Goal: Task Accomplishment & Management: Manage account settings

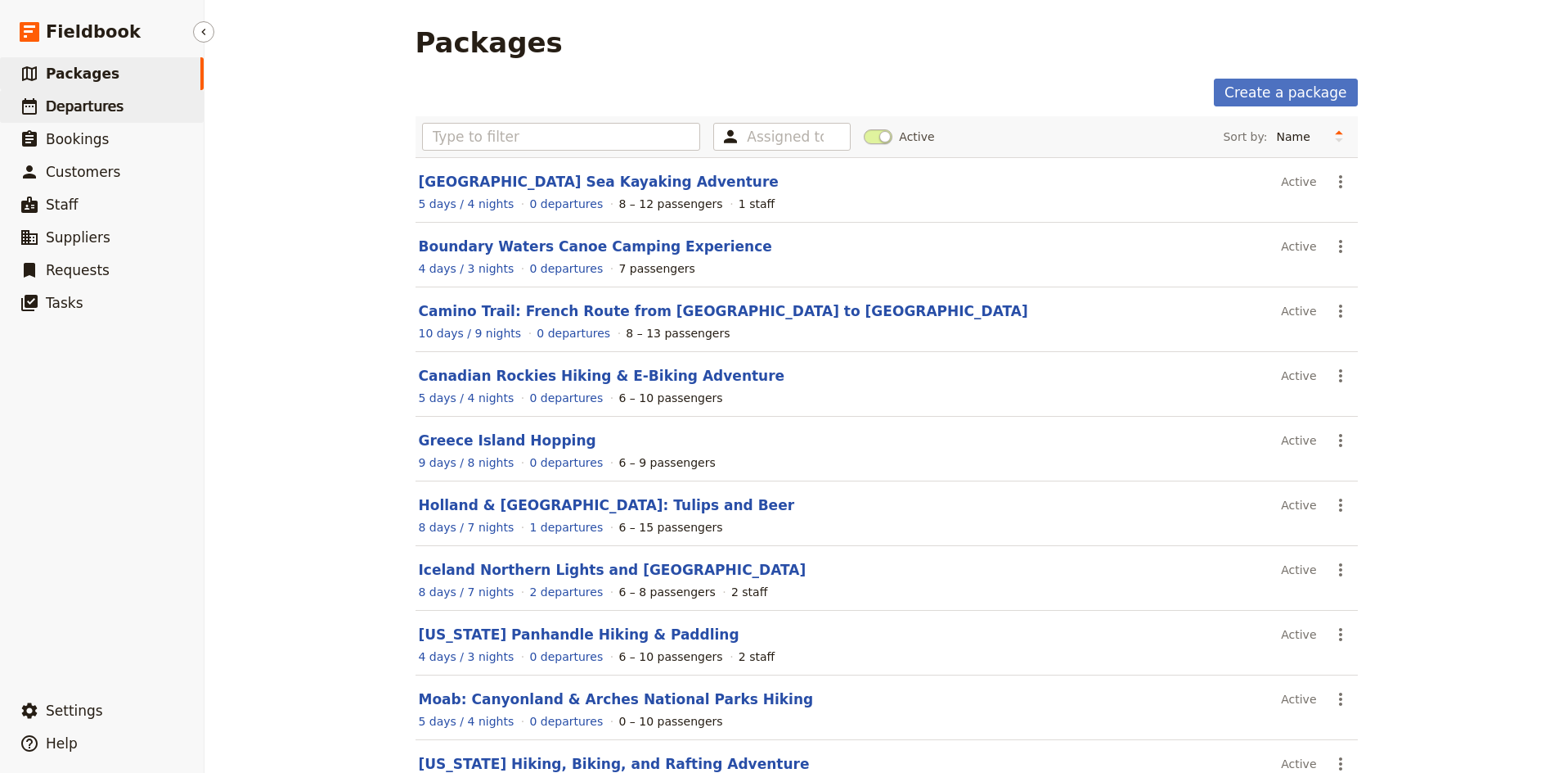
click at [105, 109] on span "Departures" at bounding box center [85, 106] width 78 height 17
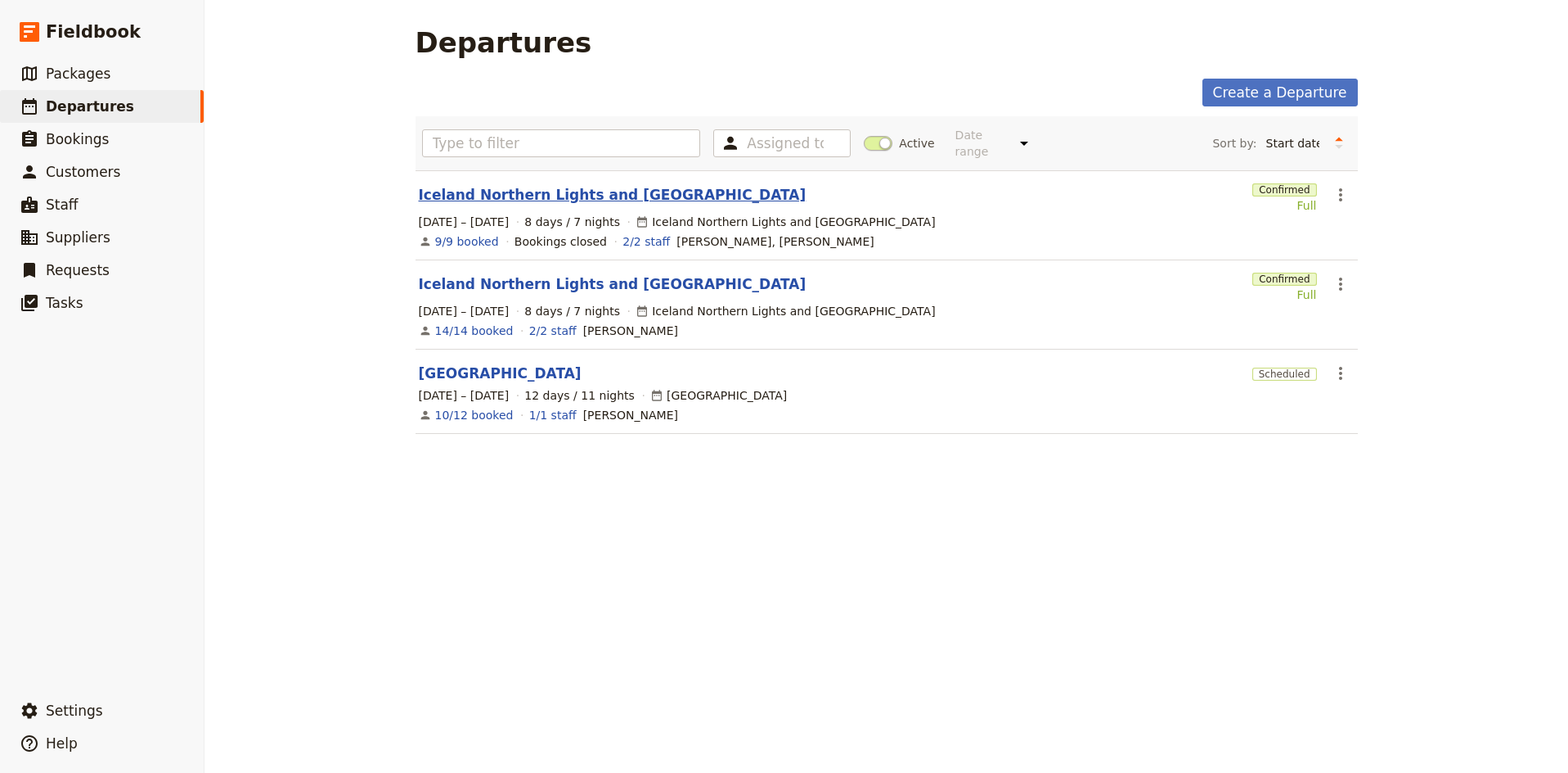
click at [554, 185] on link "Iceland Northern Lights and [GEOGRAPHIC_DATA]" at bounding box center [613, 195] width 388 height 19
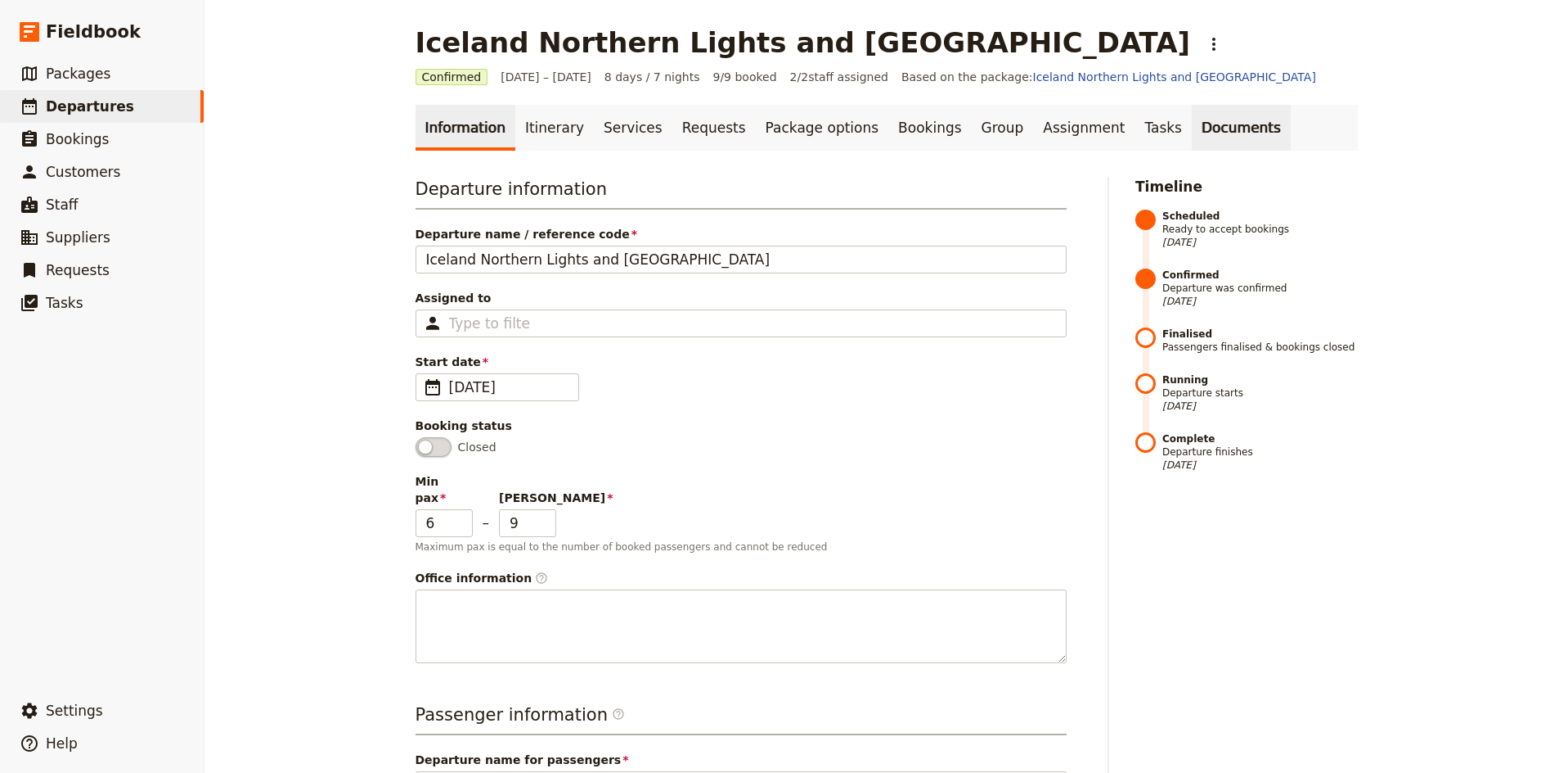
click at [1192, 129] on link "Documents" at bounding box center [1242, 127] width 99 height 46
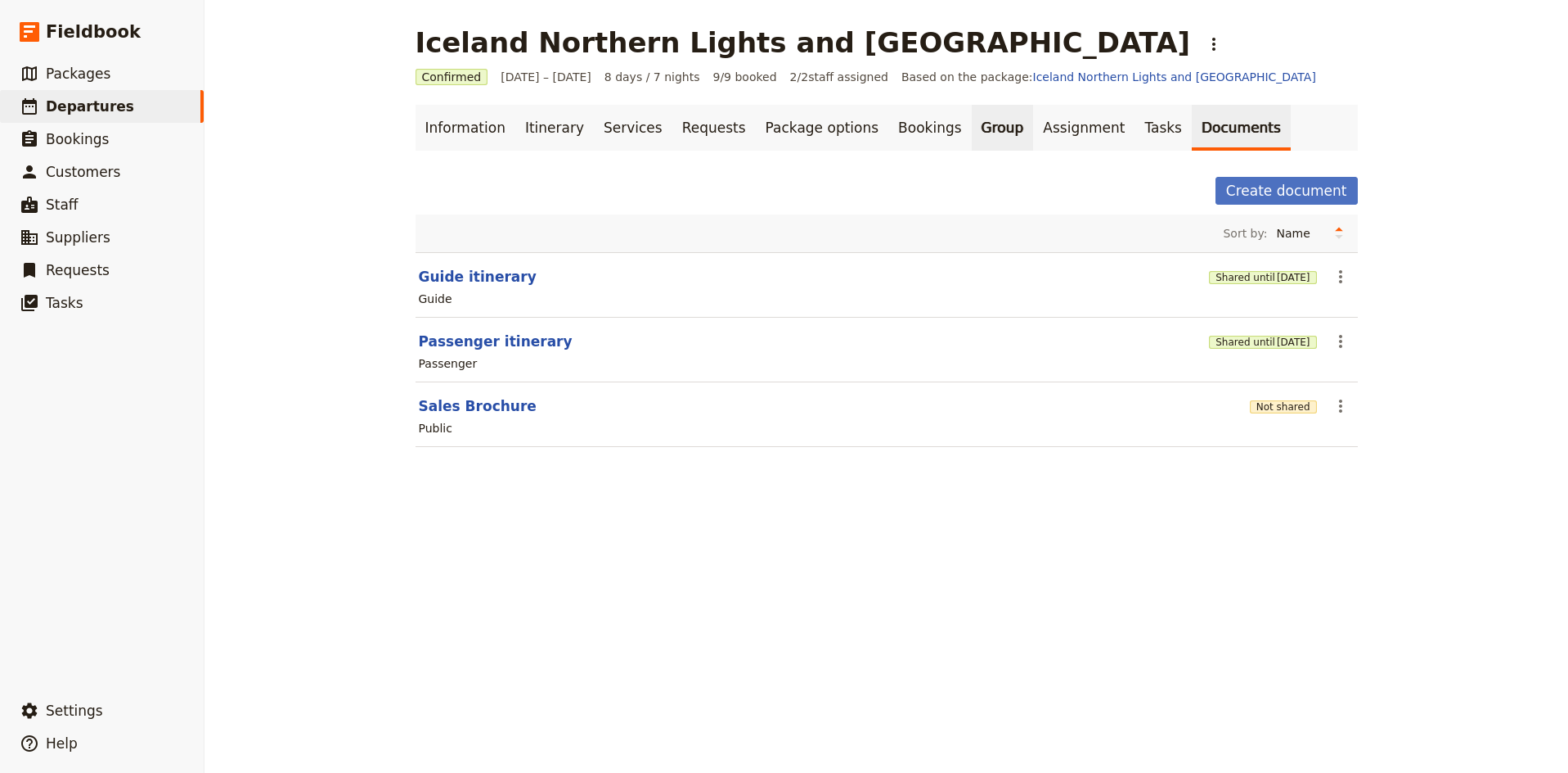
click at [972, 126] on link "Group" at bounding box center [1003, 127] width 62 height 46
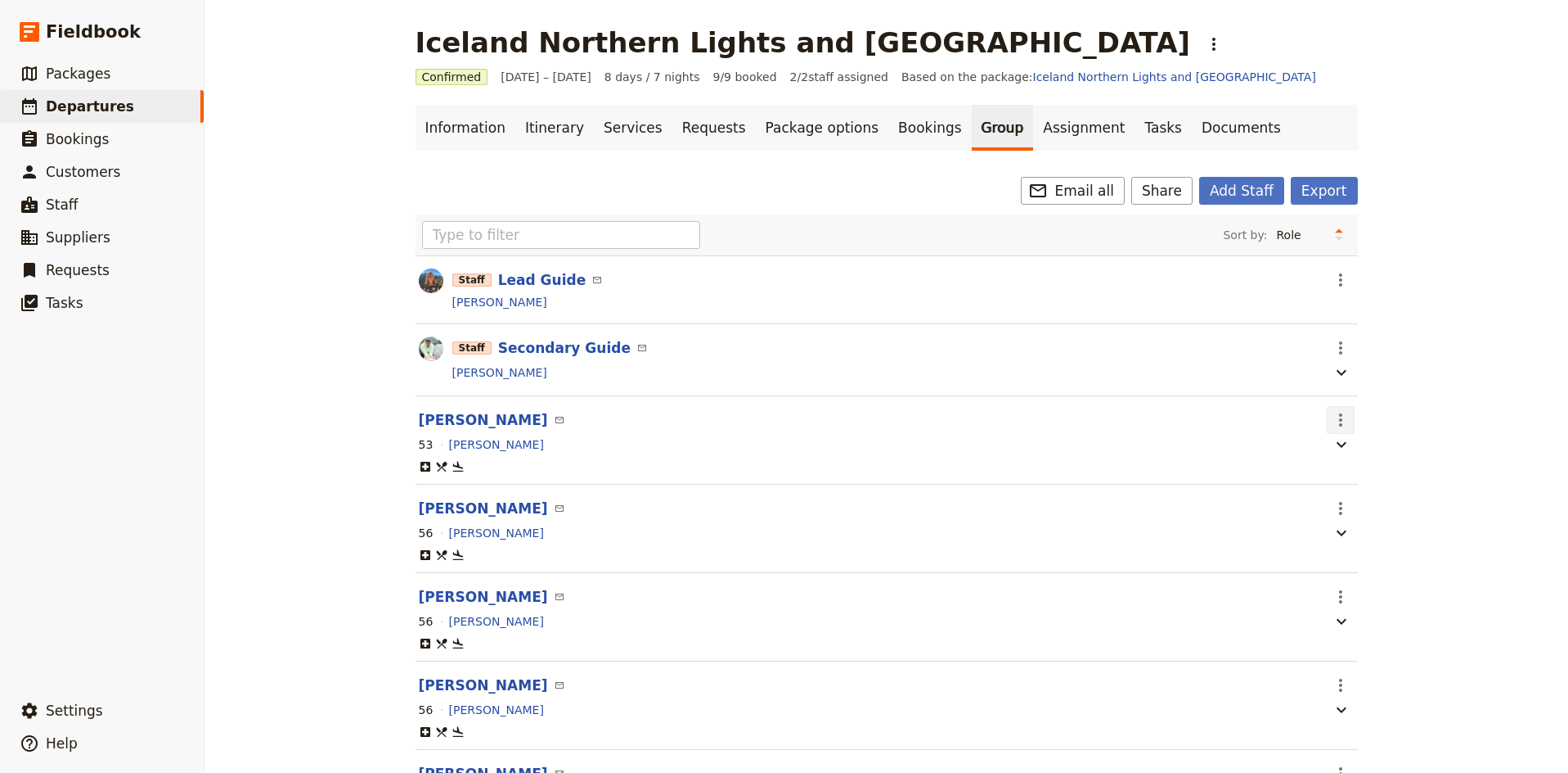
click at [1342, 419] on icon "Actions" at bounding box center [1341, 420] width 19 height 19
click at [1361, 455] on span "Go to passenger profile" at bounding box center [1404, 456] width 134 height 17
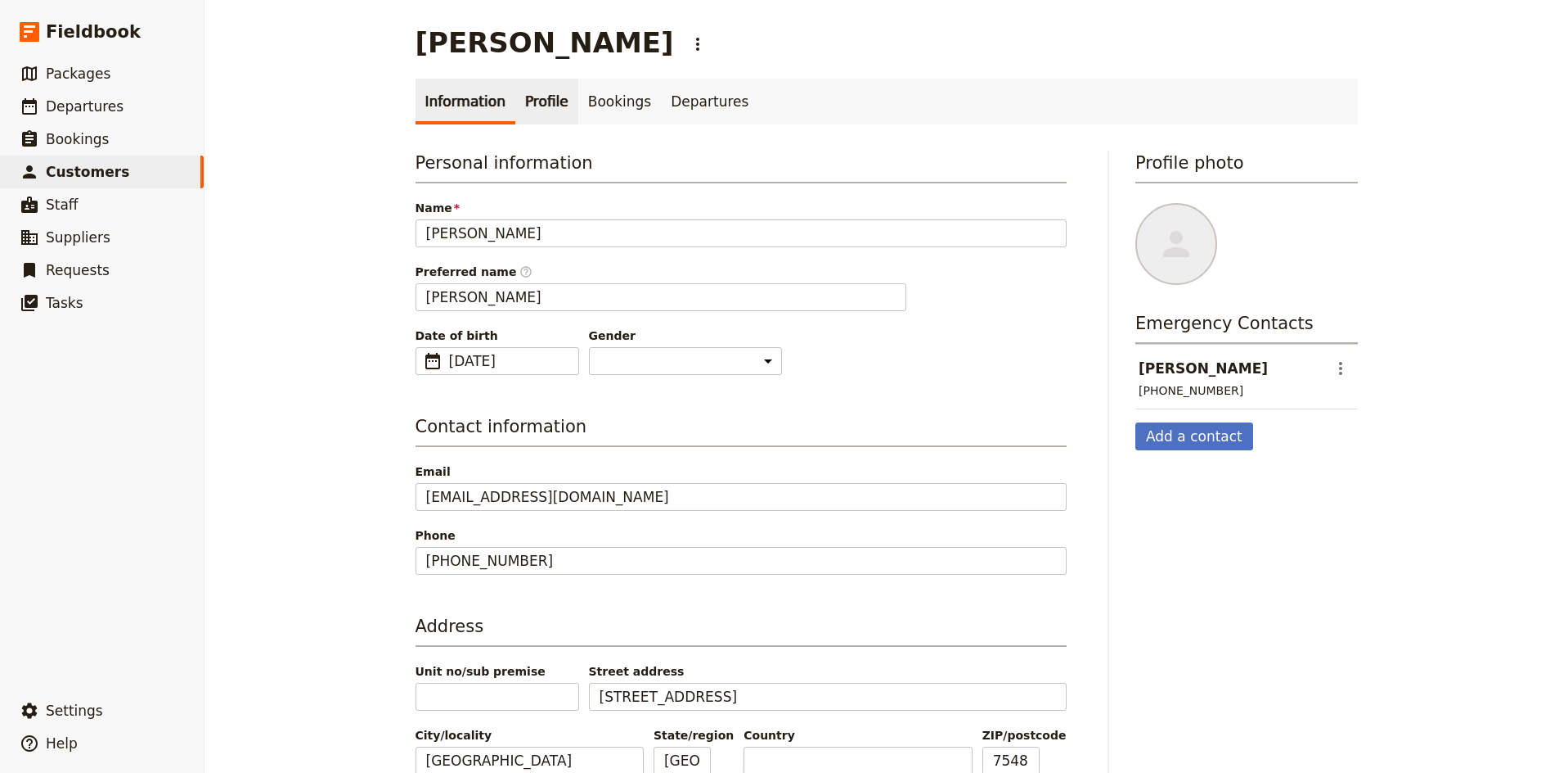
click at [552, 108] on link "Profile" at bounding box center [546, 102] width 63 height 46
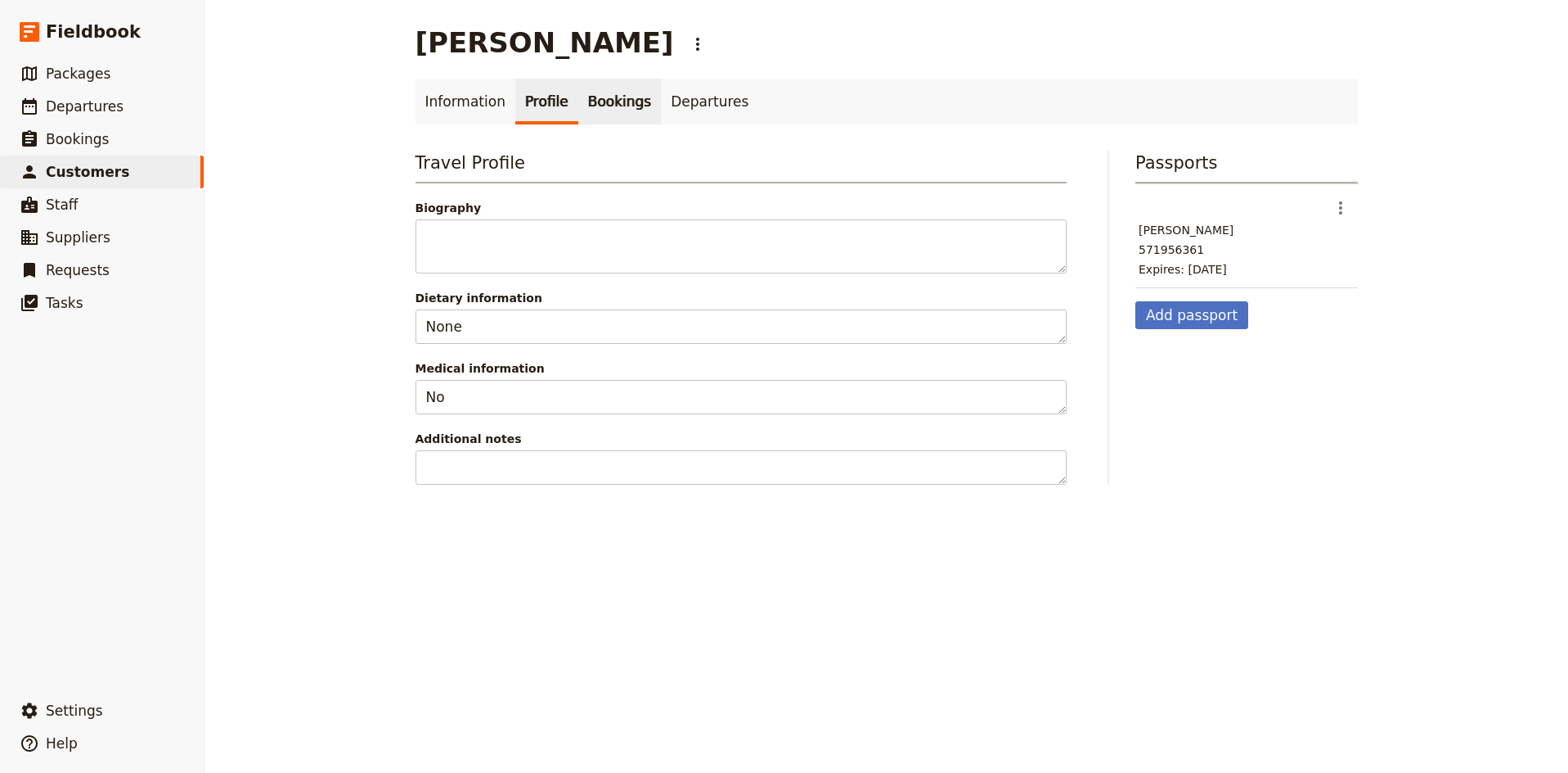
click at [588, 102] on link "Bookings" at bounding box center [619, 102] width 82 height 46
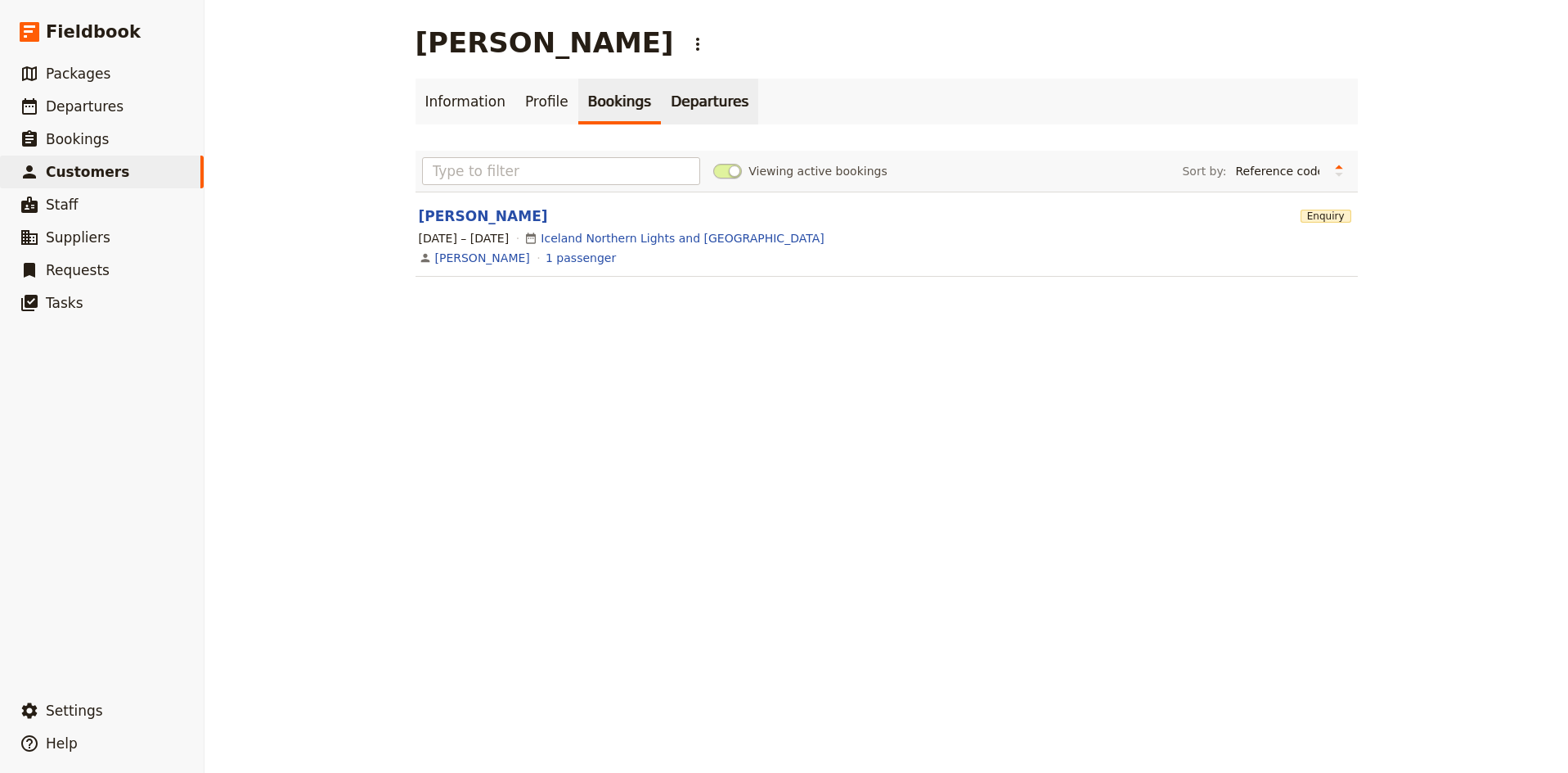
click at [661, 96] on link "Departures" at bounding box center [710, 102] width 97 height 46
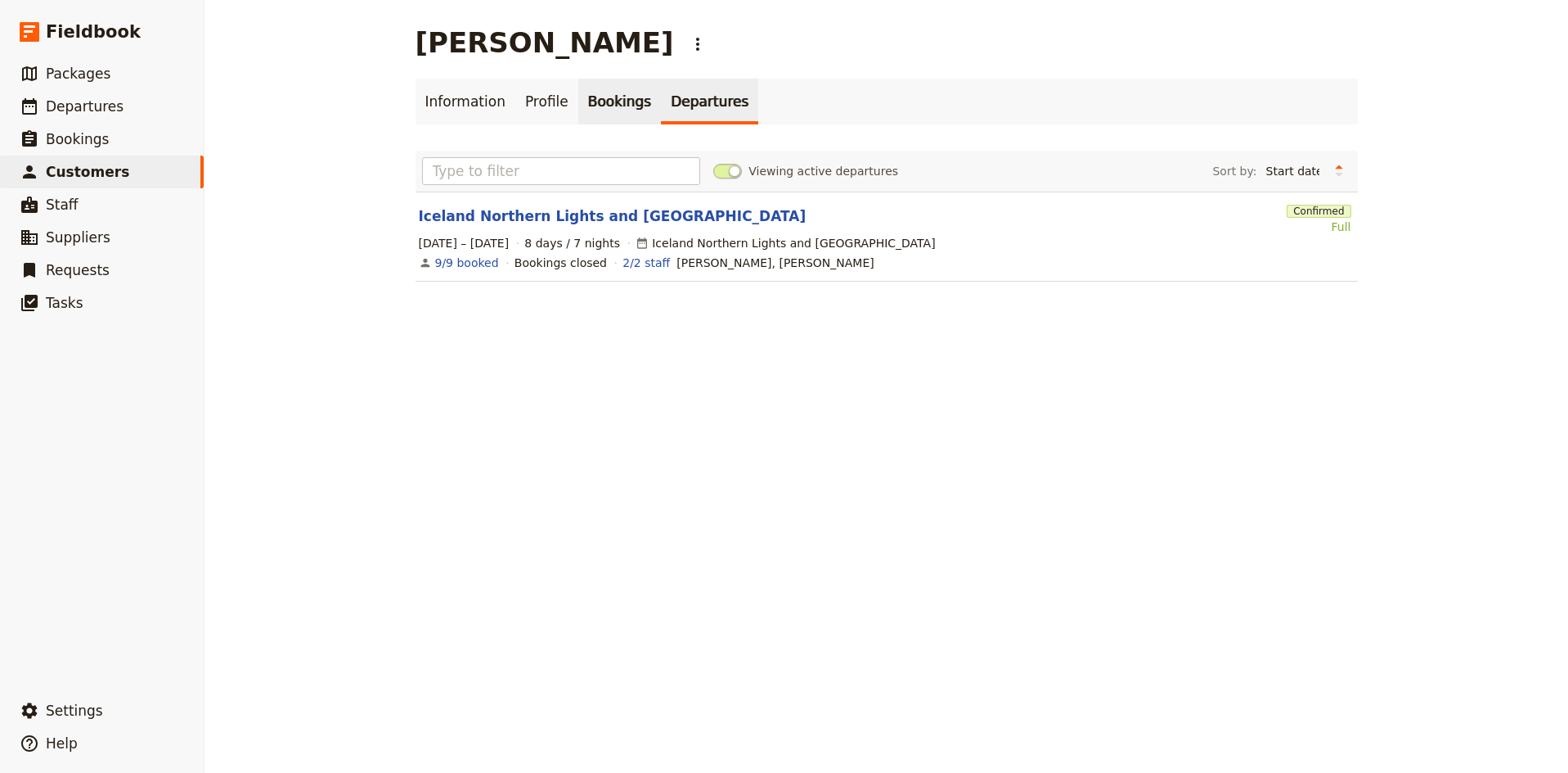
click at [601, 104] on link "Bookings" at bounding box center [619, 102] width 82 height 46
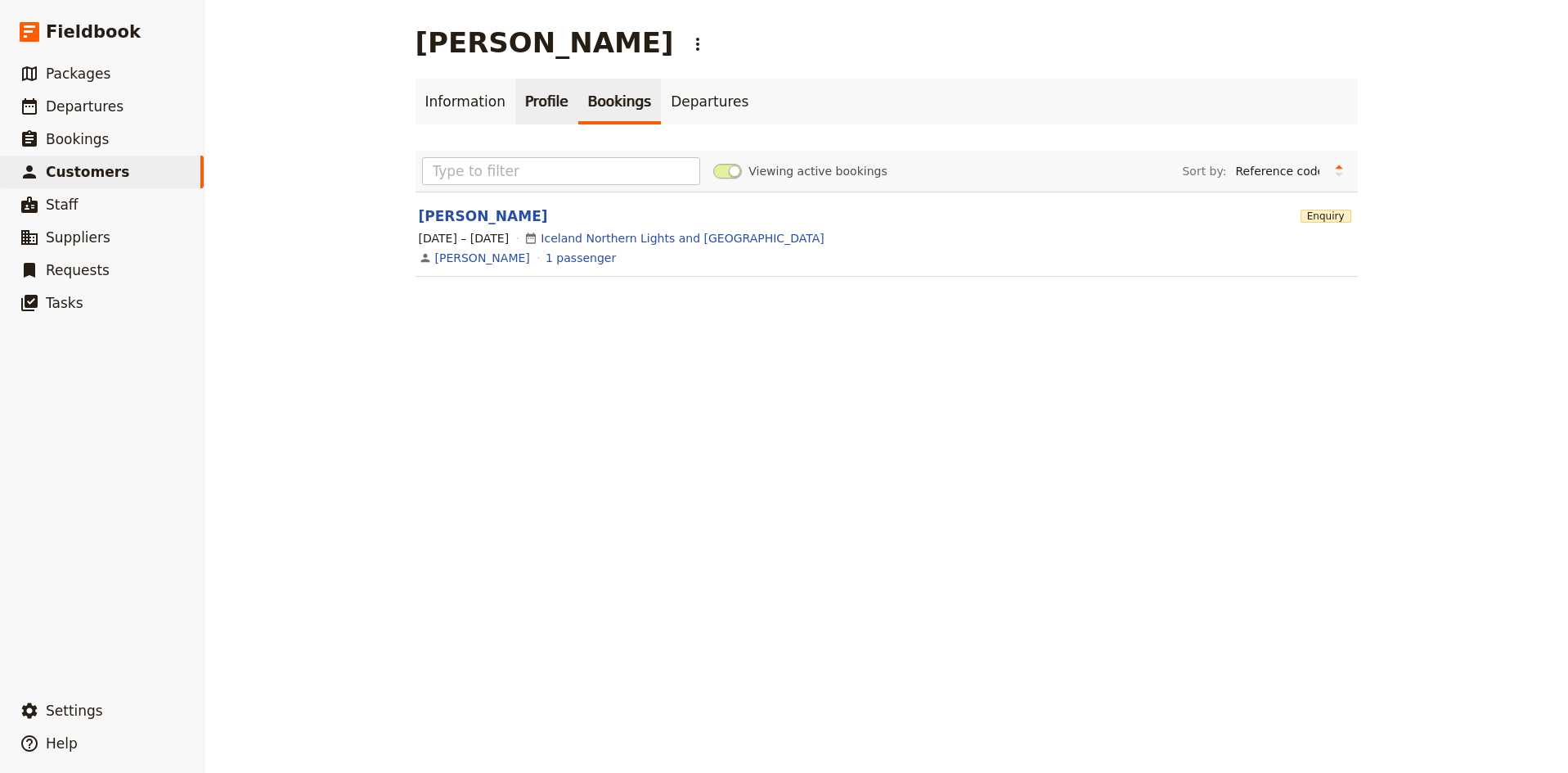
click at [546, 101] on link "Profile" at bounding box center [546, 102] width 63 height 46
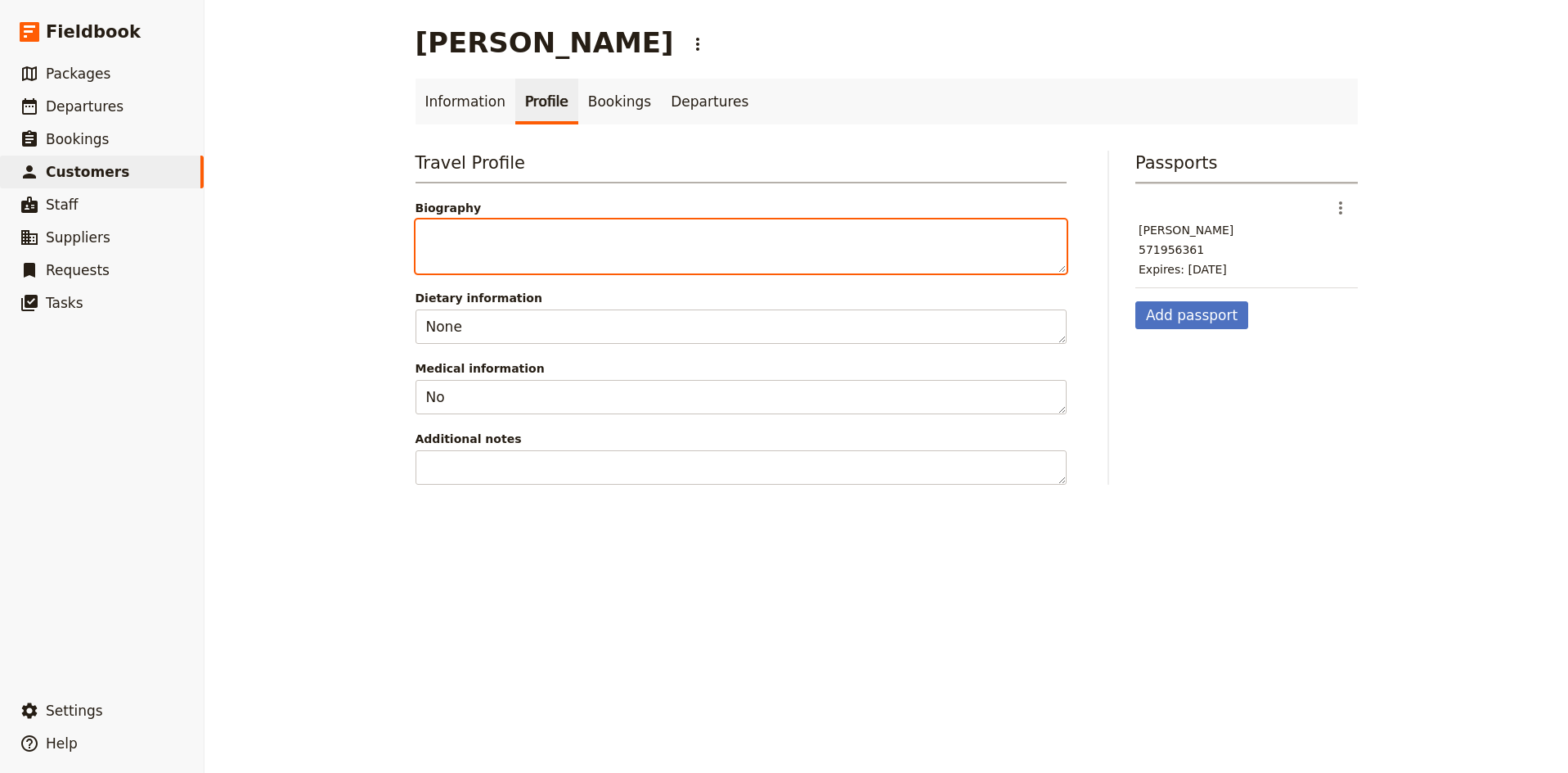
click at [526, 240] on textarea "Biography" at bounding box center [741, 246] width 651 height 54
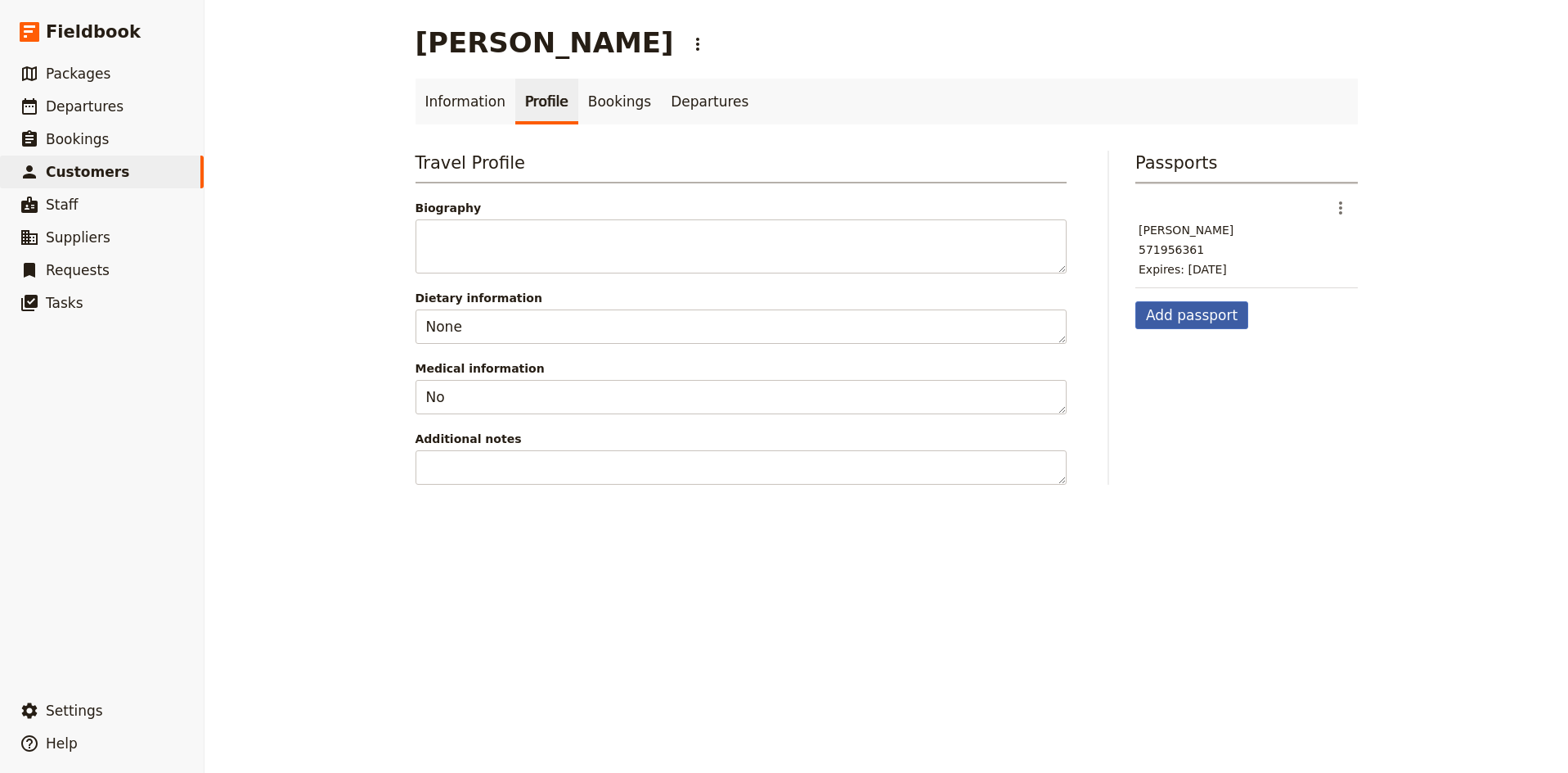
click at [1201, 319] on button "Add passport" at bounding box center [1192, 315] width 113 height 27
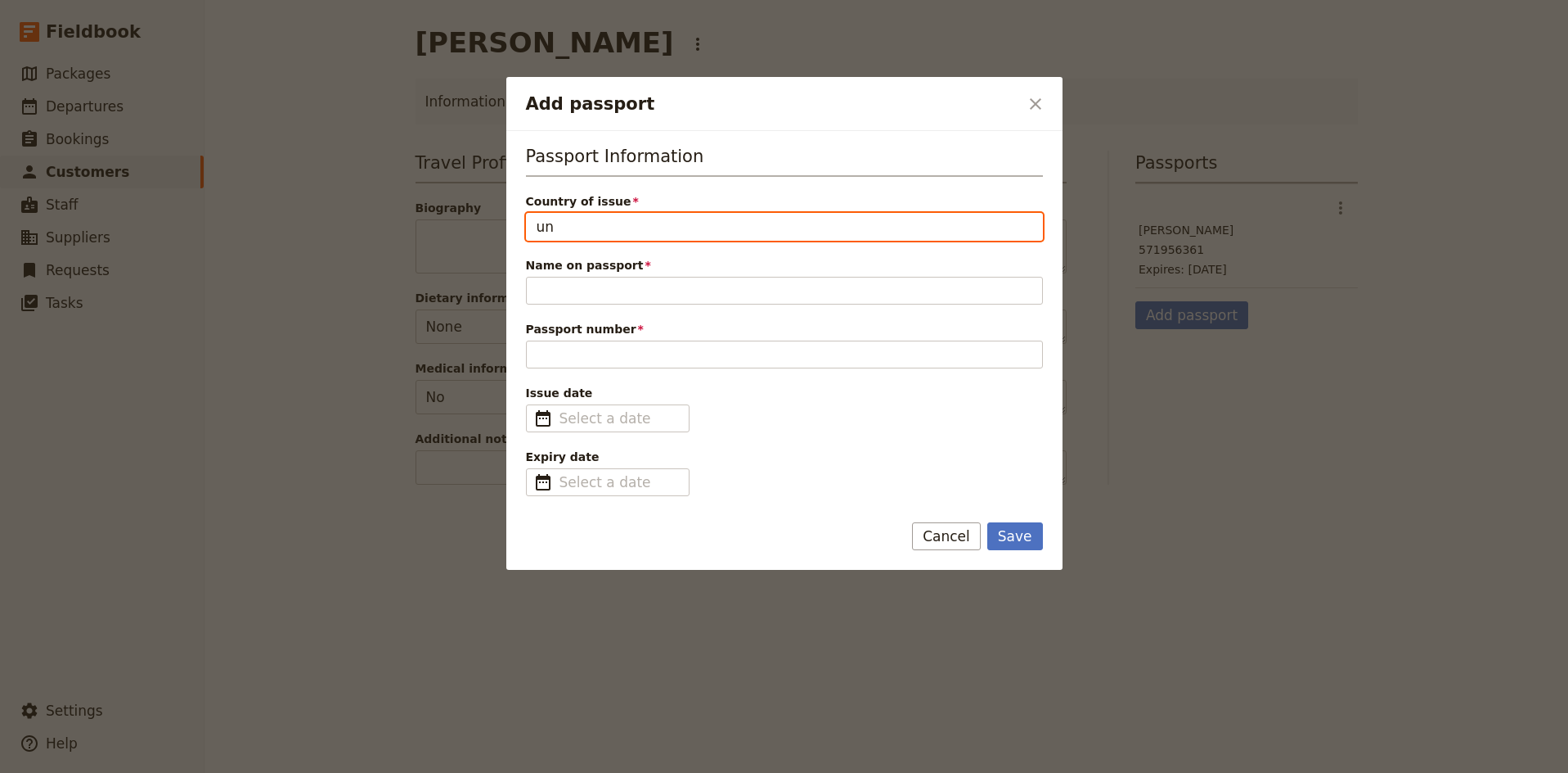
type input "u"
type input "[GEOGRAPHIC_DATA]"
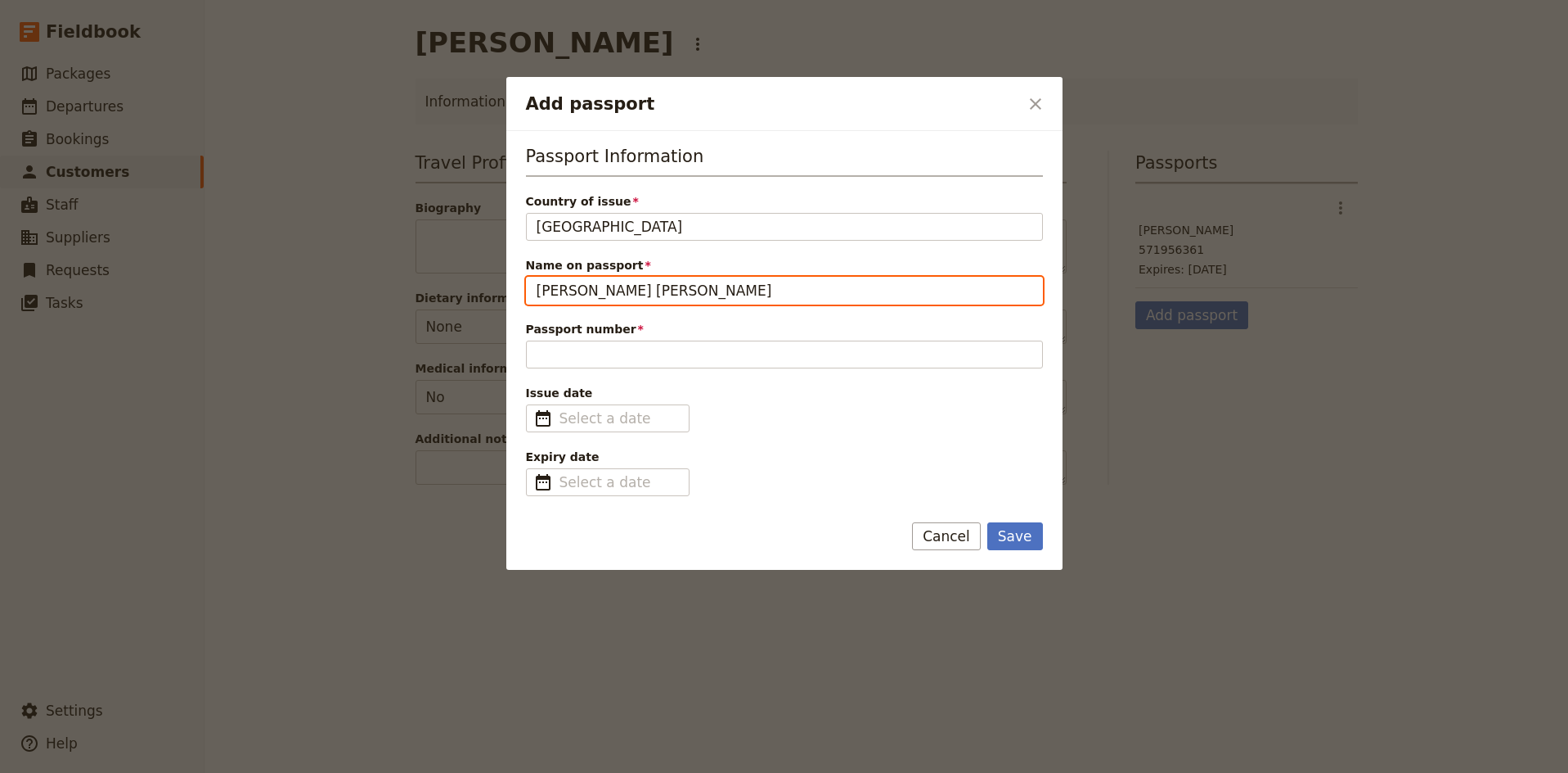
type input "[PERSON_NAME] [PERSON_NAME]"
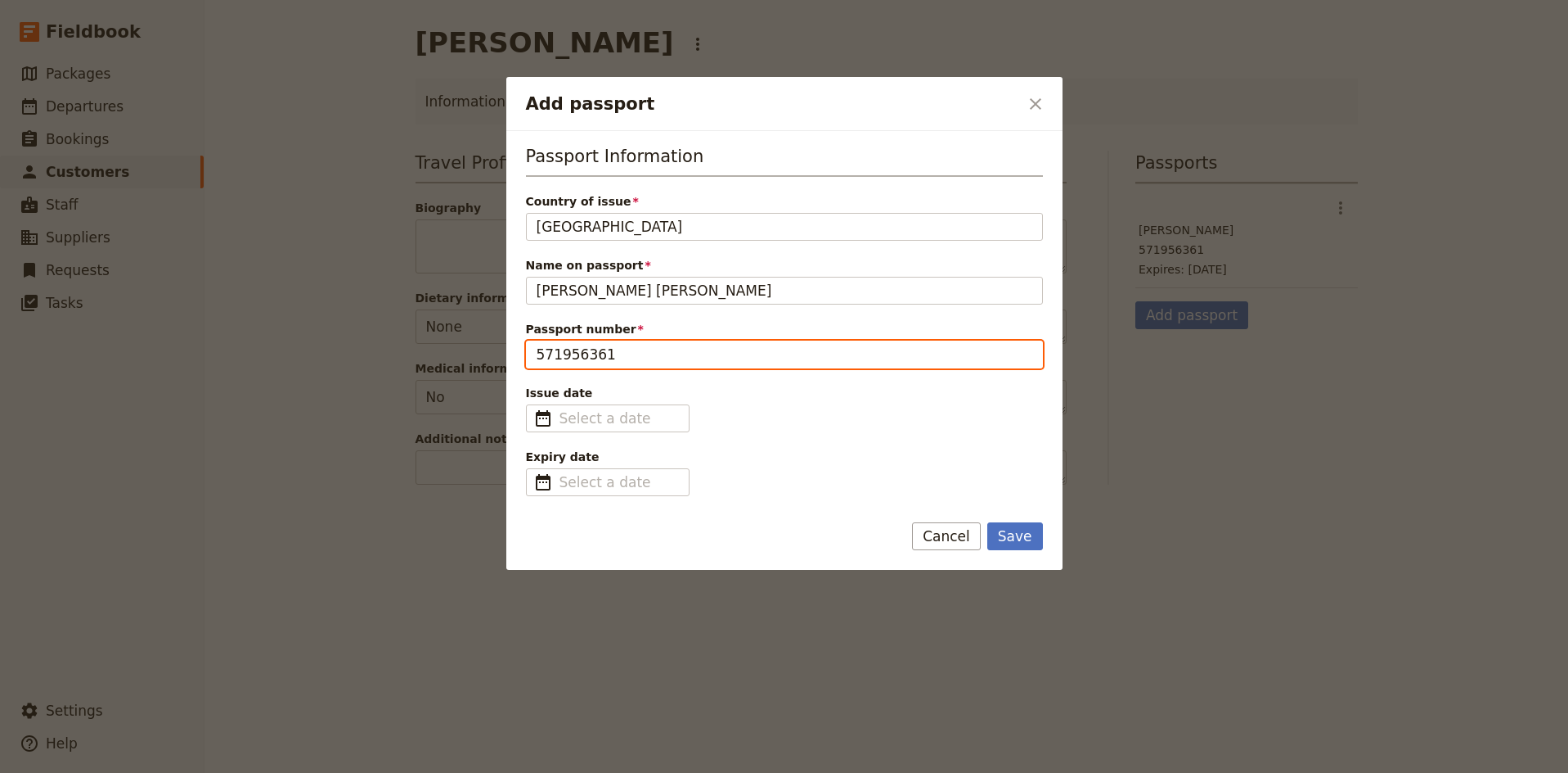
type input "571956361"
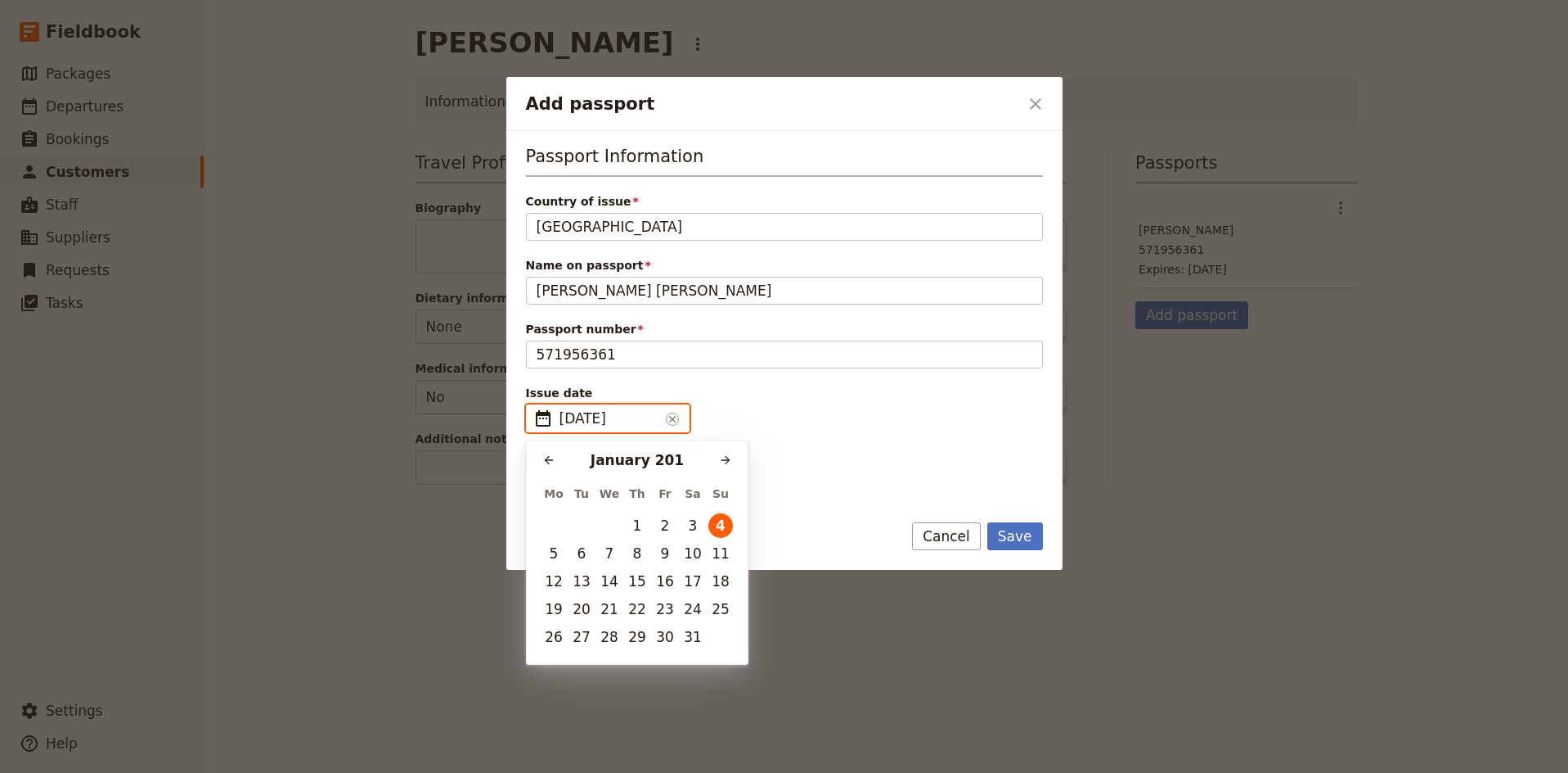
type input "[DATE]"
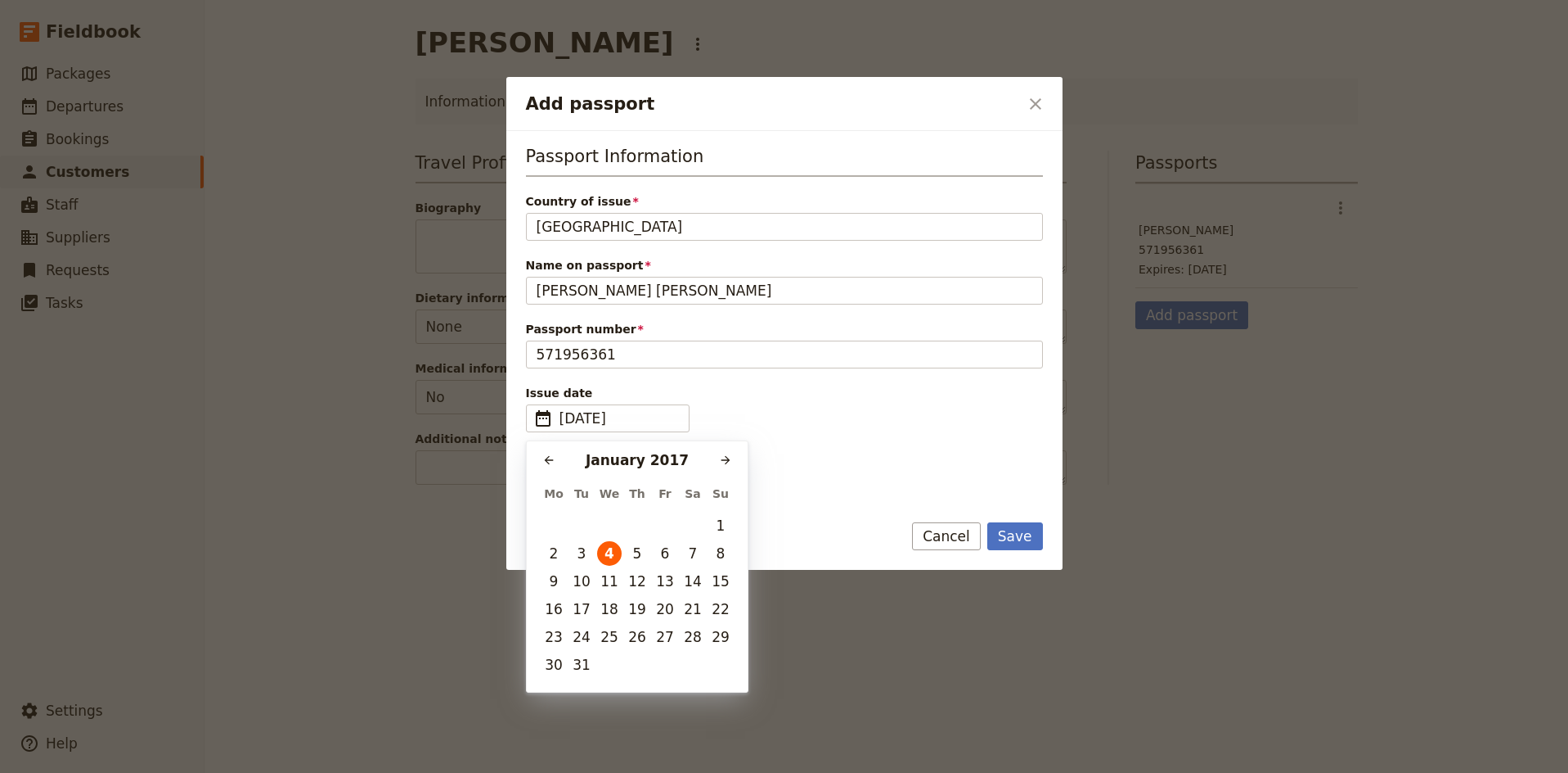
click at [813, 442] on div "Passport Information Country of issue [GEOGRAPHIC_DATA] Name on passport [PERSO…" at bounding box center [784, 320] width 517 height 352
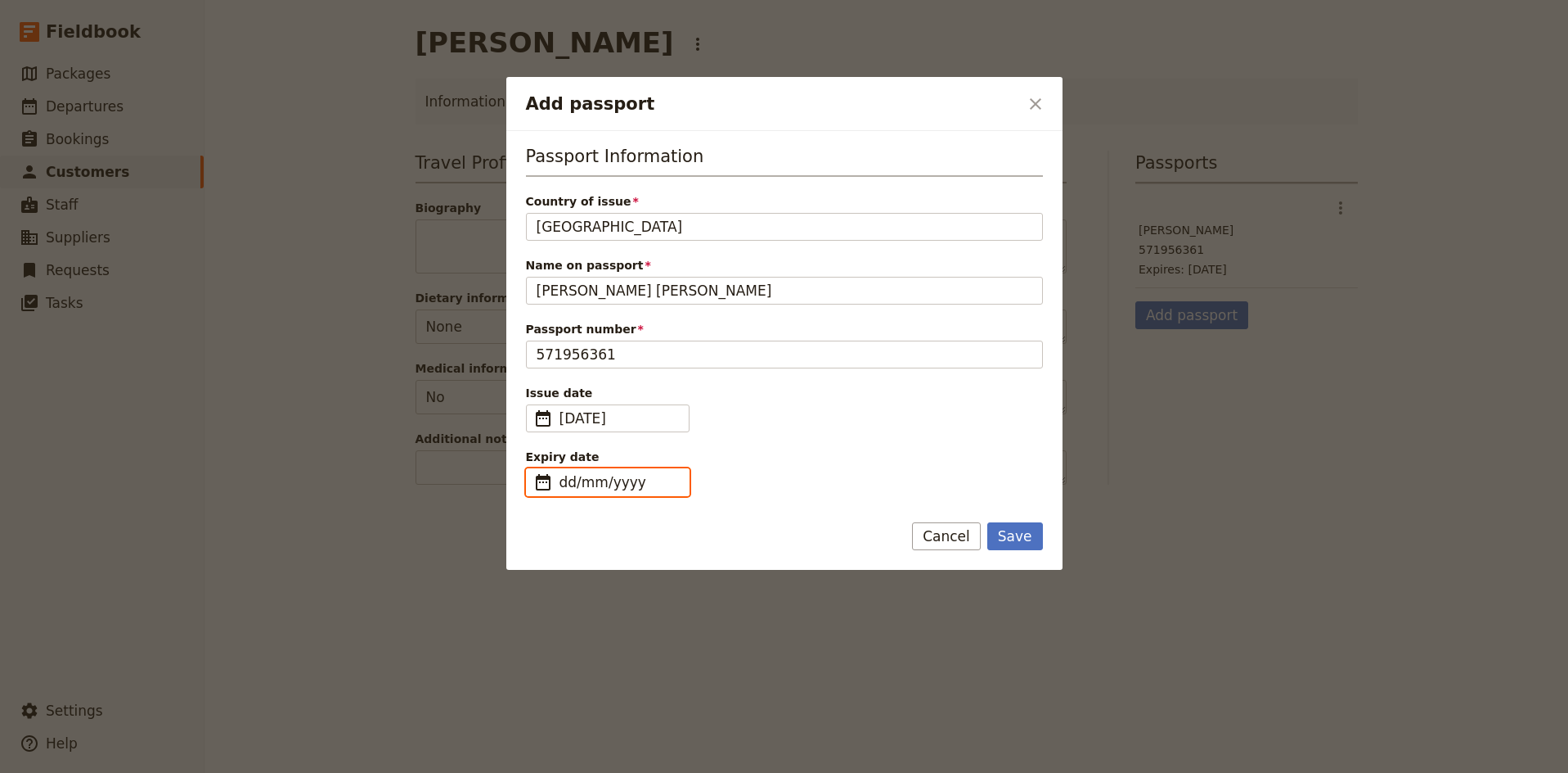
click at [609, 478] on input "dd/mm/yyyy" at bounding box center [619, 482] width 119 height 19
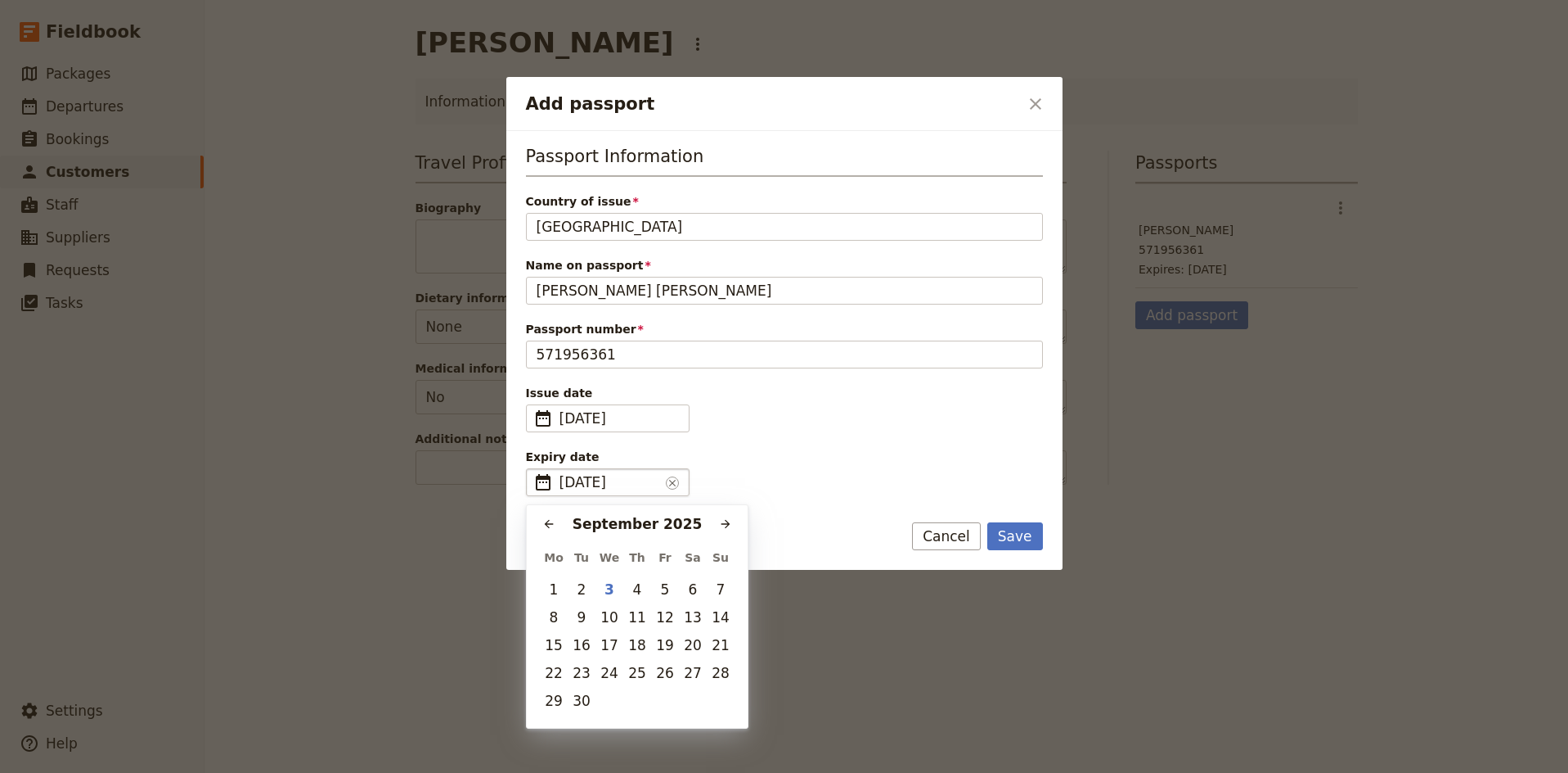
click at [592, 495] on fieldset "​ [DATE] dd/mm/yyyy ​" at bounding box center [607, 481] width 164 height 27
click at [533, 469] on input "dd/mm/yyyy" at bounding box center [533, 468] width 1 height 1
click at [588, 483] on input "03/12/yyyy" at bounding box center [609, 482] width 100 height 19
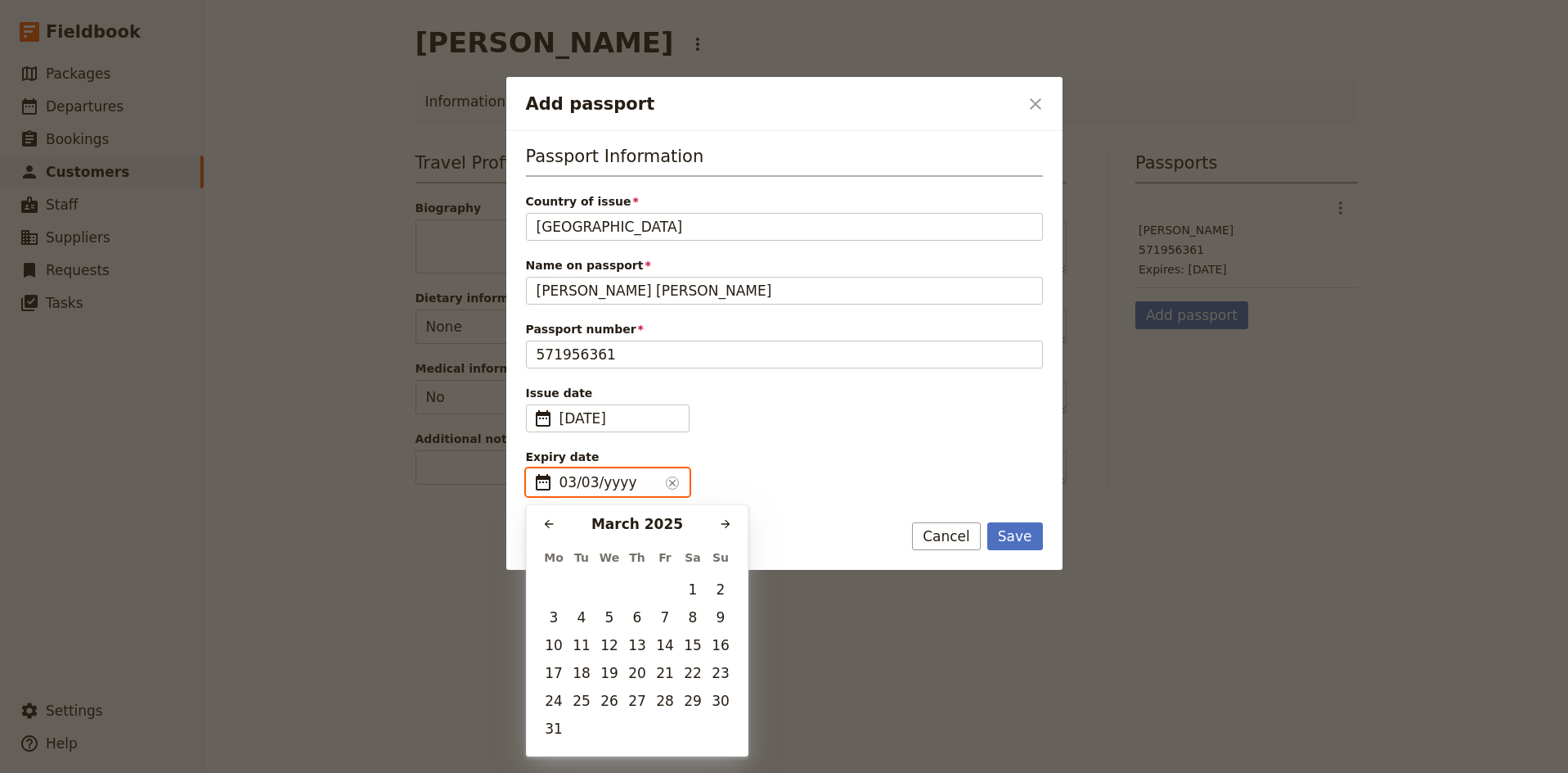
type input "03/12/yyyy"
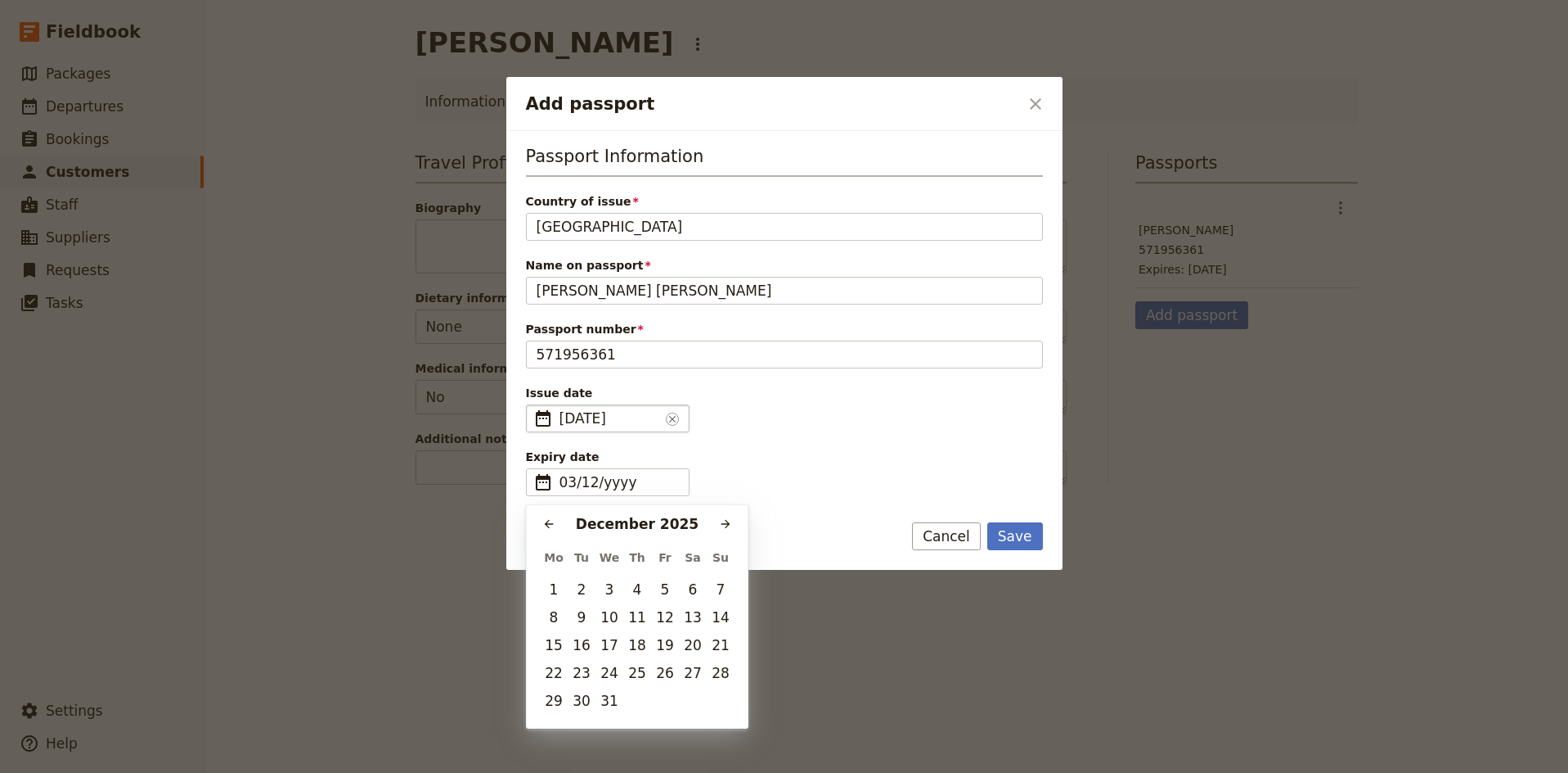
click at [588, 424] on span "[DATE]" at bounding box center [609, 418] width 100 height 19
click at [533, 405] on input "[DATE]" at bounding box center [533, 404] width 1 height 1
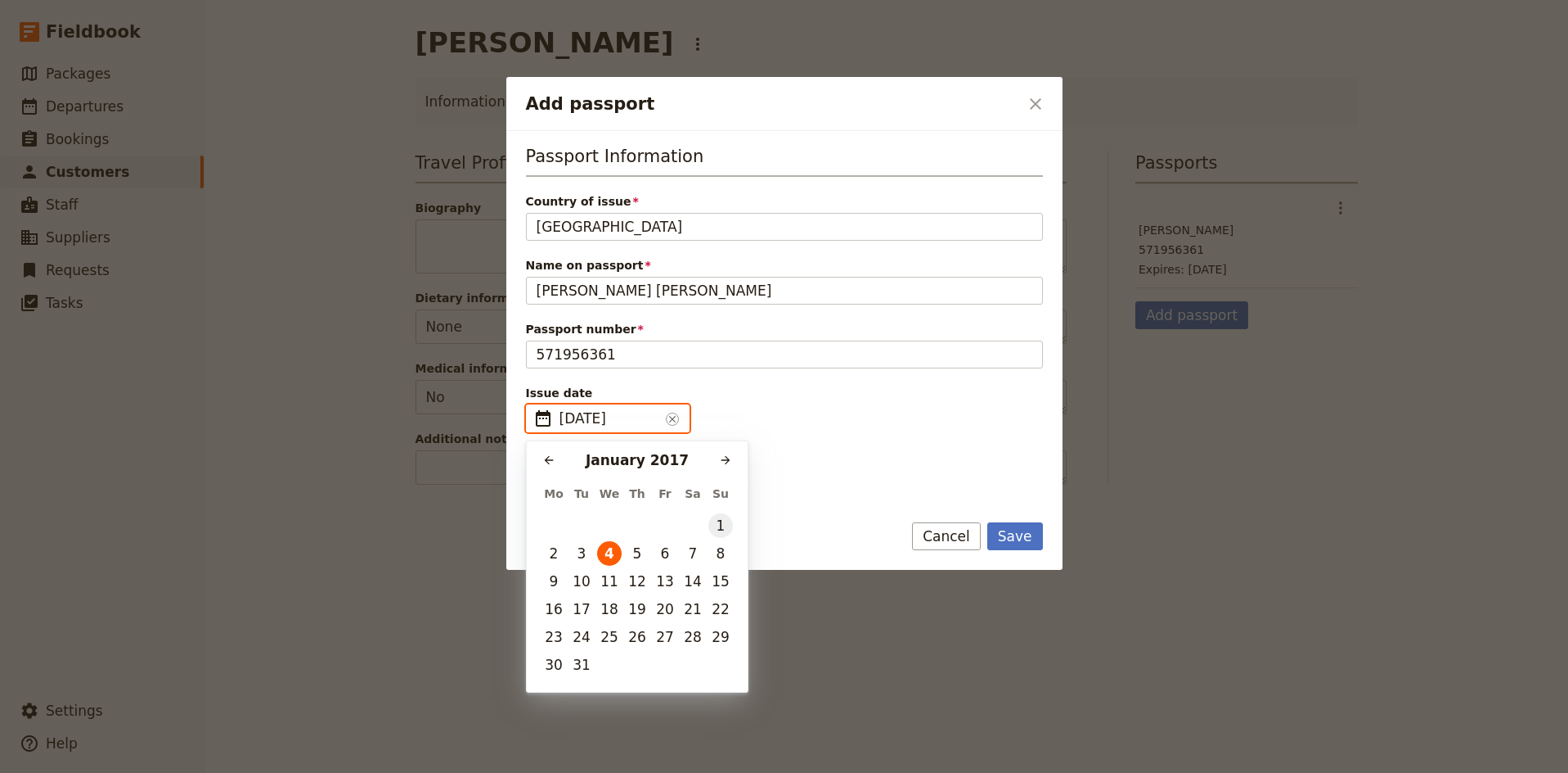
click at [721, 532] on button "1" at bounding box center [721, 525] width 25 height 25
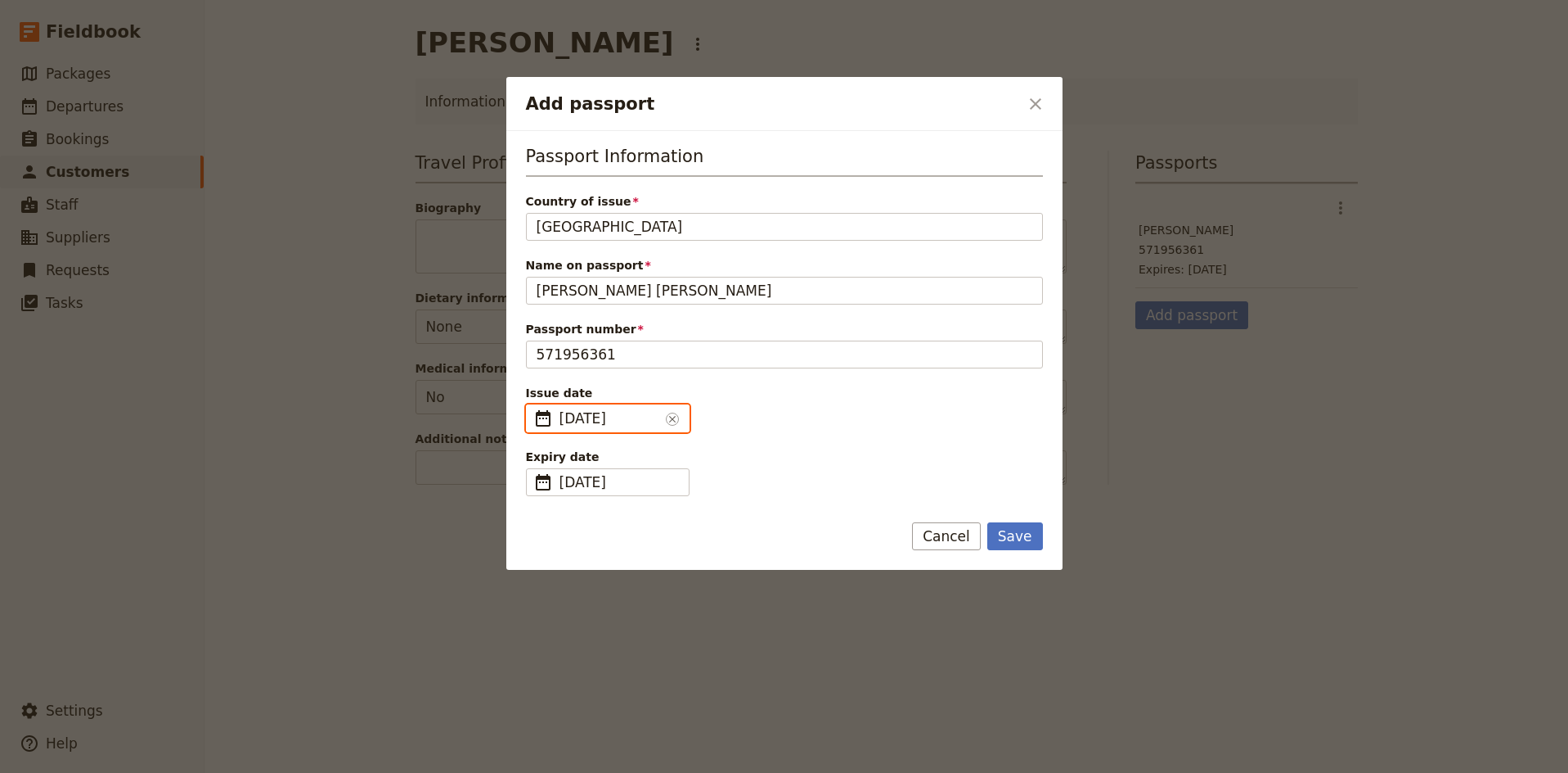
click at [643, 417] on input "[DATE]" at bounding box center [609, 418] width 100 height 19
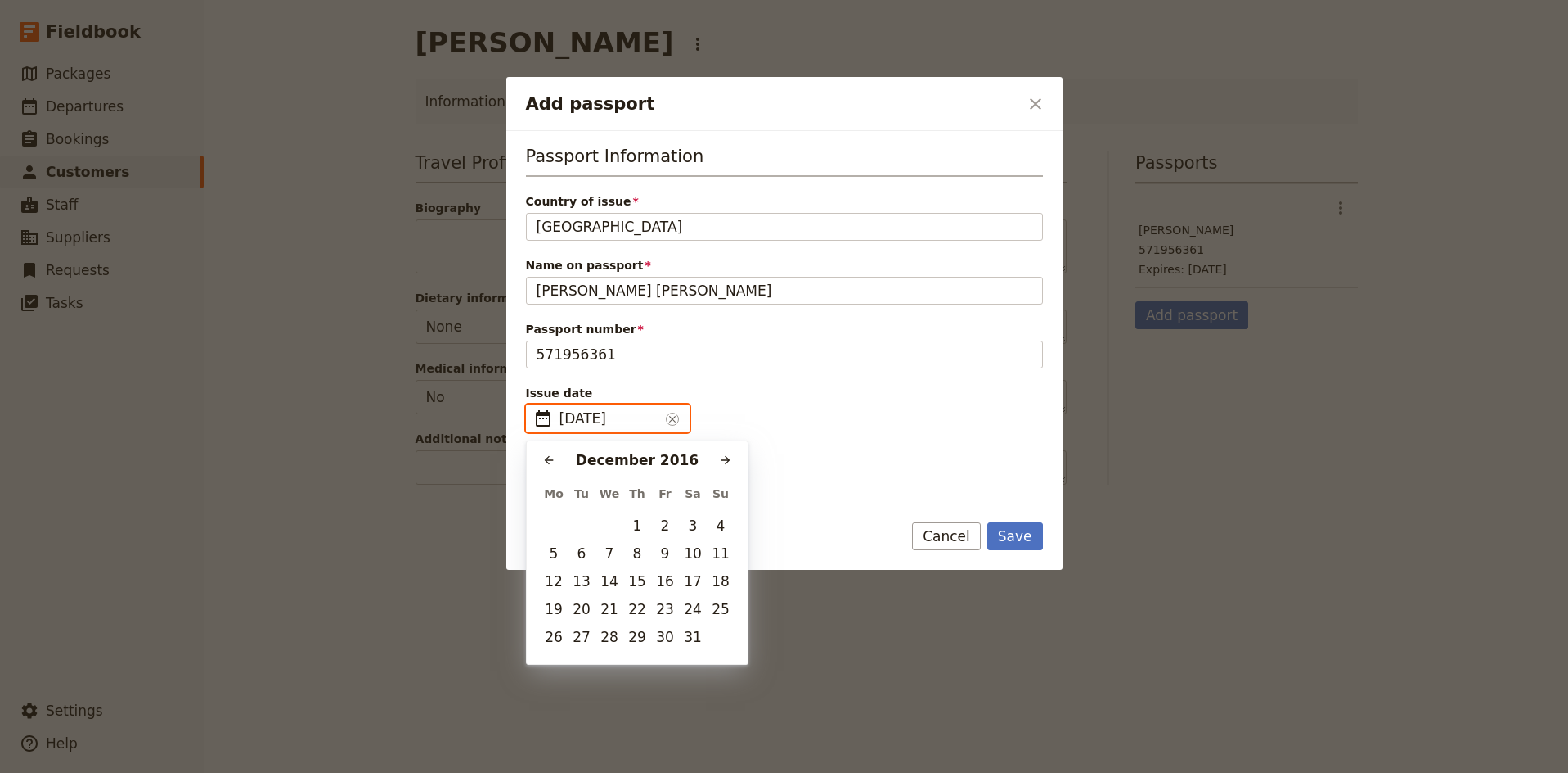
click at [570, 416] on input "[DATE]" at bounding box center [609, 418] width 100 height 19
click at [796, 403] on div "Issue date ​ [DATE] ​" at bounding box center [784, 409] width 517 height 48
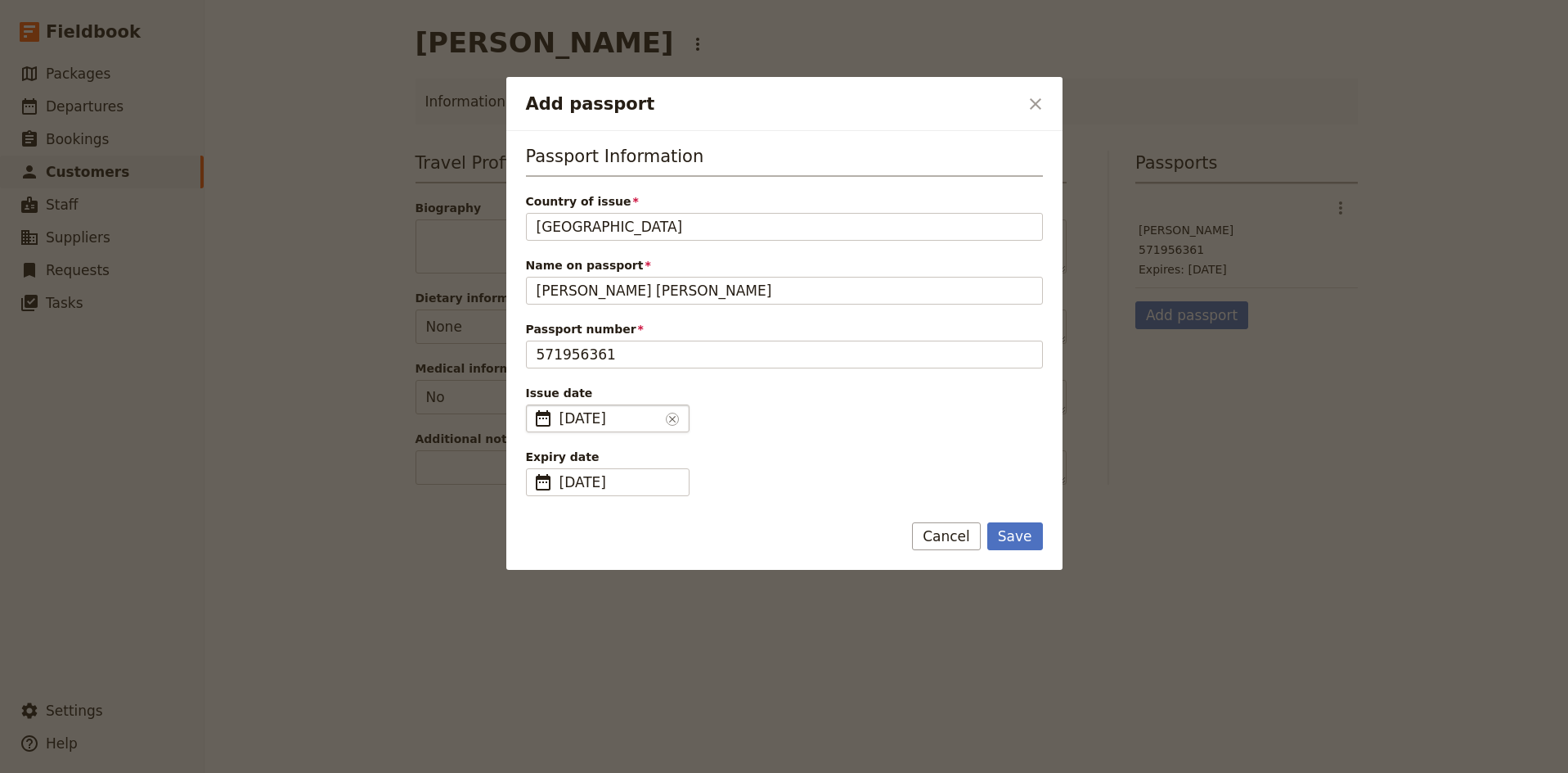
click at [564, 423] on span "[DATE]" at bounding box center [609, 418] width 100 height 19
click at [533, 405] on input "[DATE]" at bounding box center [533, 404] width 1 height 1
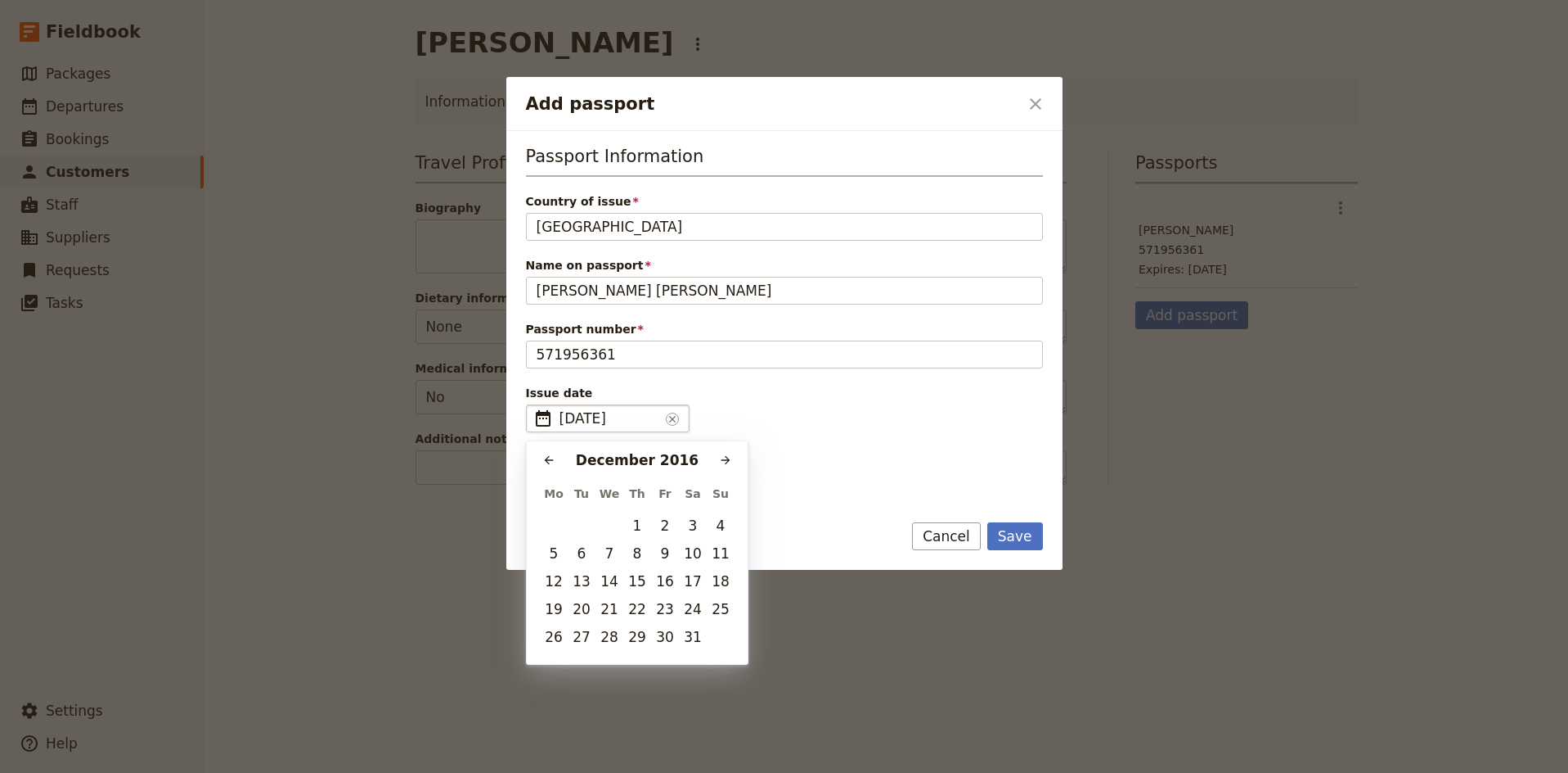
click at [679, 421] on fieldset "​ [DATE] ​" at bounding box center [607, 417] width 164 height 27
click at [659, 421] on input "[DATE]" at bounding box center [609, 418] width 100 height 19
click at [675, 417] on icon "Clear input" at bounding box center [672, 418] width 13 height 13
click at [659, 417] on input "[DATE]" at bounding box center [609, 418] width 100 height 19
click at [555, 458] on icon "Previous month" at bounding box center [549, 460] width 13 height 13
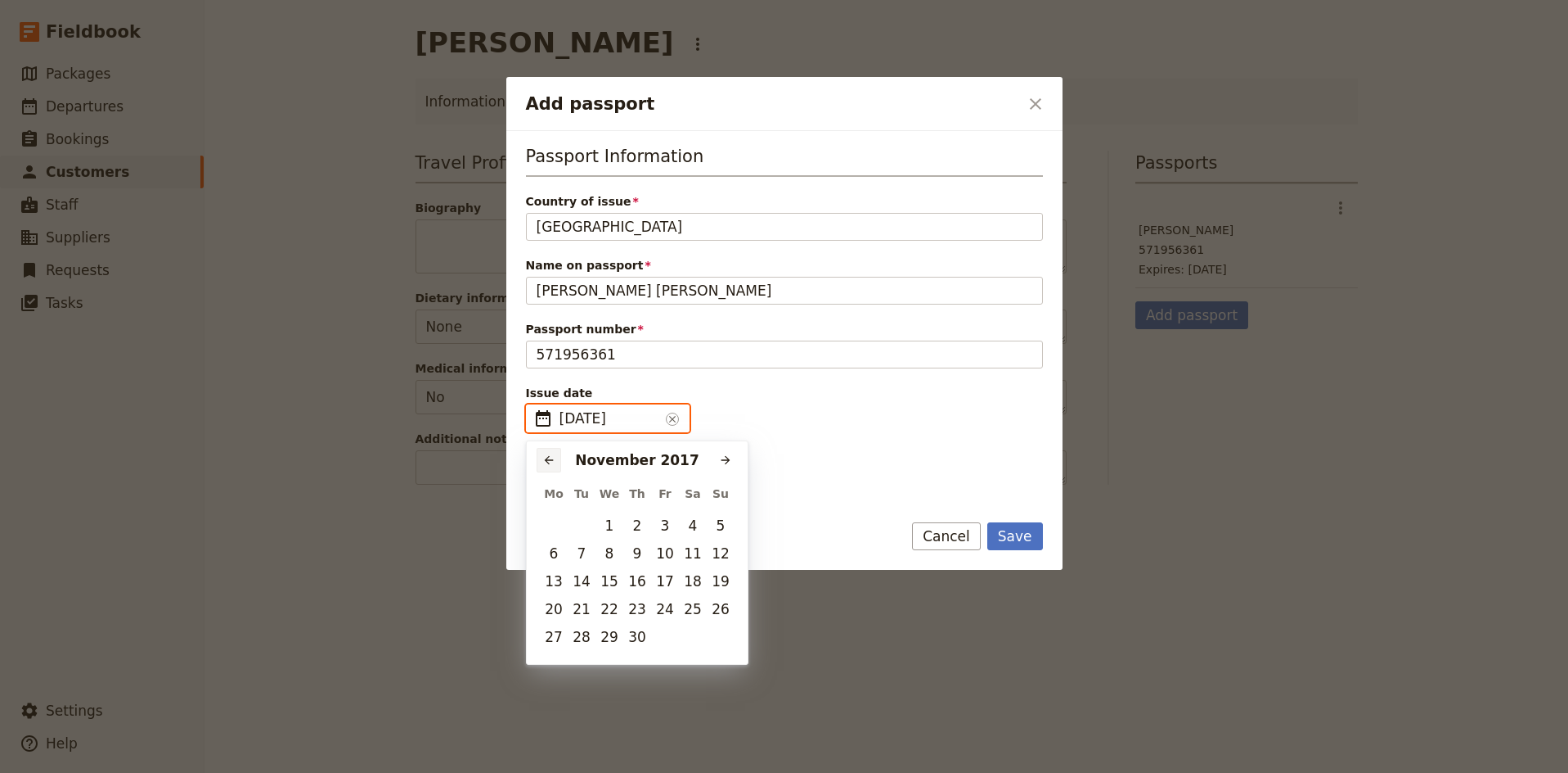
click at [555, 458] on icon "Previous month" at bounding box center [549, 460] width 13 height 13
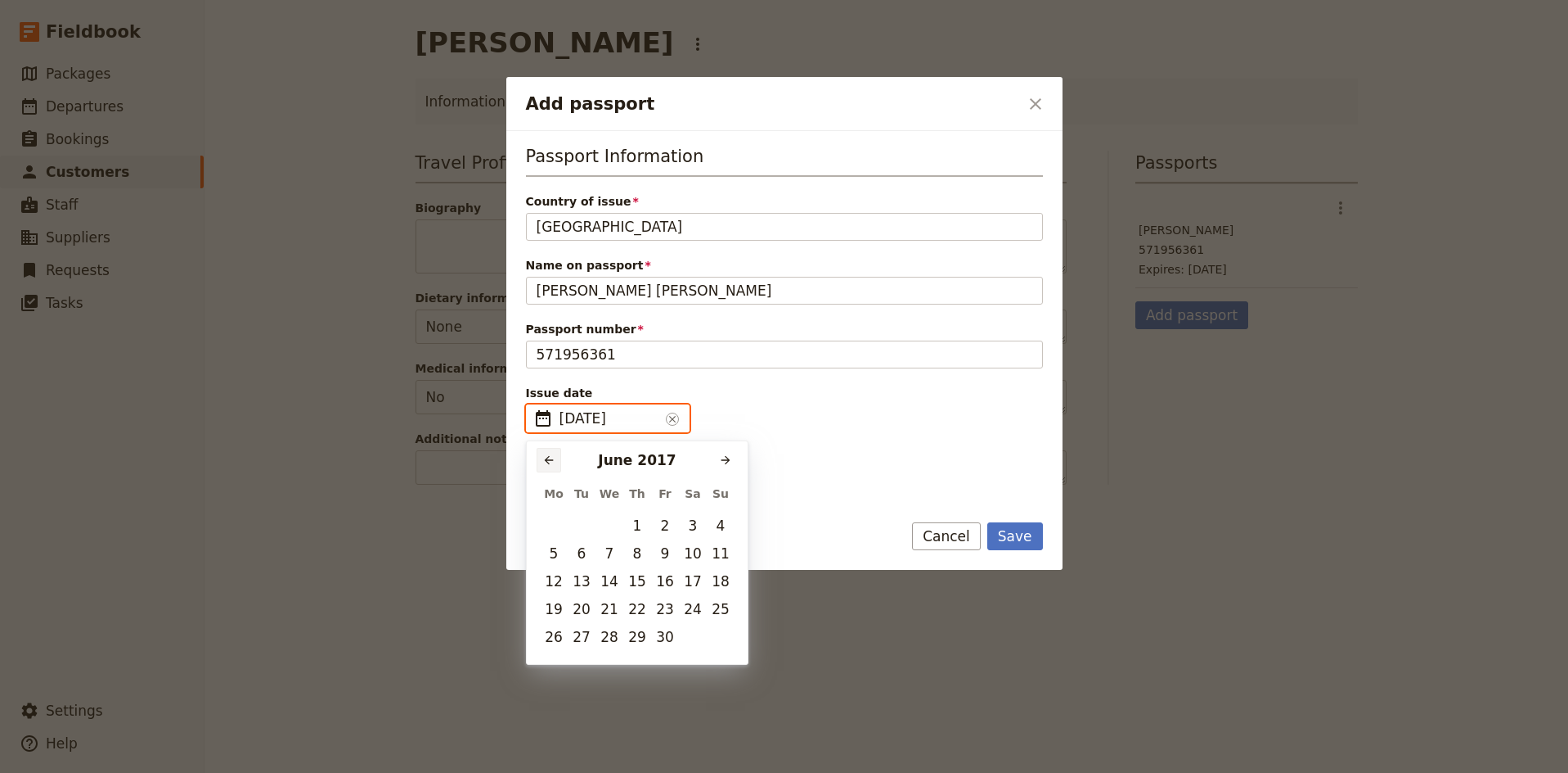
click at [555, 458] on icon "Previous month" at bounding box center [549, 460] width 13 height 13
click at [699, 524] on button "1" at bounding box center [693, 525] width 25 height 25
type input "[DATE]"
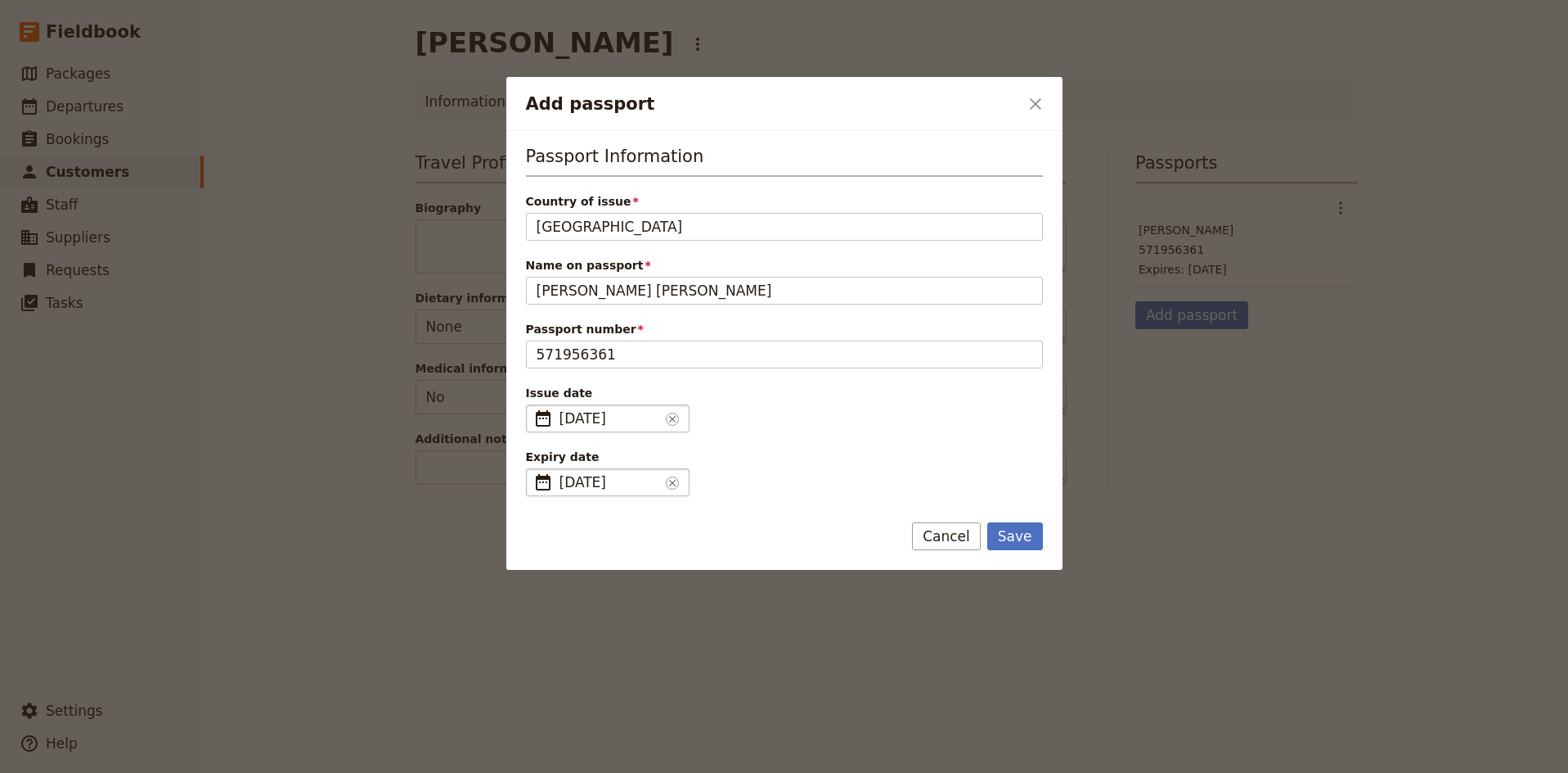
click at [632, 490] on span "[DATE]" at bounding box center [609, 482] width 100 height 19
click at [533, 469] on input "03/12/yyyy" at bounding box center [533, 468] width 1 height 1
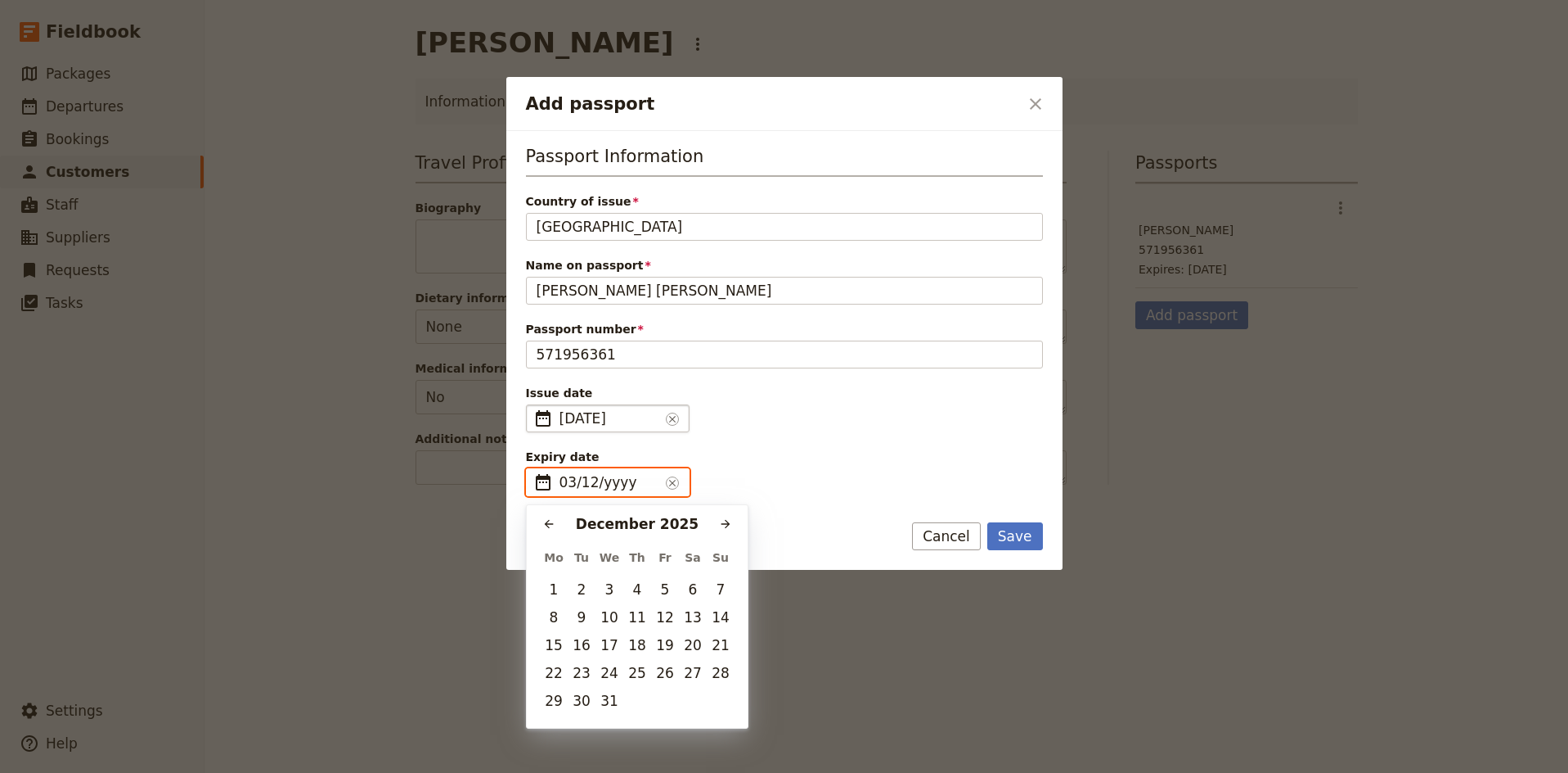
click at [564, 481] on input "03/12/yyyy" at bounding box center [609, 482] width 100 height 19
click at [721, 523] on icon "Next month" at bounding box center [726, 524] width 13 height 13
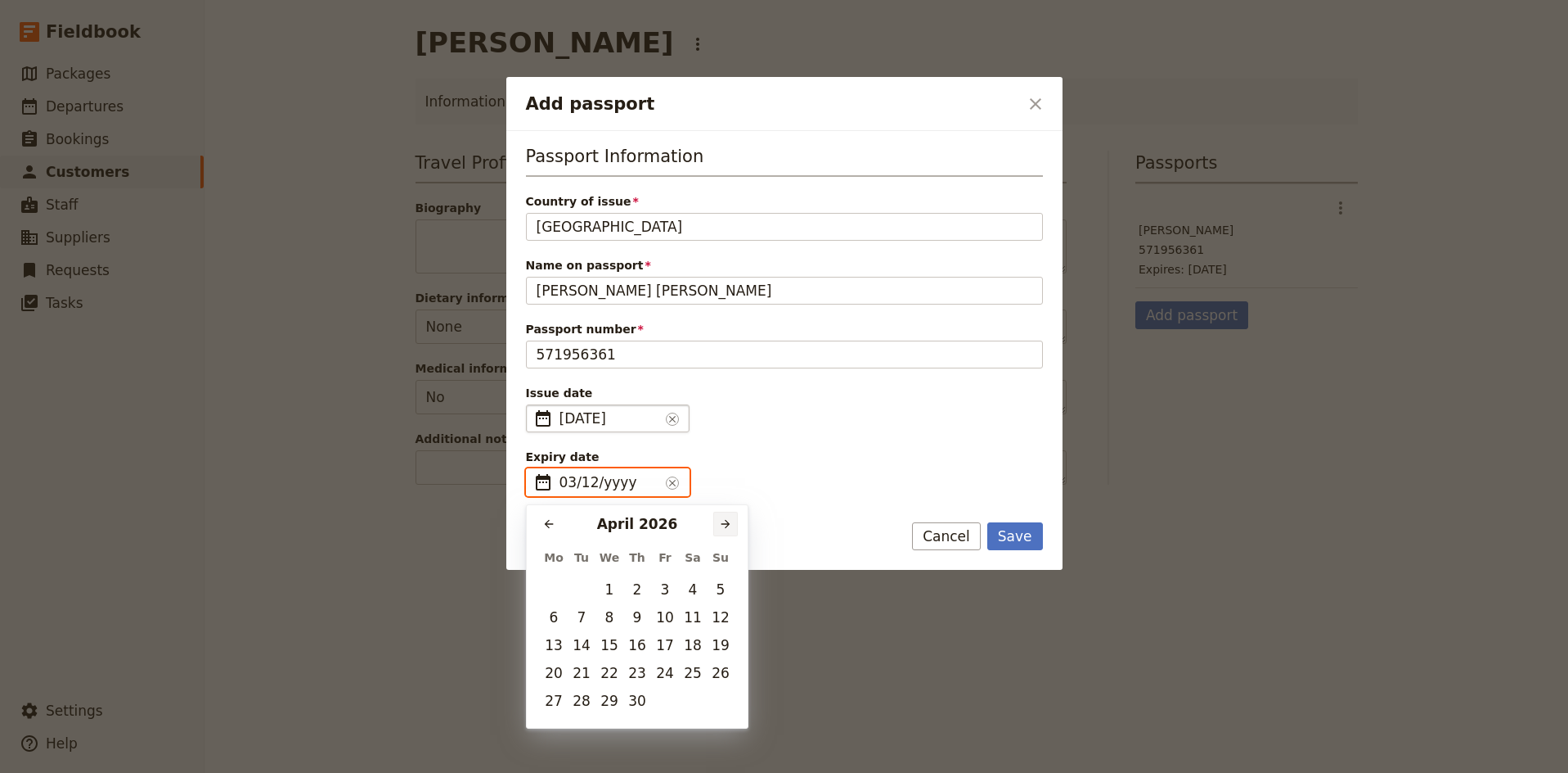
click at [721, 523] on icon "Next month" at bounding box center [726, 524] width 13 height 13
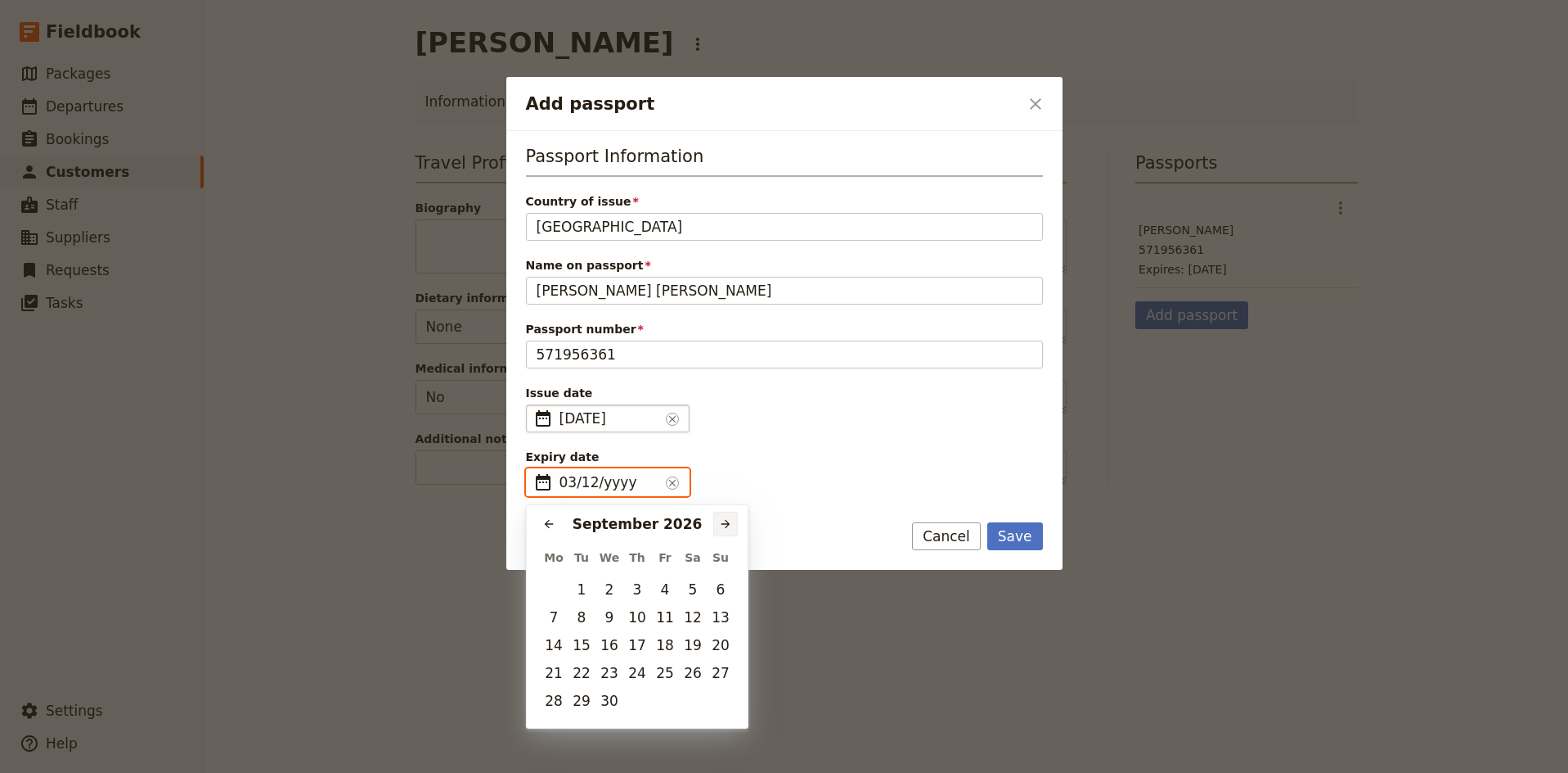
click at [721, 523] on icon "Next month" at bounding box center [726, 524] width 13 height 13
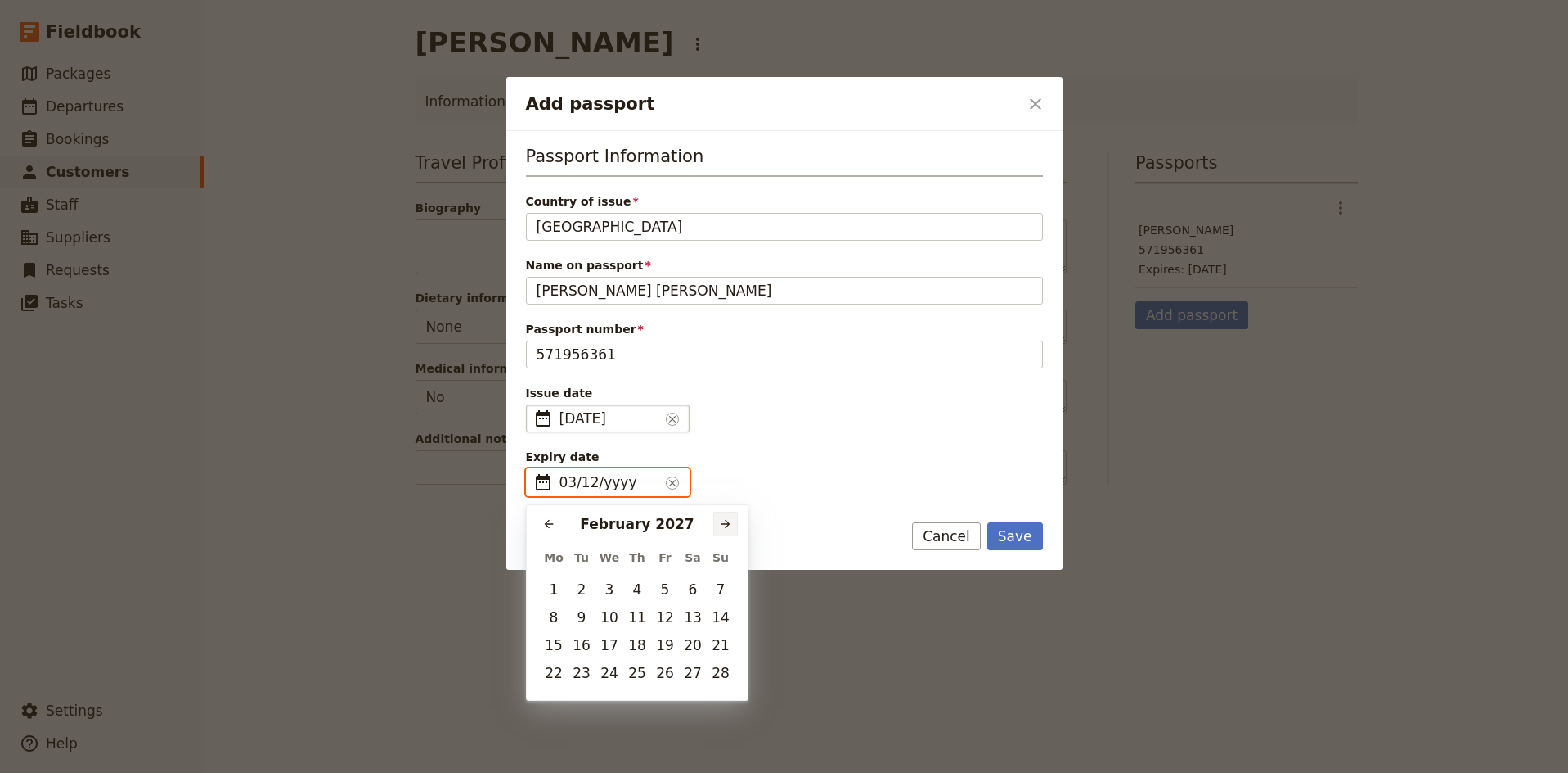
click at [721, 523] on icon "Next month" at bounding box center [726, 524] width 13 height 13
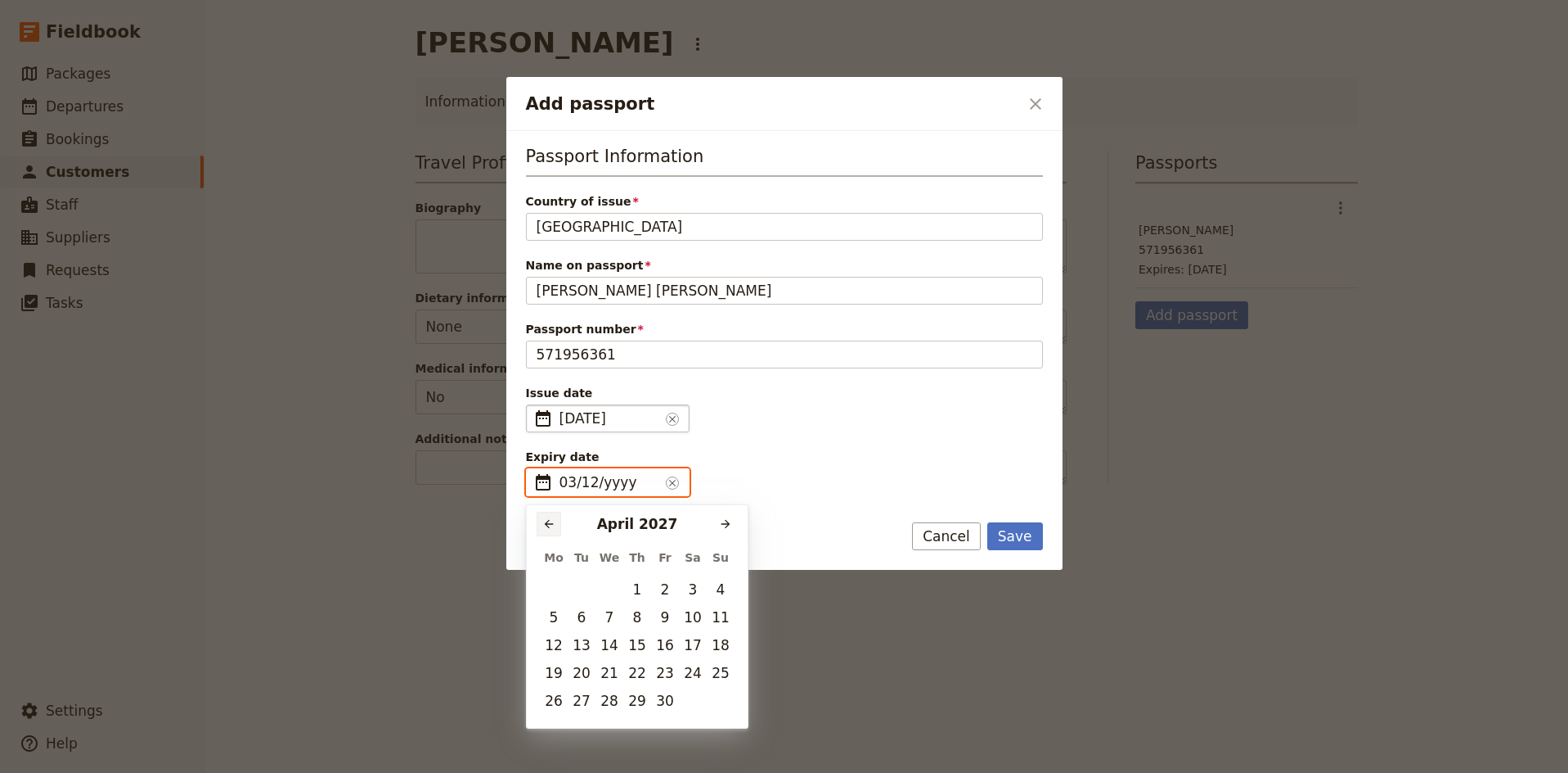
click at [546, 518] on icon "Previous month" at bounding box center [549, 524] width 13 height 13
click at [615, 701] on button "31" at bounding box center [610, 700] width 25 height 25
type input "[DATE]"
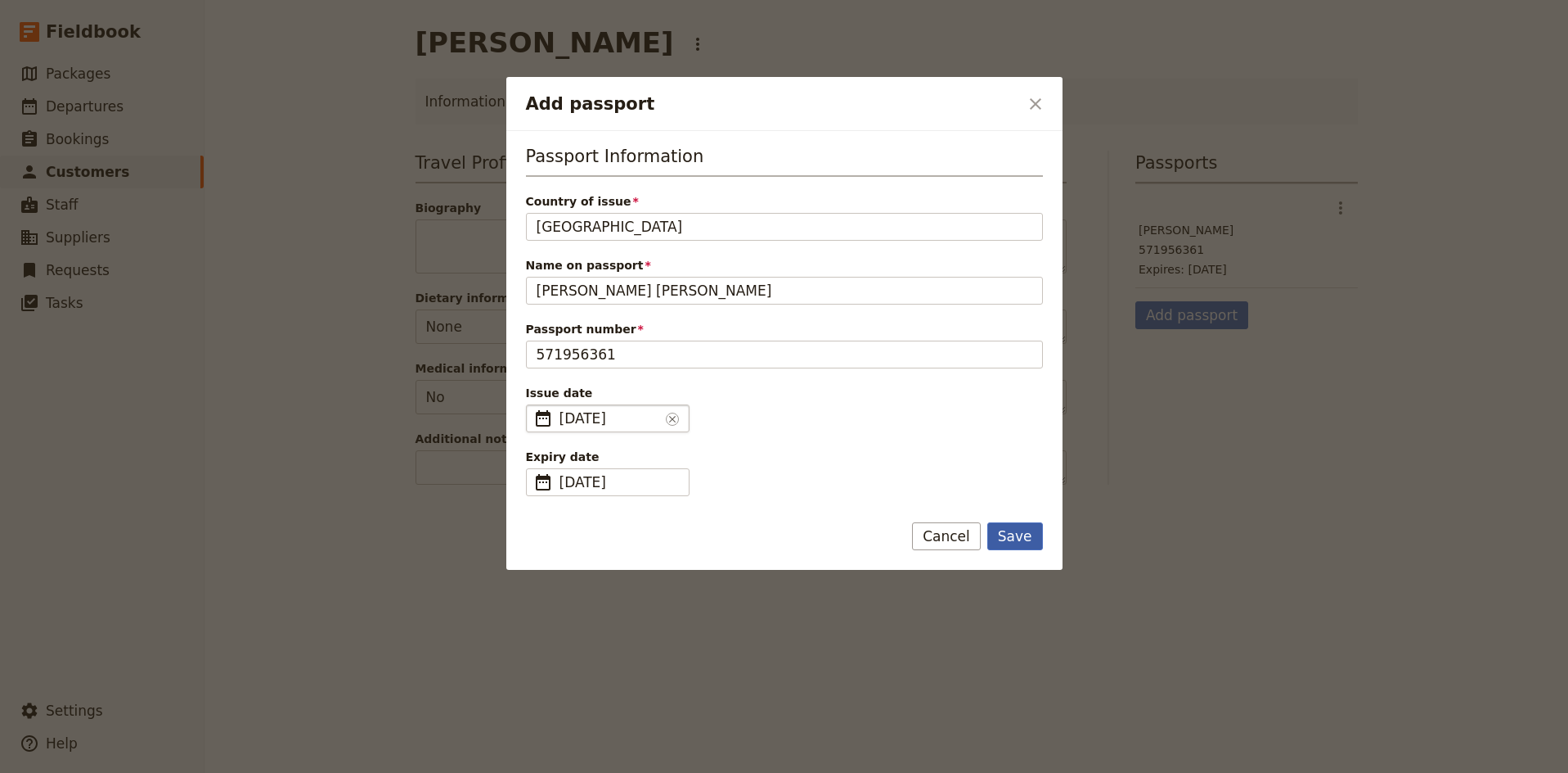
click at [1024, 533] on button "Save" at bounding box center [1015, 536] width 56 height 27
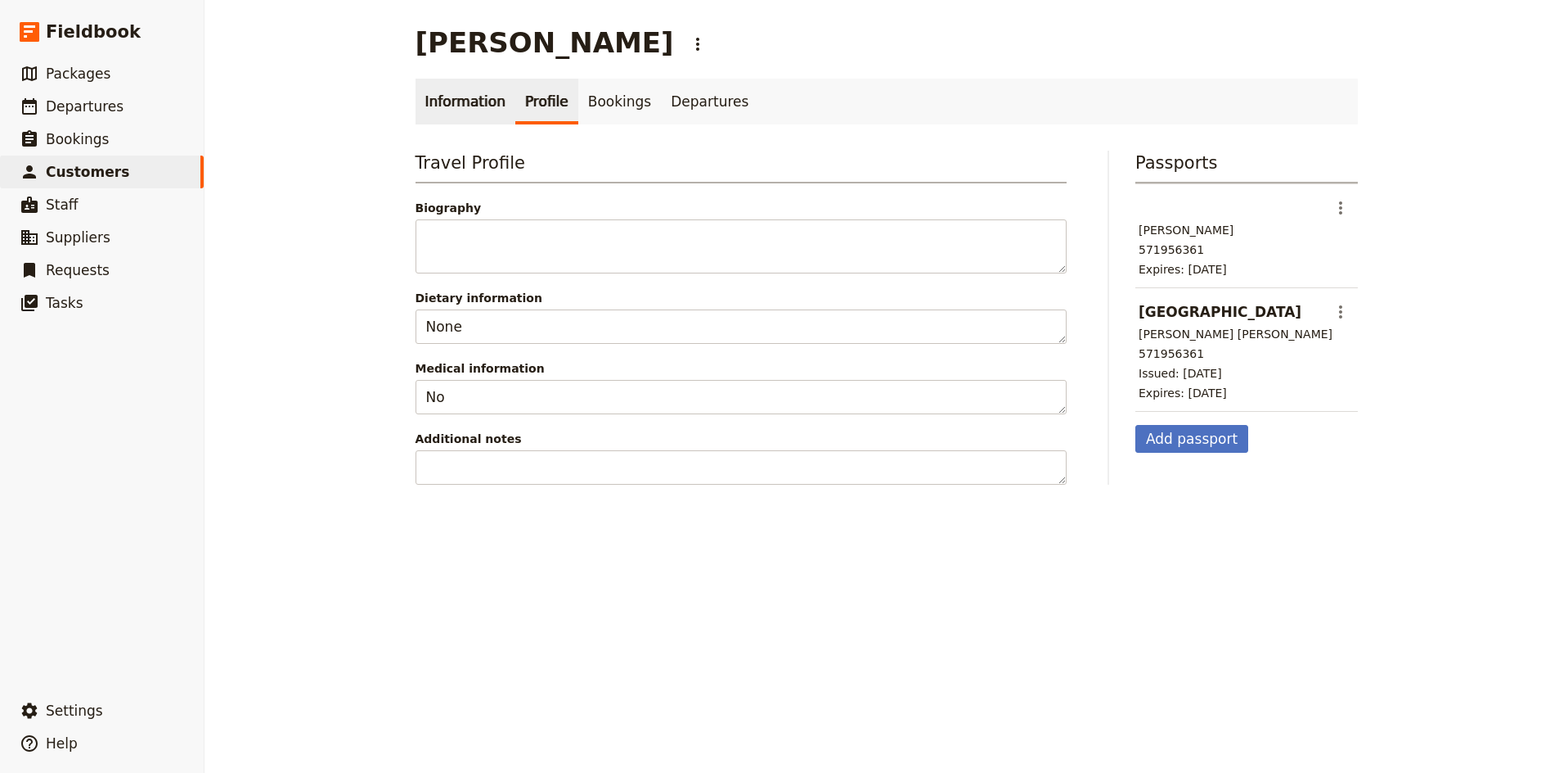
click at [484, 95] on link "Information" at bounding box center [465, 102] width 100 height 46
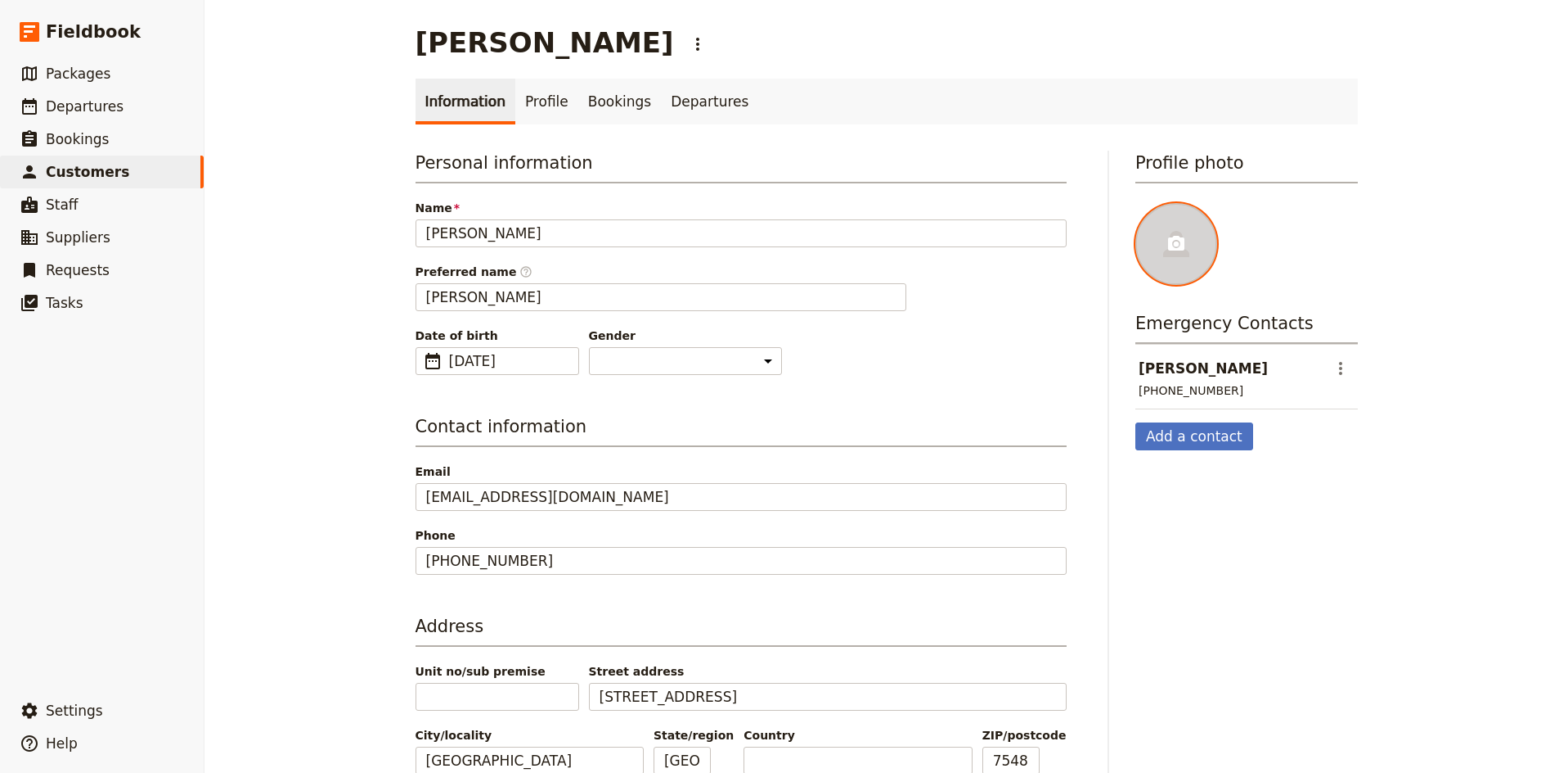
click at [1167, 248] on icon at bounding box center [1176, 244] width 19 height 19
click at [1136, 203] on input "file" at bounding box center [1135, 203] width 1 height 1
type input "C:\fakepath\2279410097585192960-[PERSON_NAME]-Smith_175433713255619130513938067…"
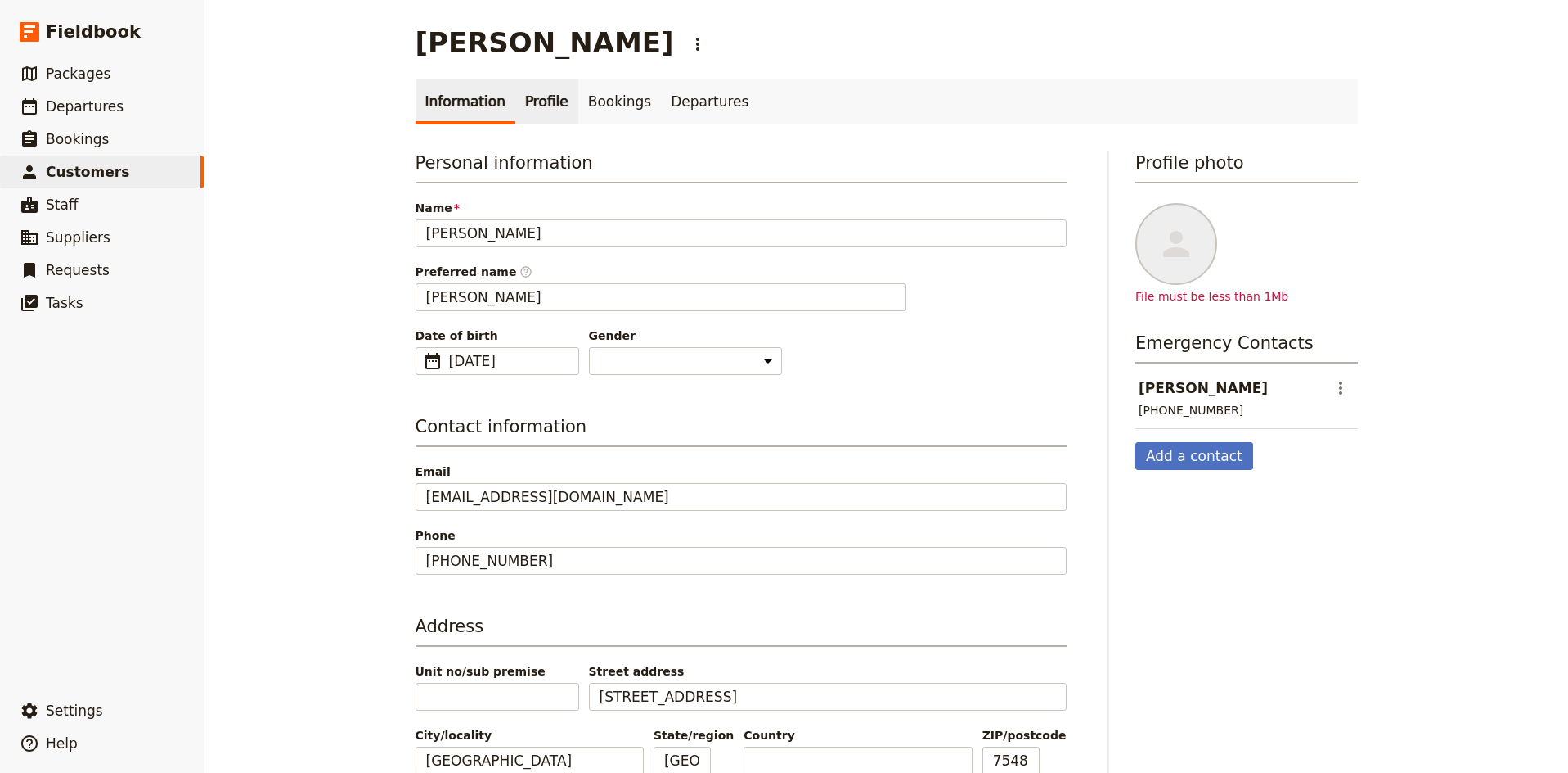
click at [548, 104] on link "Profile" at bounding box center [546, 102] width 63 height 46
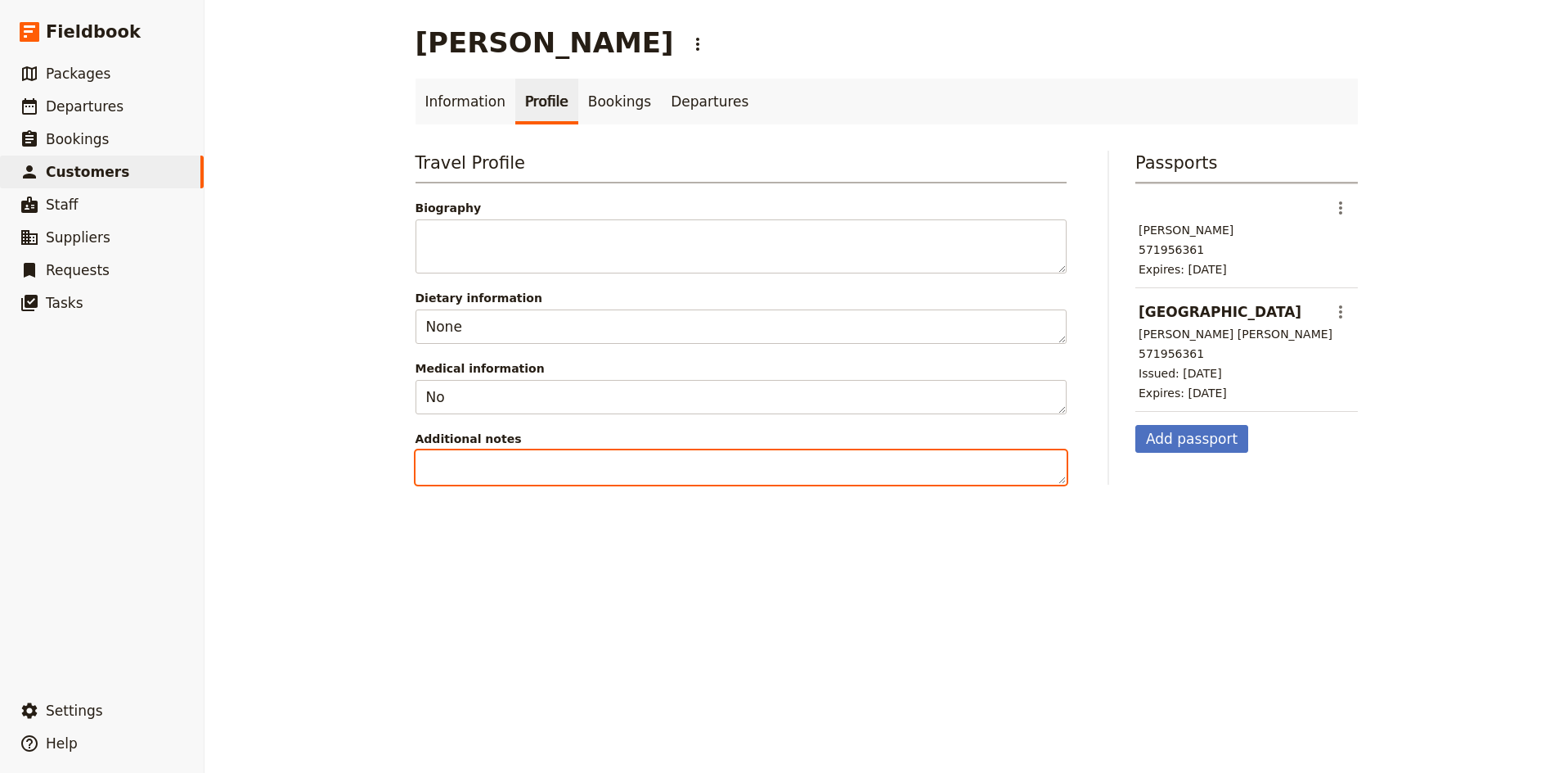
click at [623, 471] on textarea "Additional notes" at bounding box center [741, 467] width 651 height 34
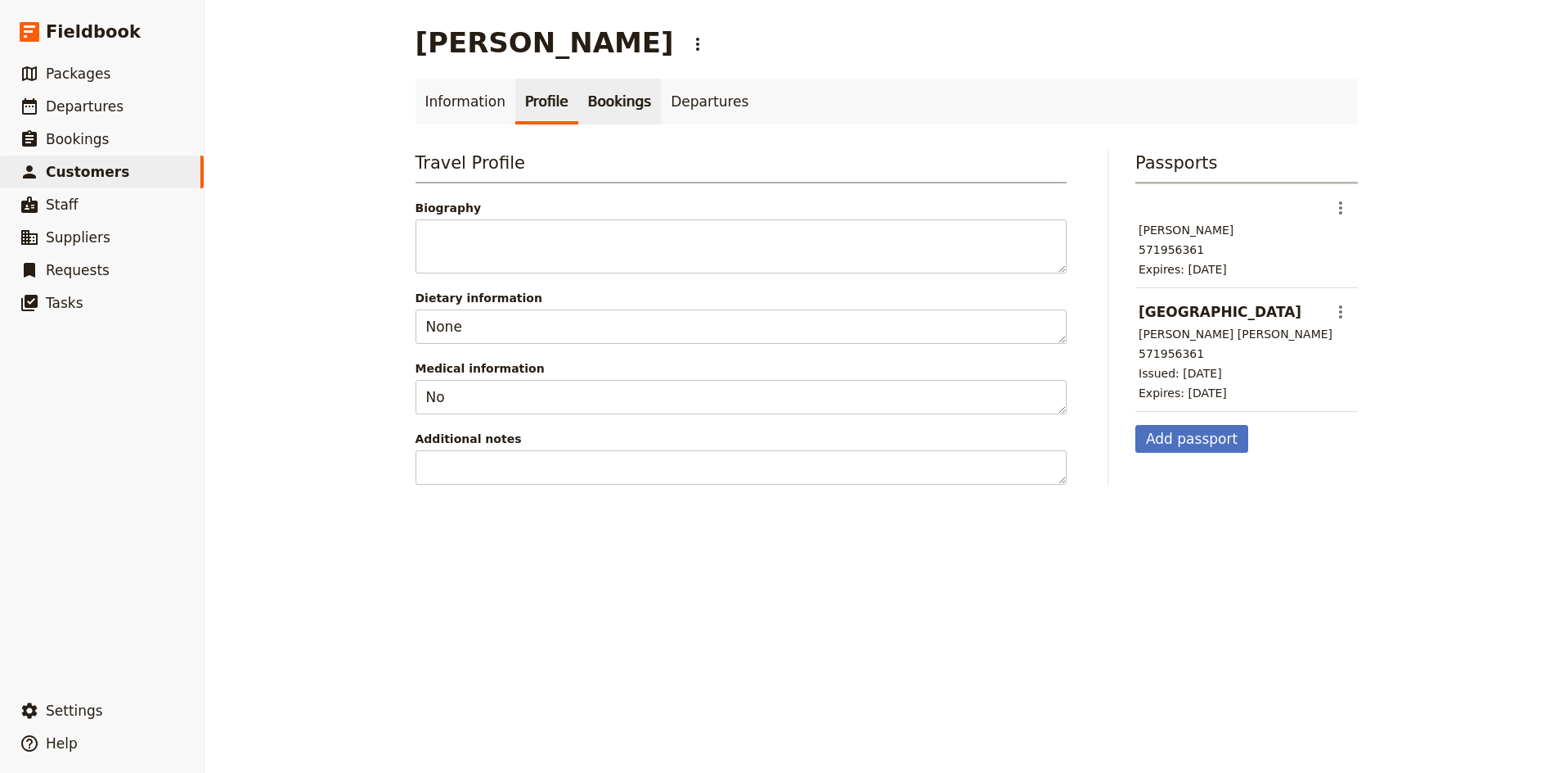
click at [594, 109] on link "Bookings" at bounding box center [619, 102] width 82 height 46
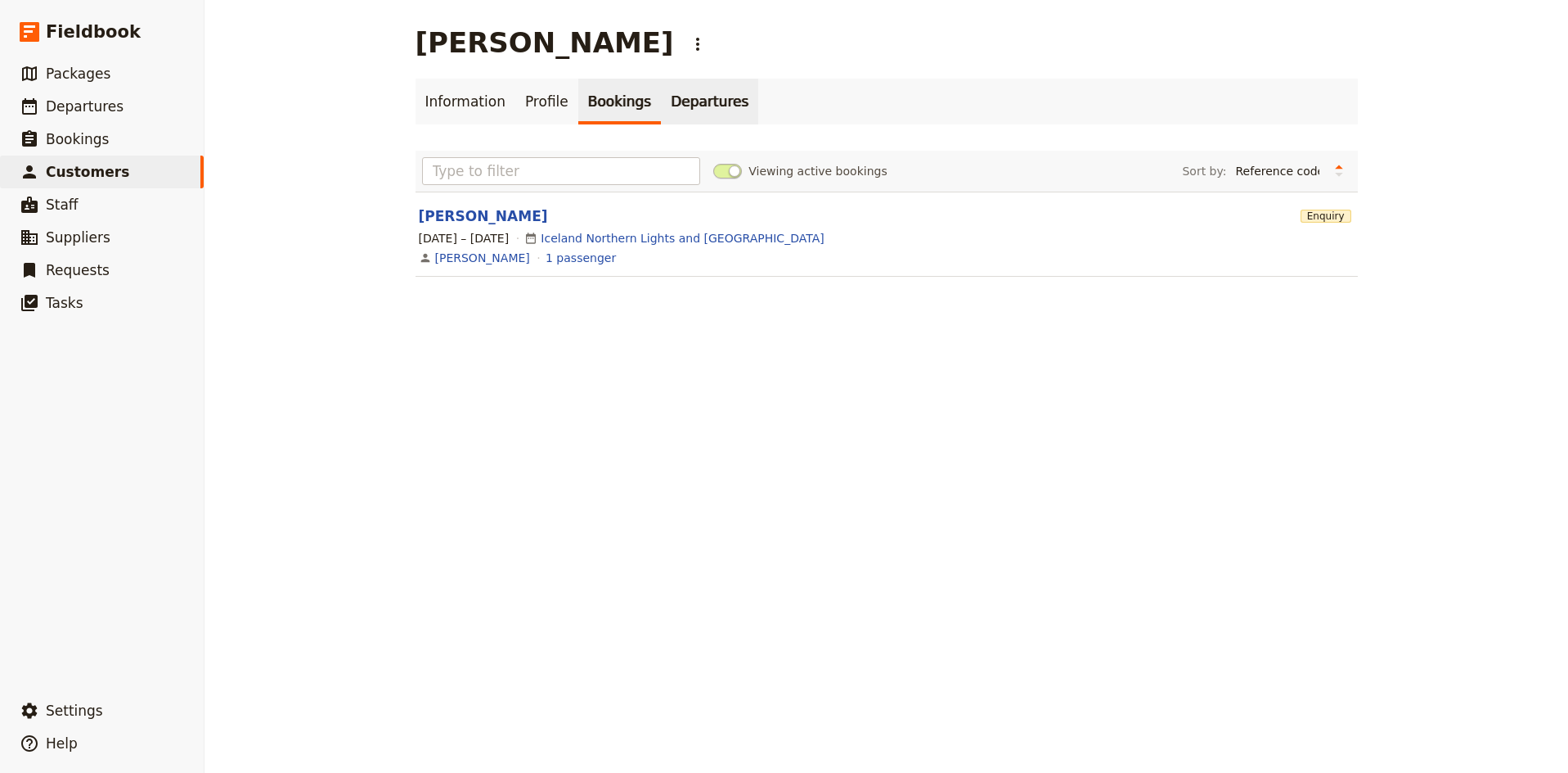
click at [661, 108] on link "Departures" at bounding box center [710, 102] width 97 height 46
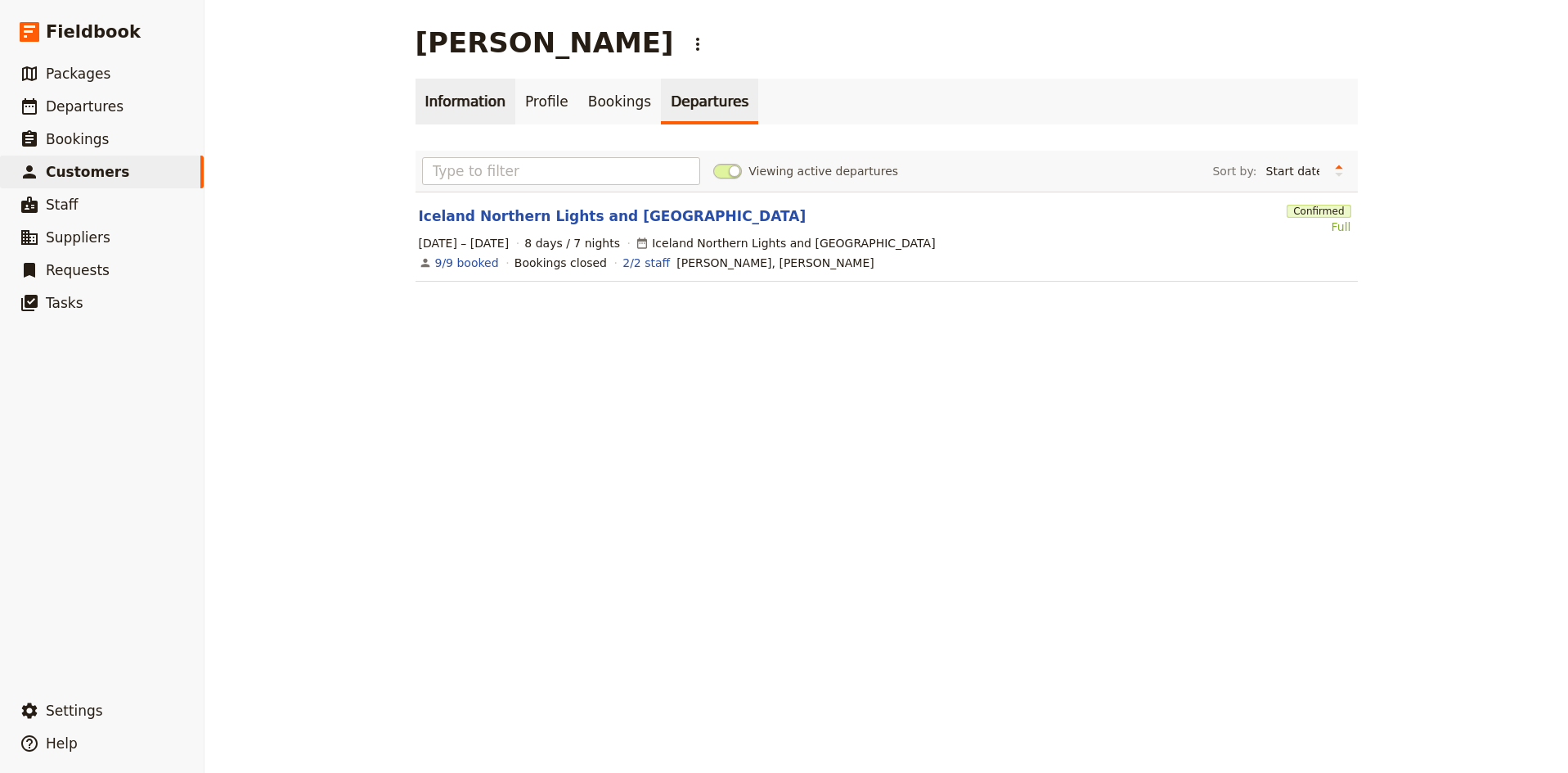
click at [455, 94] on link "Information" at bounding box center [465, 102] width 100 height 46
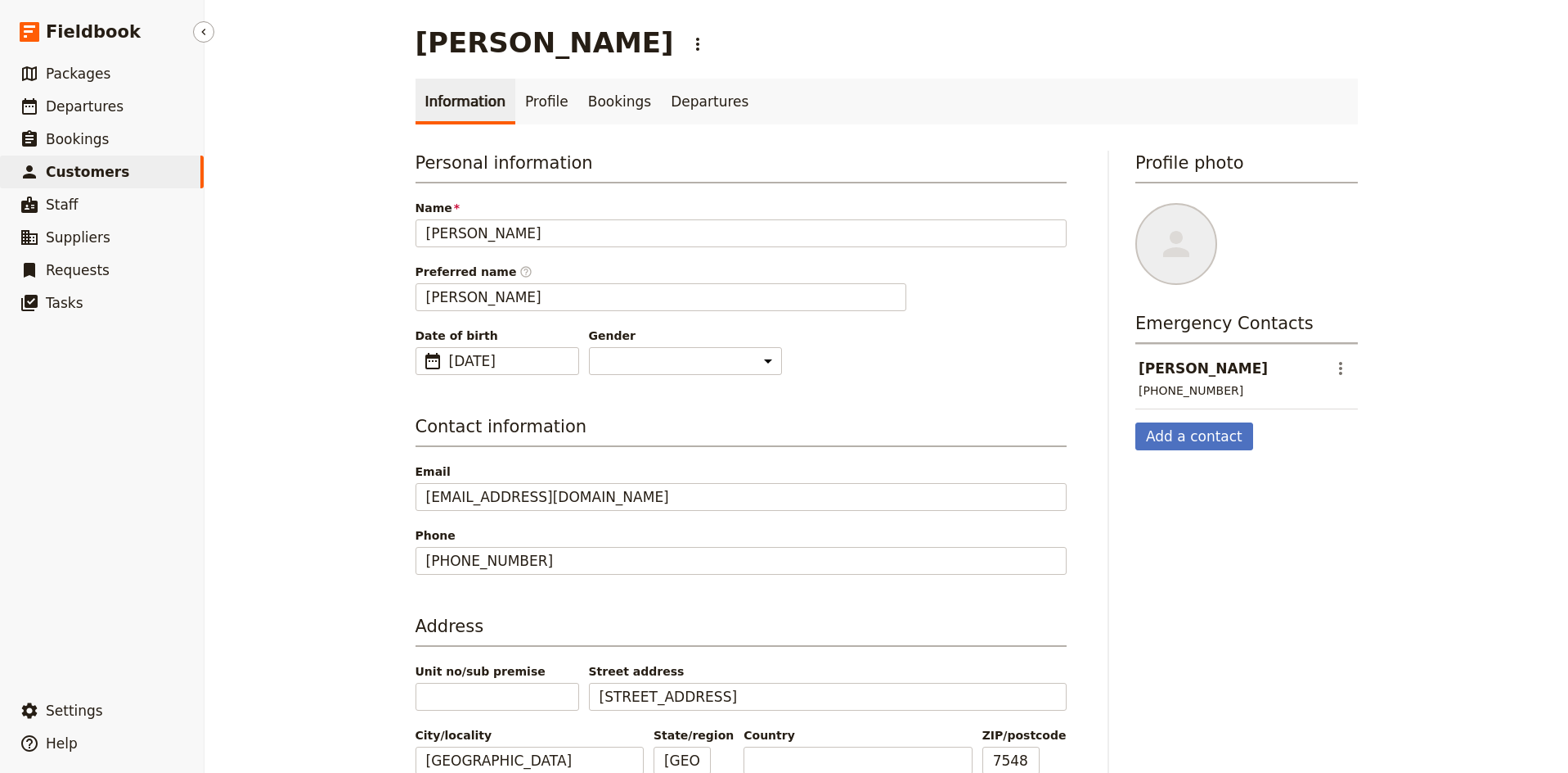
click at [89, 176] on span "Customers" at bounding box center [88, 172] width 83 height 17
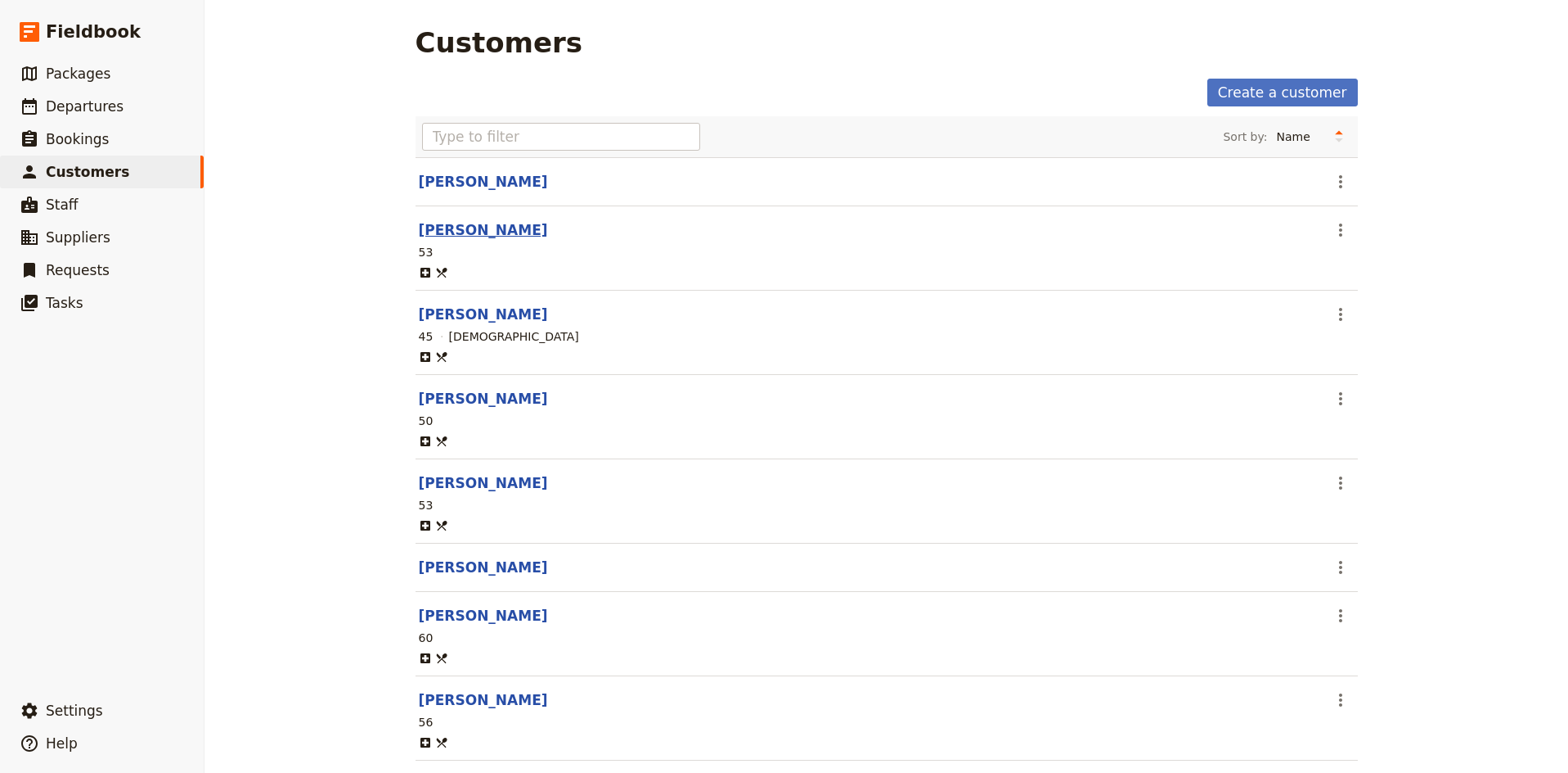
click at [498, 231] on link "[PERSON_NAME]" at bounding box center [483, 230] width 129 height 17
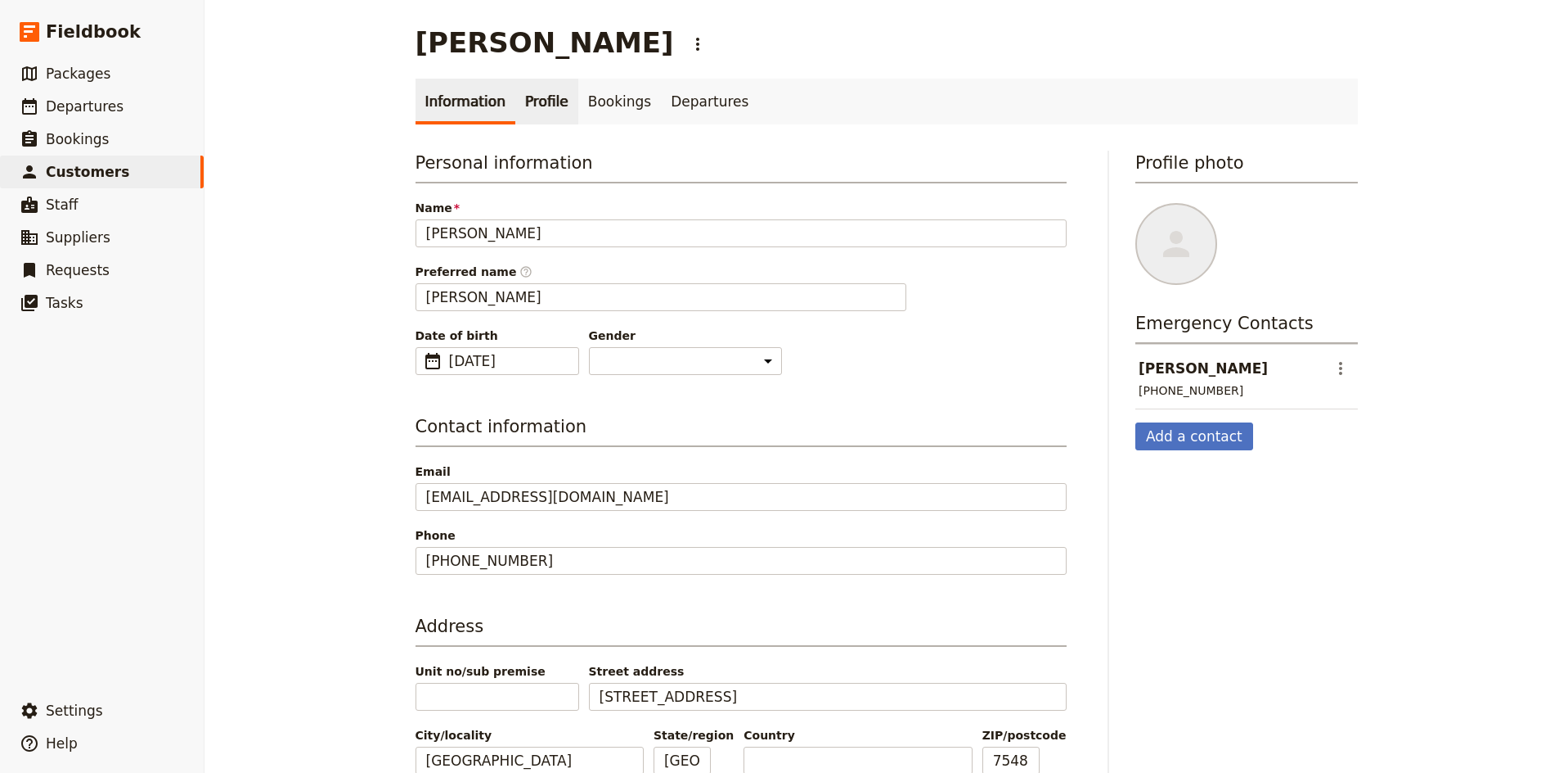
click at [537, 98] on link "Profile" at bounding box center [546, 102] width 63 height 46
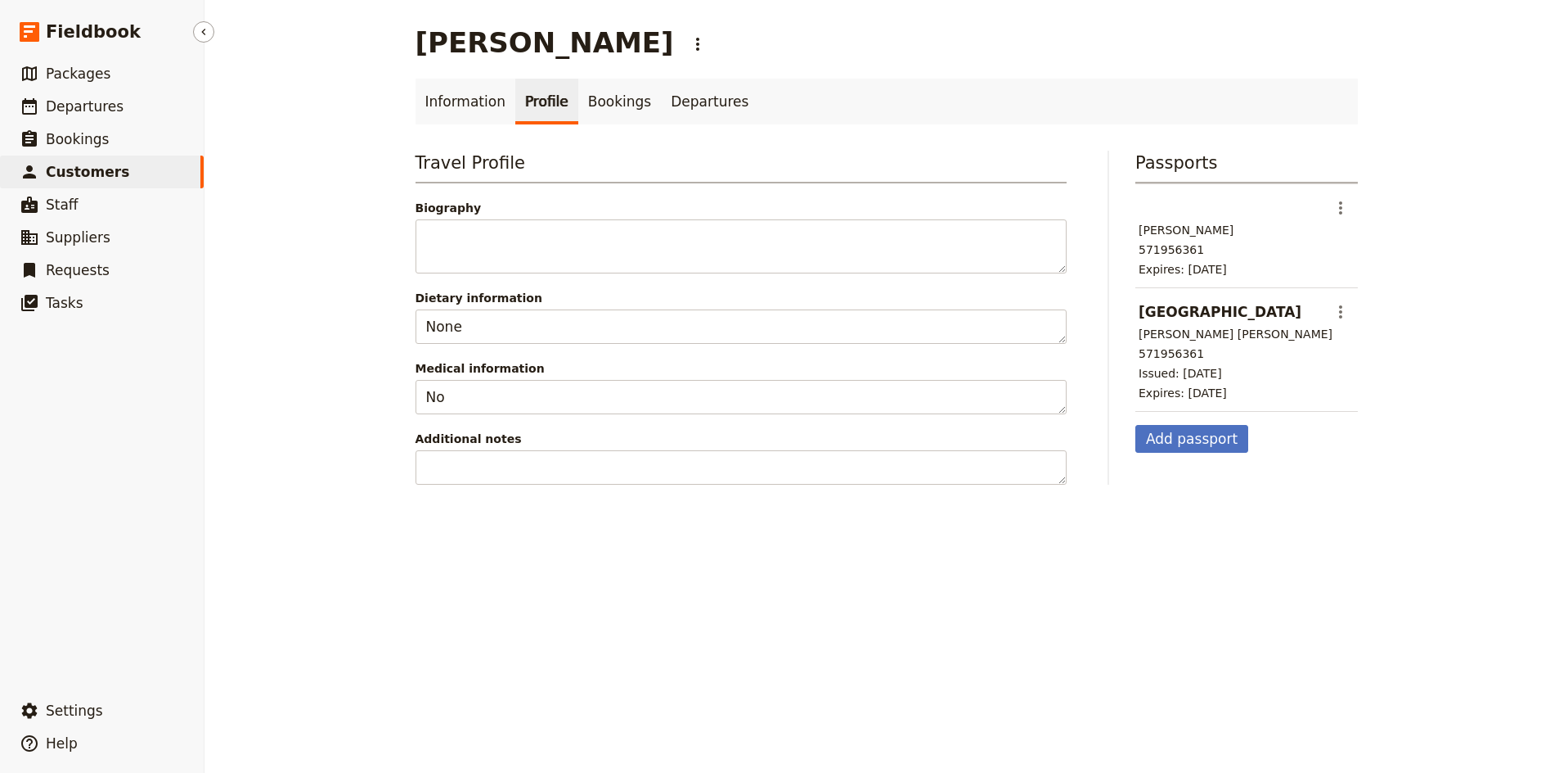
click at [95, 172] on span "Customers" at bounding box center [88, 172] width 83 height 17
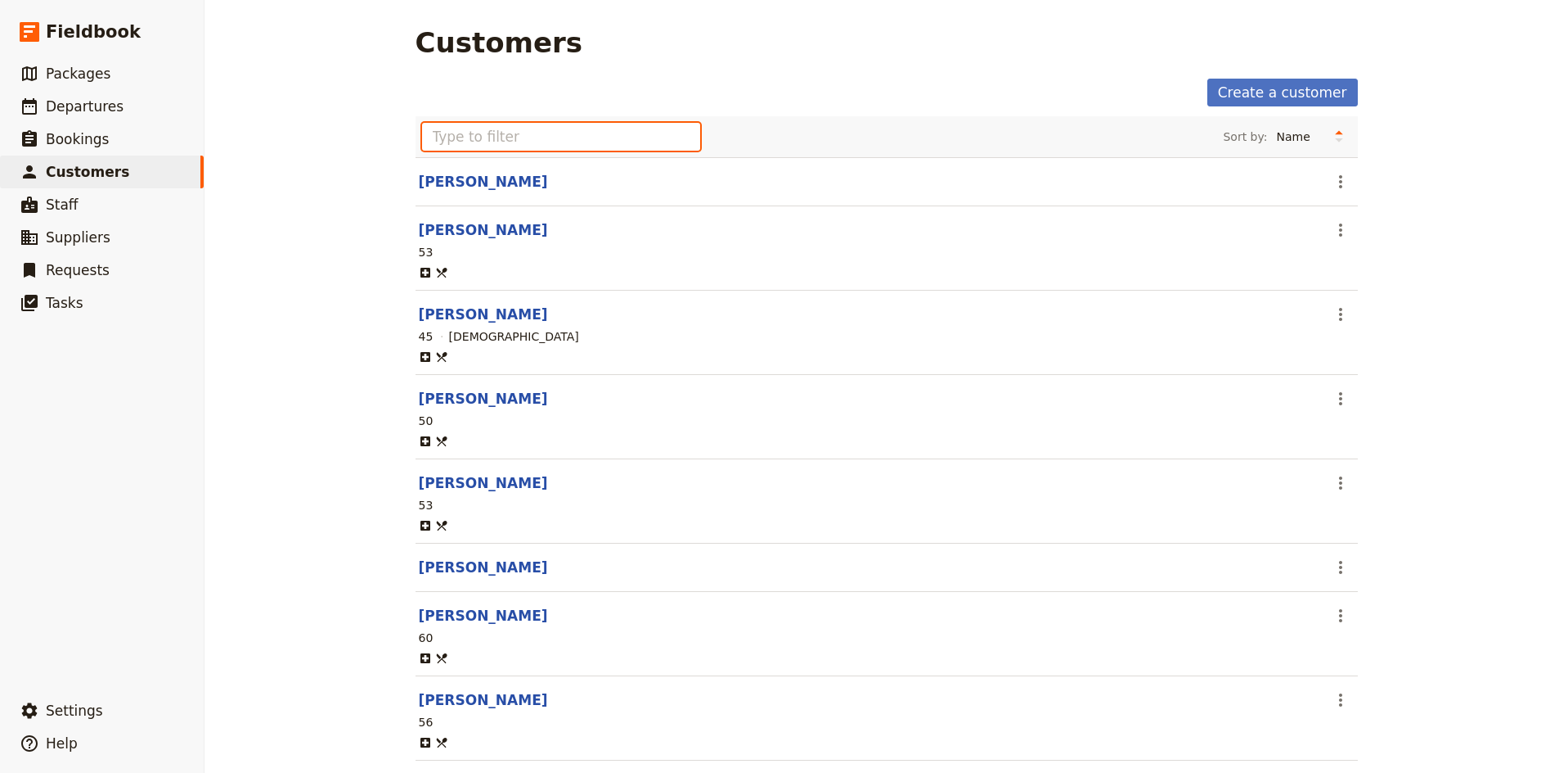
click at [508, 127] on input "text" at bounding box center [562, 136] width 279 height 27
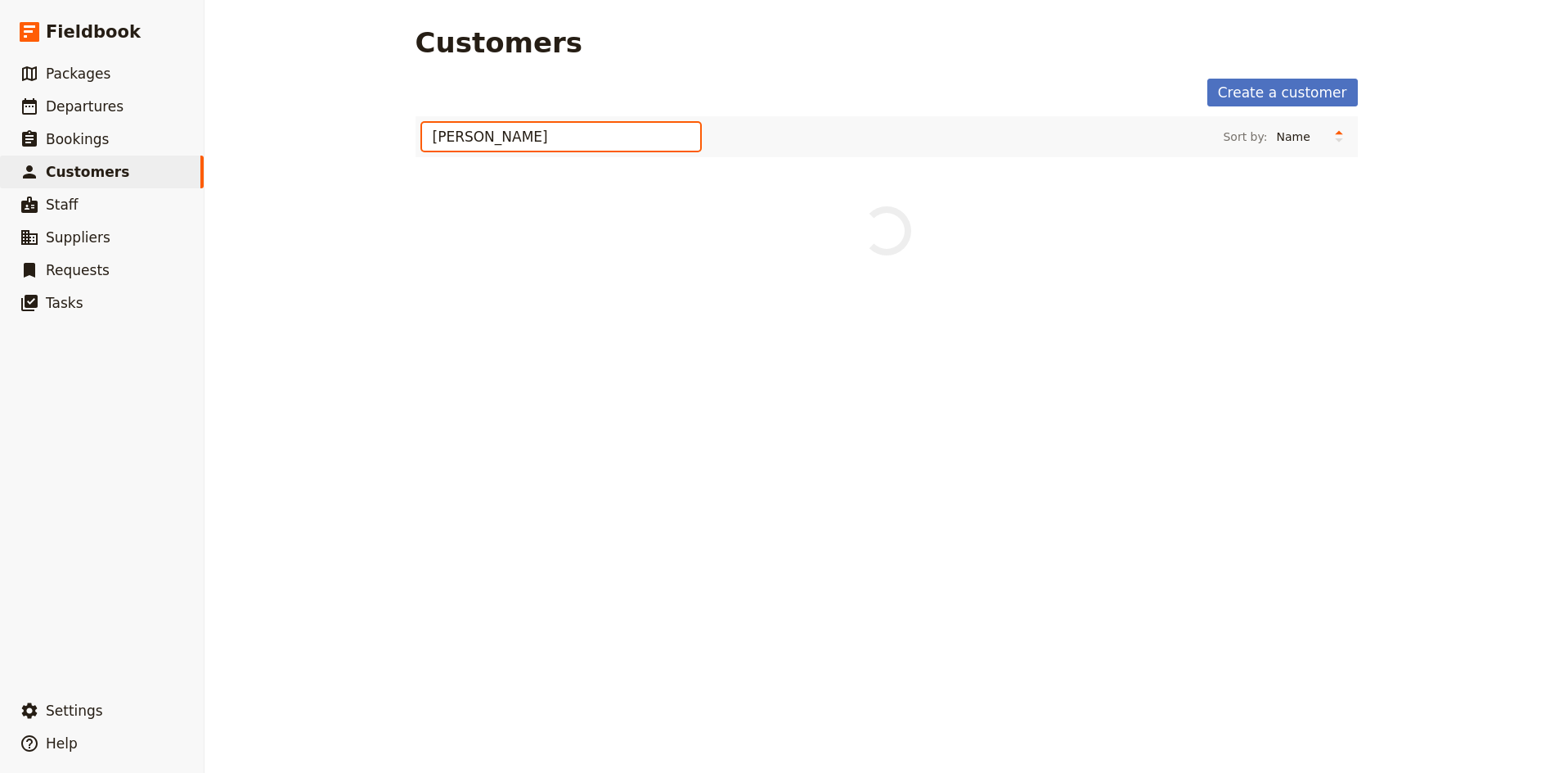
type input "[PERSON_NAME]"
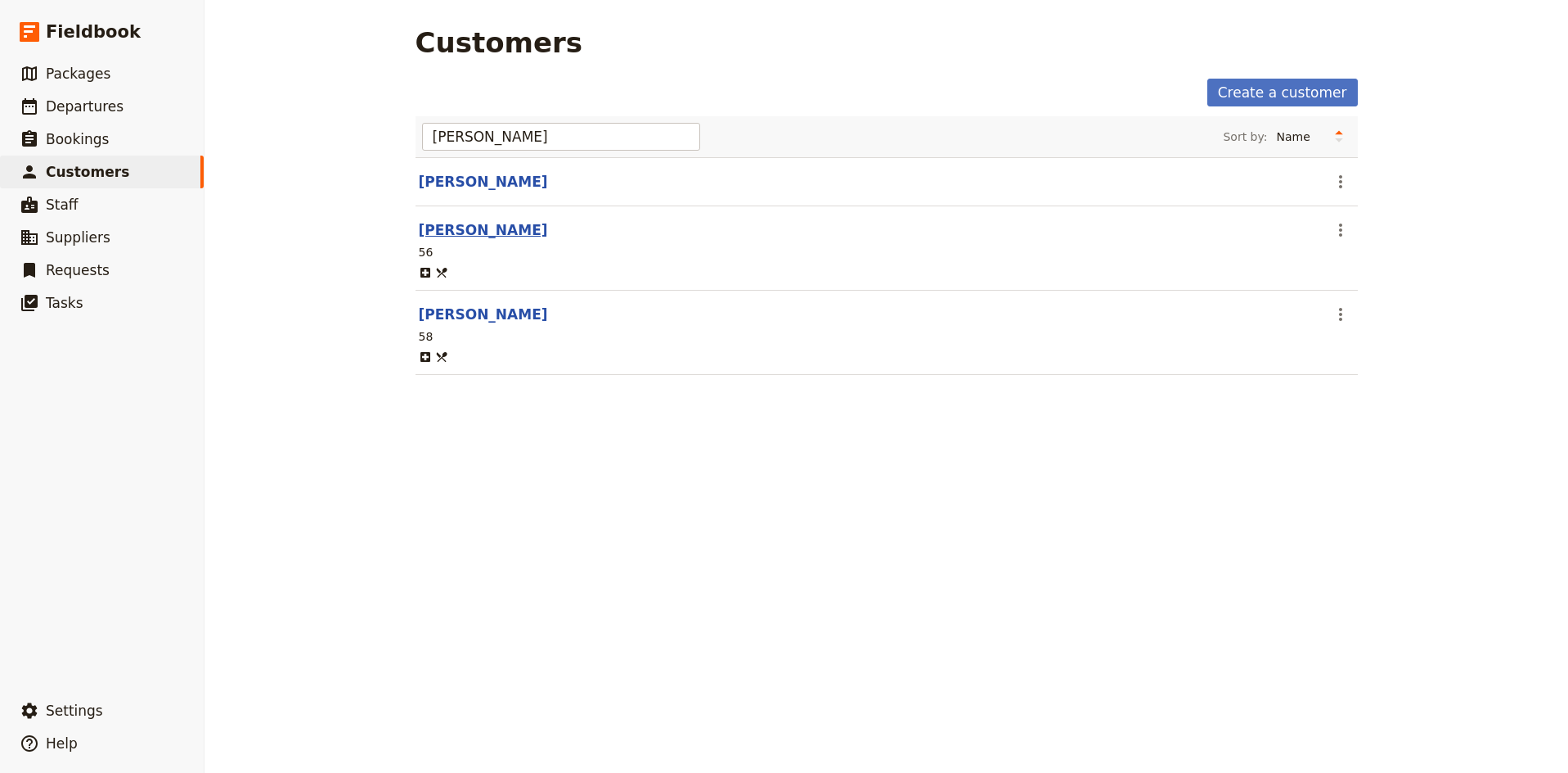
click at [473, 235] on link "[PERSON_NAME]" at bounding box center [483, 230] width 129 height 17
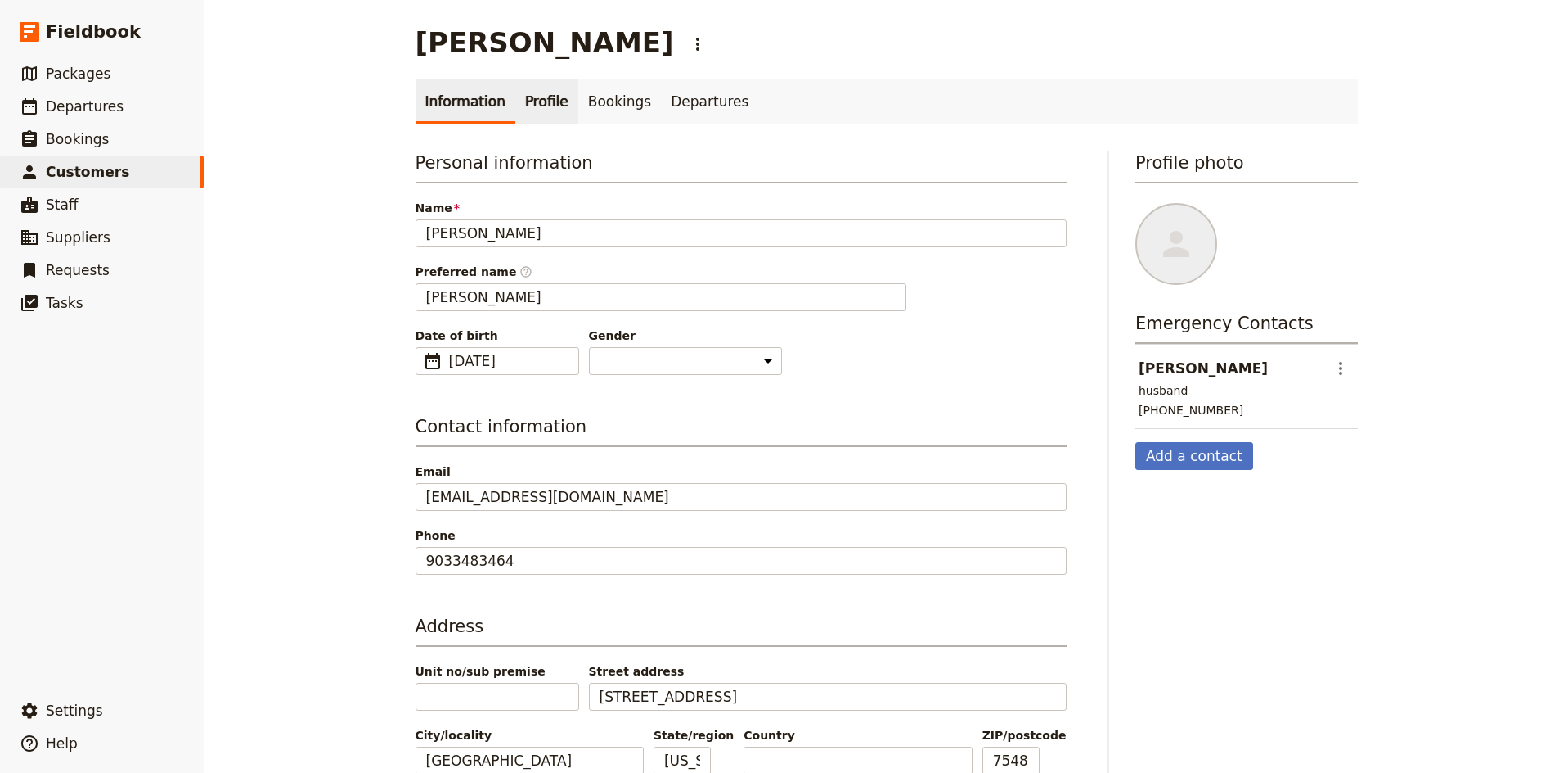
click at [550, 110] on link "Profile" at bounding box center [546, 102] width 63 height 46
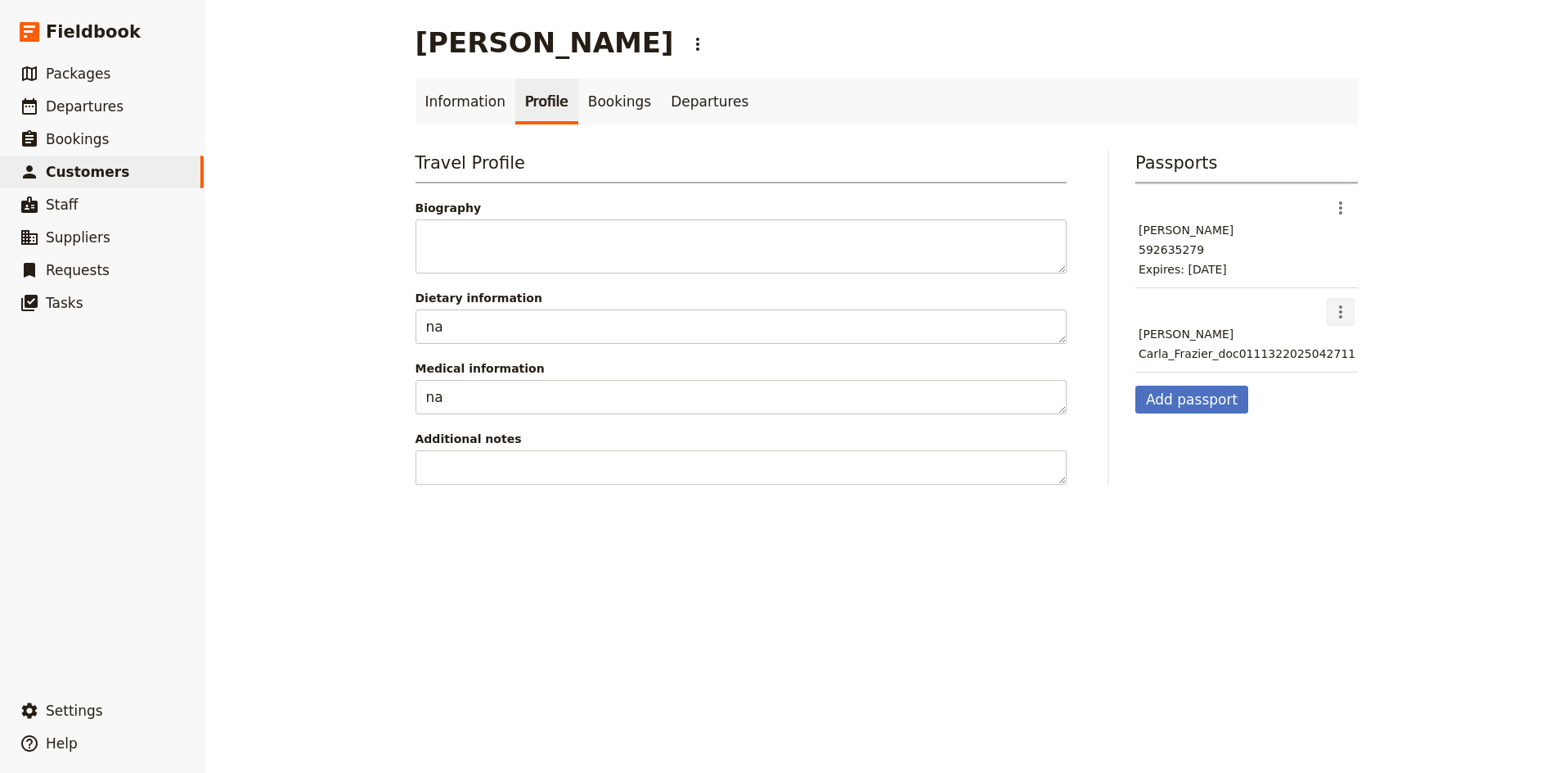
click at [1336, 307] on icon "Actions" at bounding box center [1341, 312] width 19 height 19
click at [1376, 346] on span "Edit passport" at bounding box center [1374, 348] width 75 height 17
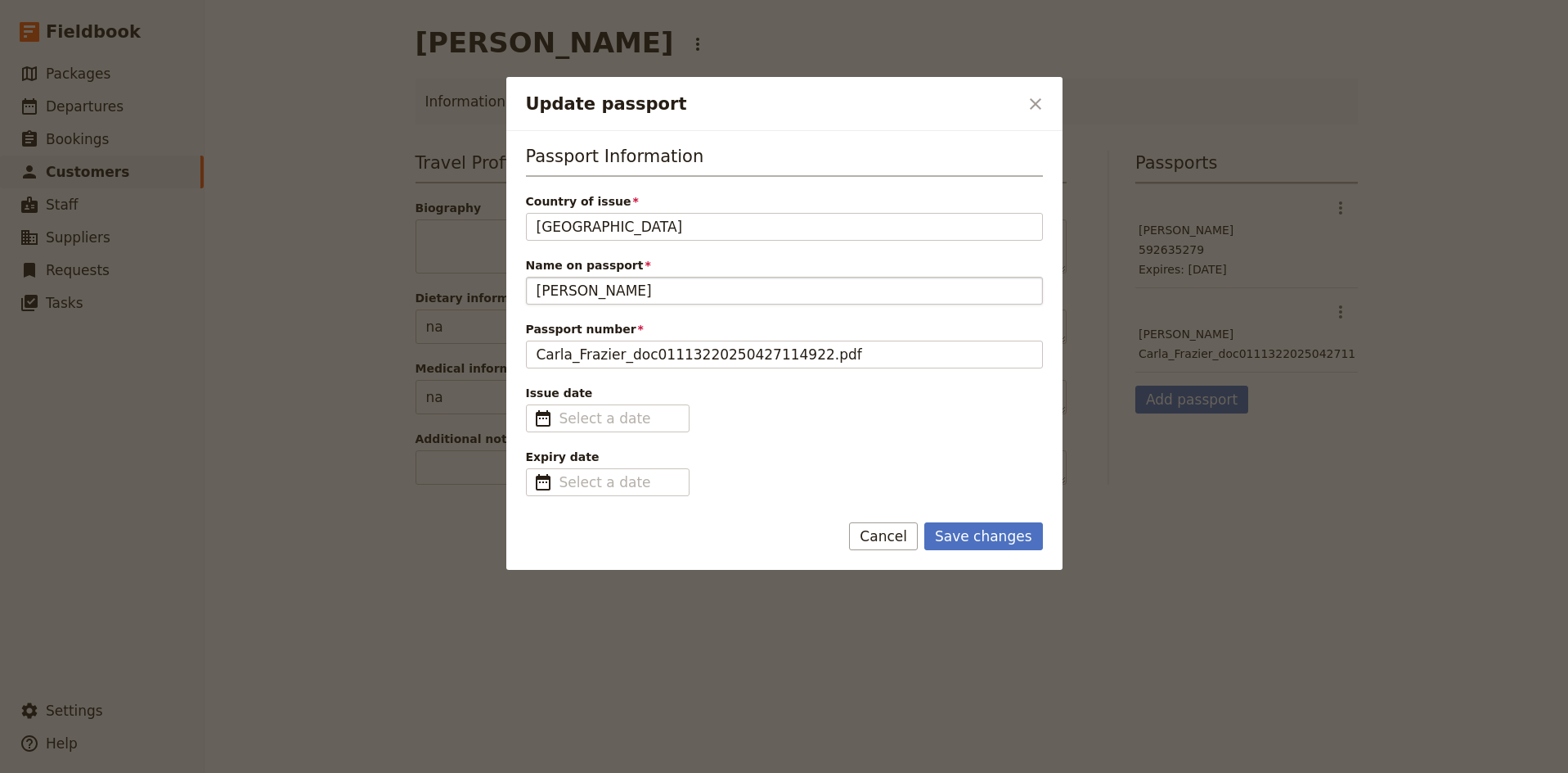
type input "[GEOGRAPHIC_DATA]"
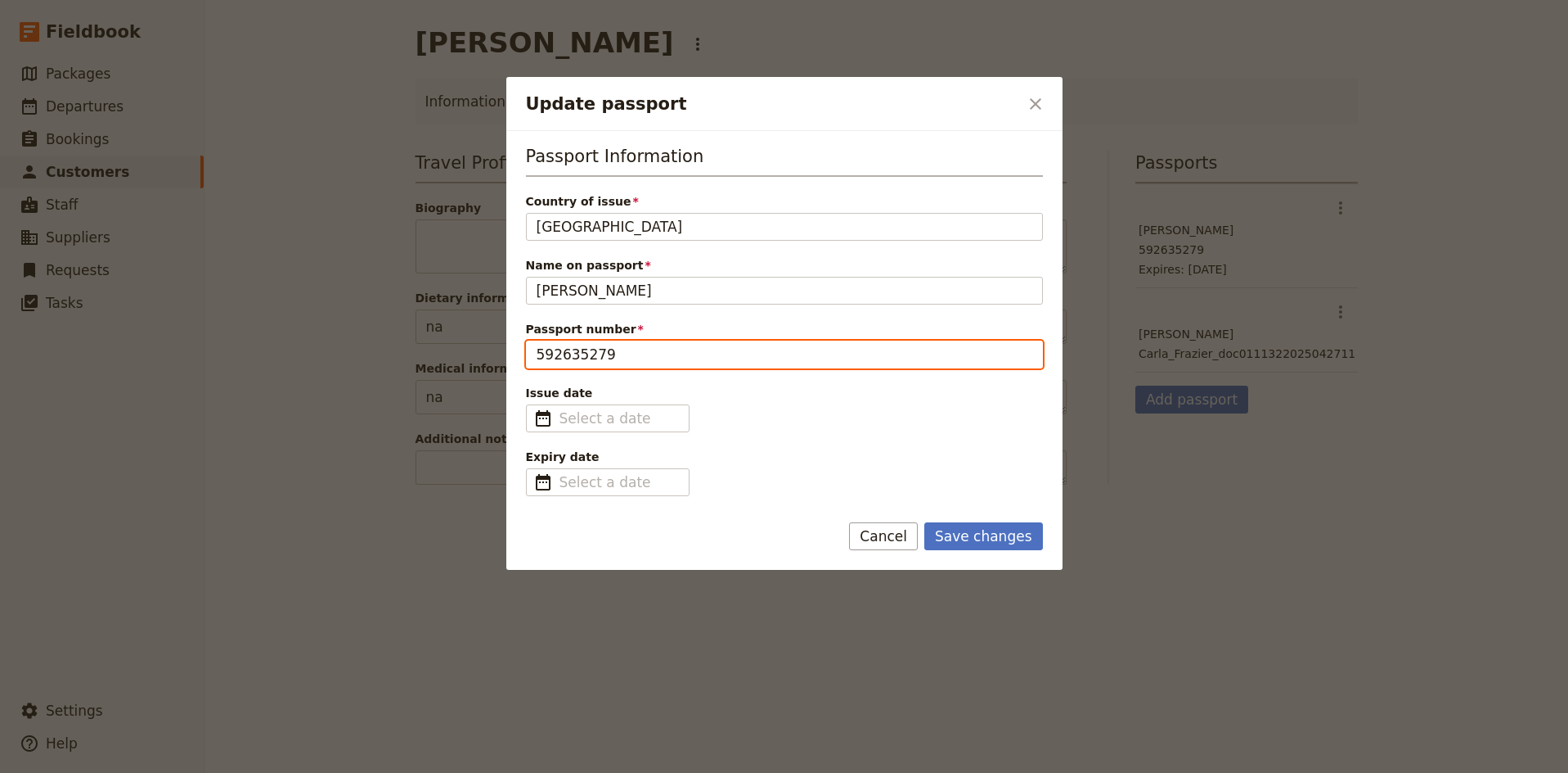
type input "592635279"
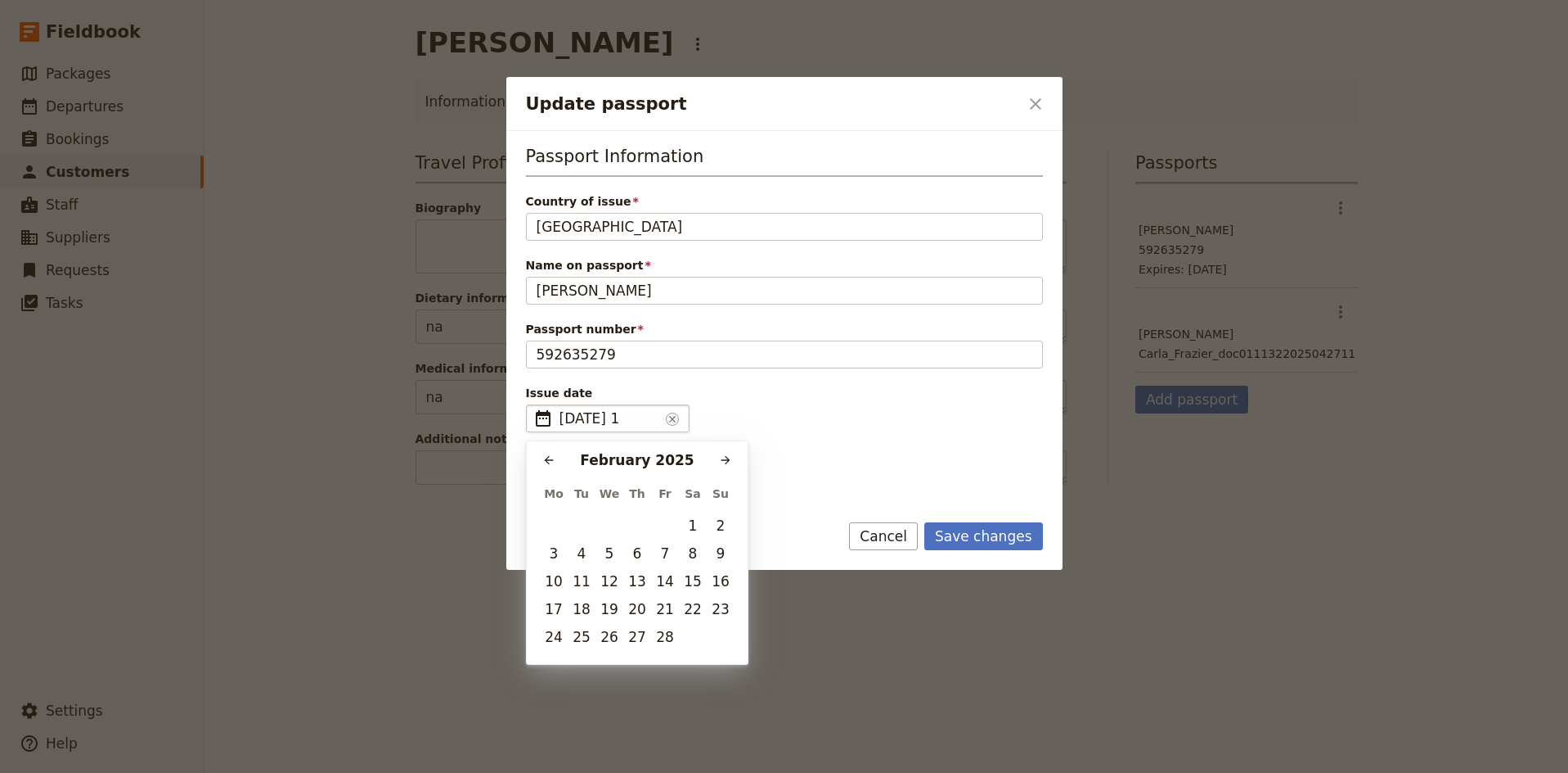
click at [615, 418] on span "[DATE] 1" at bounding box center [609, 418] width 100 height 19
click at [533, 405] on input "14/02/yyyy" at bounding box center [533, 404] width 1 height 1
click at [614, 417] on input "14/02/yyyy" at bounding box center [609, 418] width 100 height 19
click at [548, 459] on icon "Previous month" at bounding box center [549, 460] width 13 height 13
click at [696, 581] on button "19" at bounding box center [693, 581] width 25 height 25
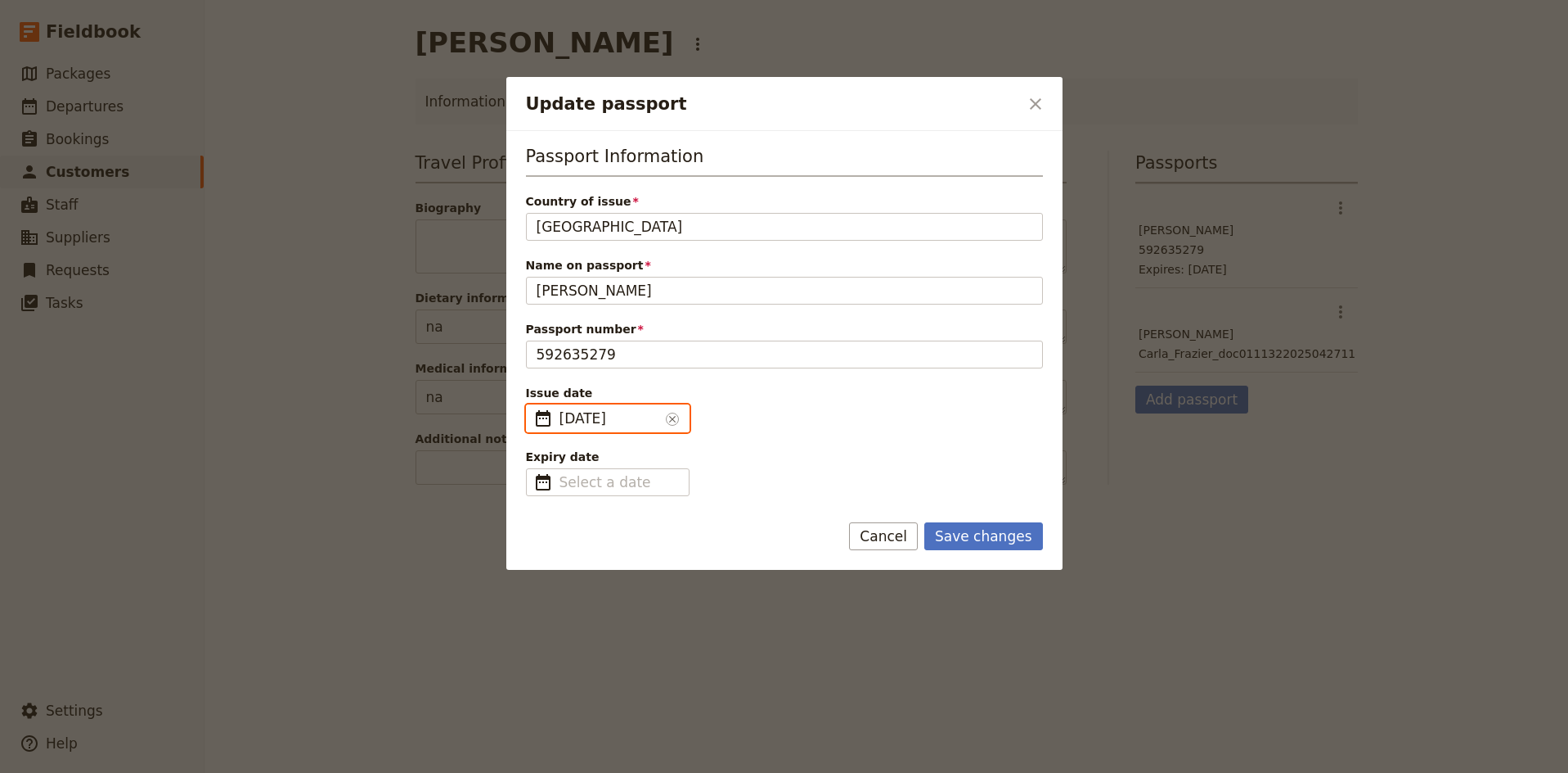
click at [563, 420] on input "[DATE]" at bounding box center [609, 418] width 100 height 19
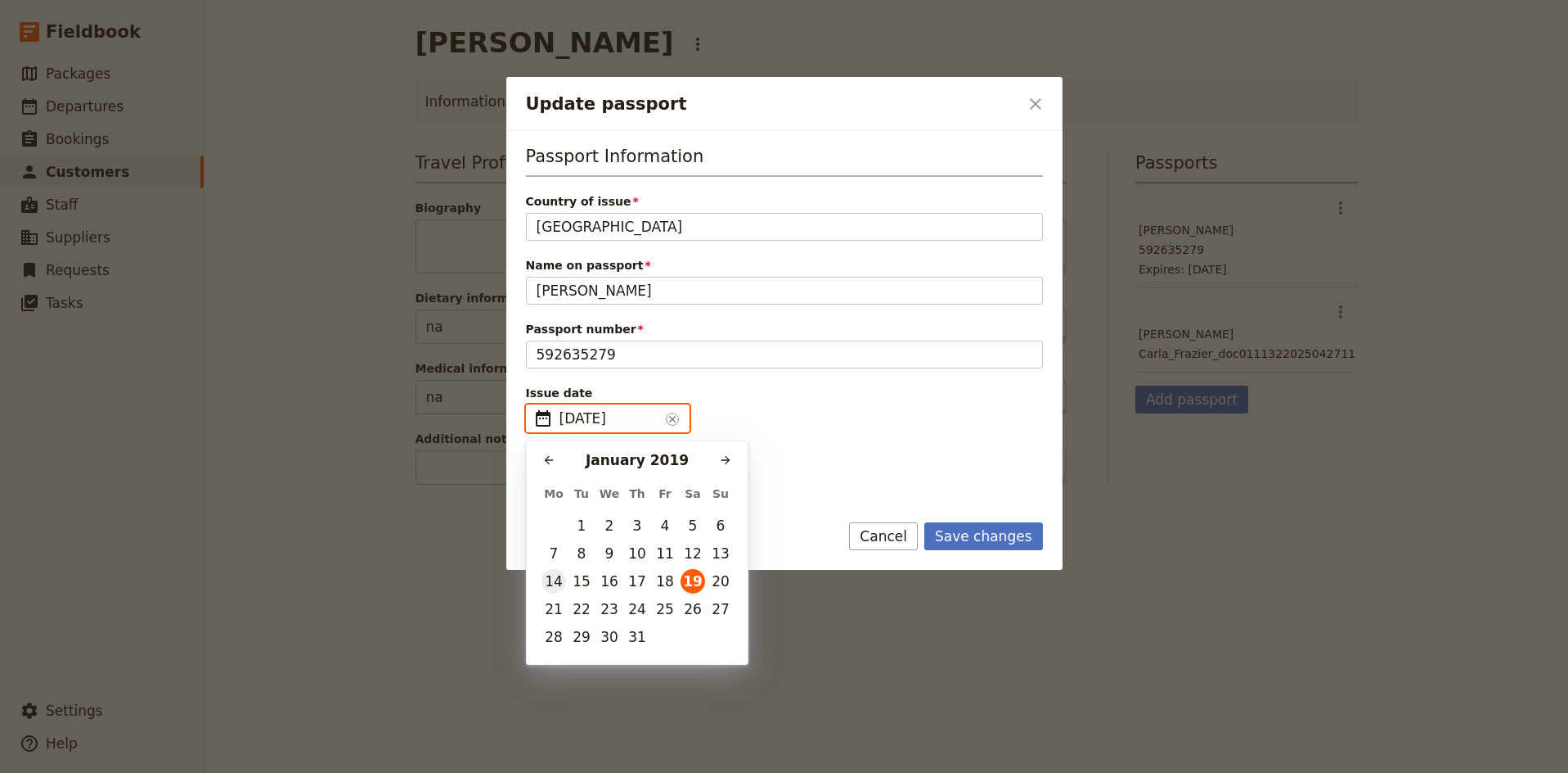
click at [553, 578] on button "14" at bounding box center [554, 581] width 25 height 25
type input "[DATE]"
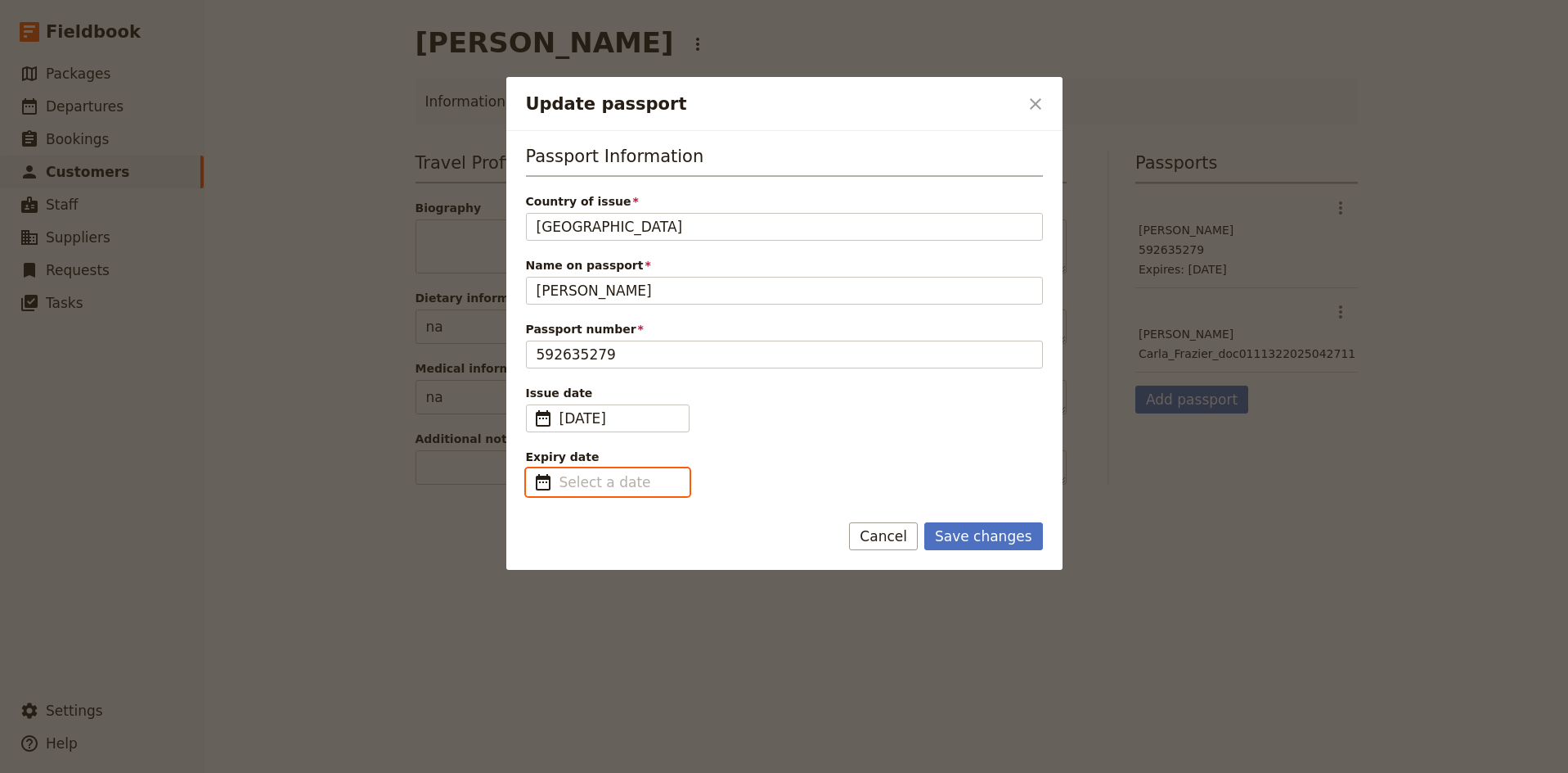
click at [603, 483] on input "dd/mm/yyyy" at bounding box center [619, 482] width 119 height 19
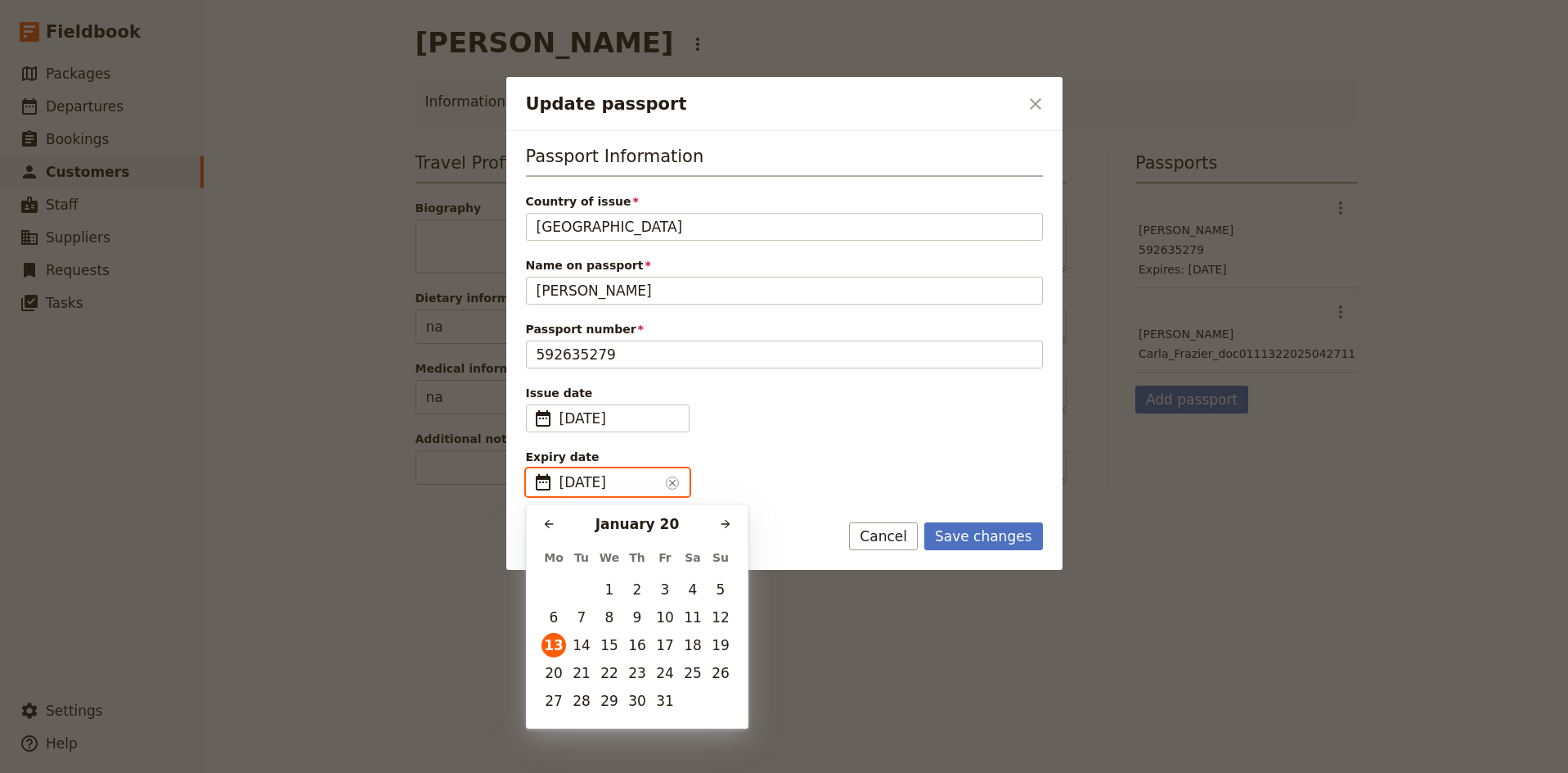
type input "[DATE]"
click at [691, 612] on button "13" at bounding box center [693, 617] width 25 height 25
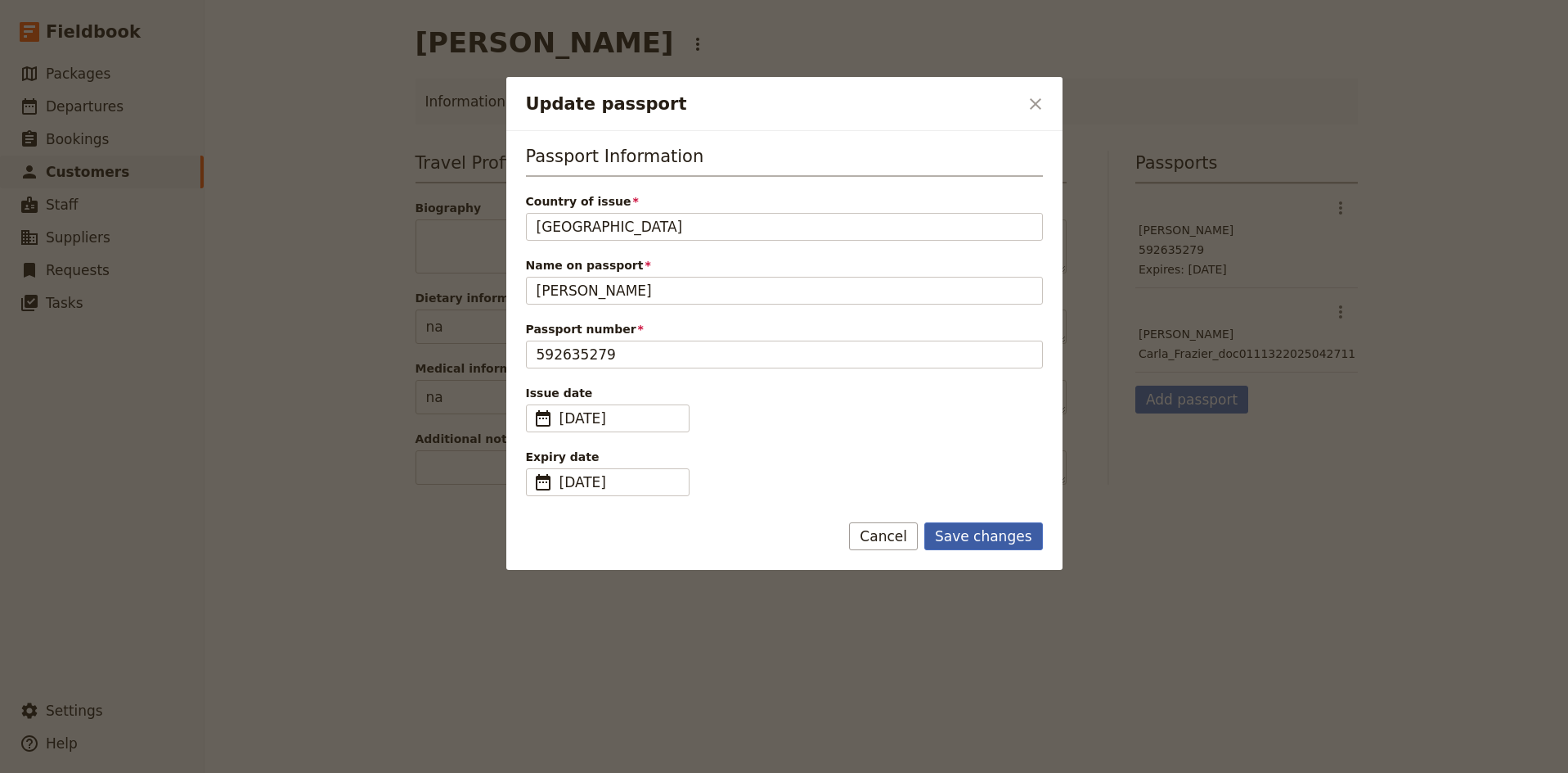
click at [1016, 537] on button "Save changes" at bounding box center [984, 536] width 118 height 27
